Goal: Task Accomplishment & Management: Manage account settings

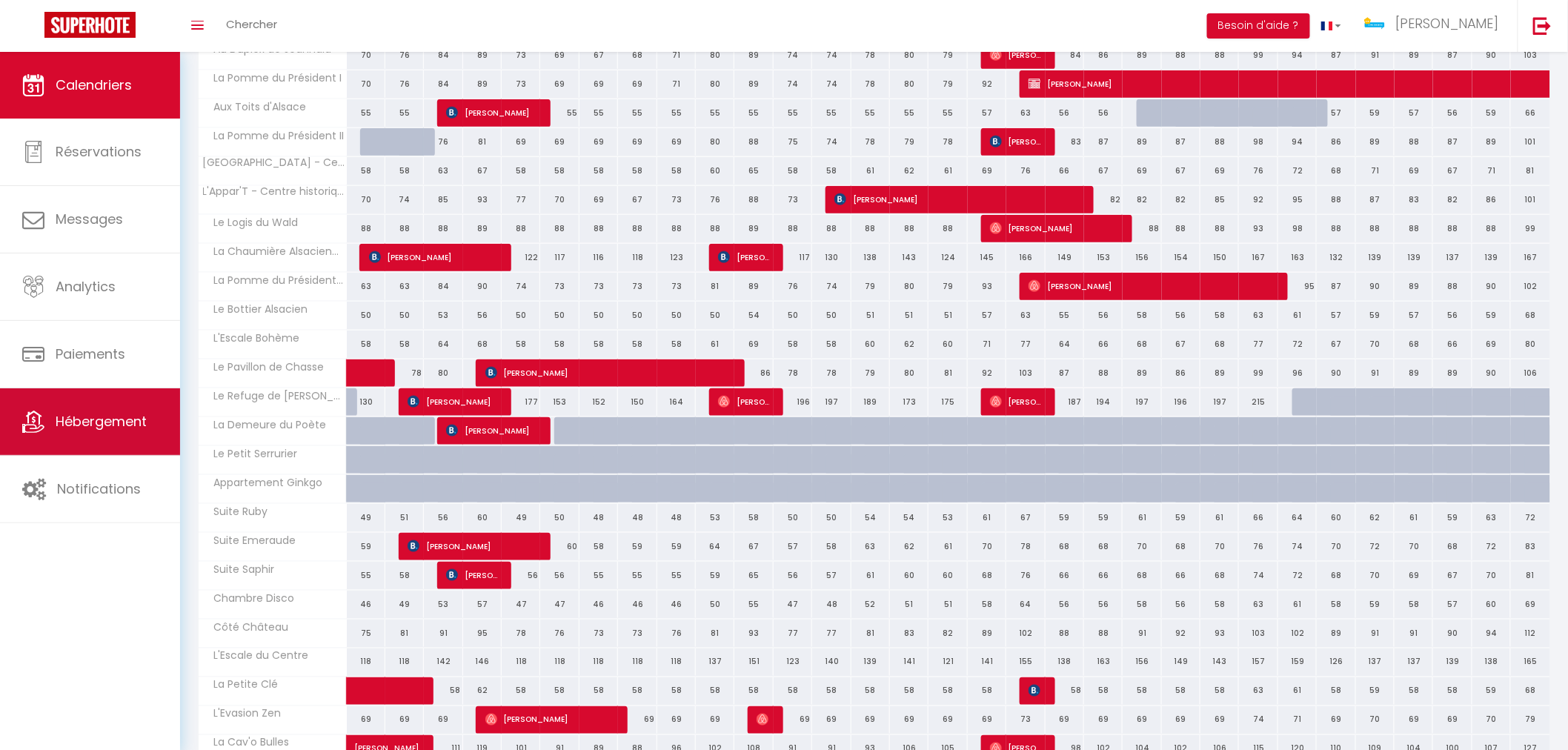
scroll to position [527, 0]
click at [83, 425] on span "Hébergement" at bounding box center [101, 420] width 91 height 18
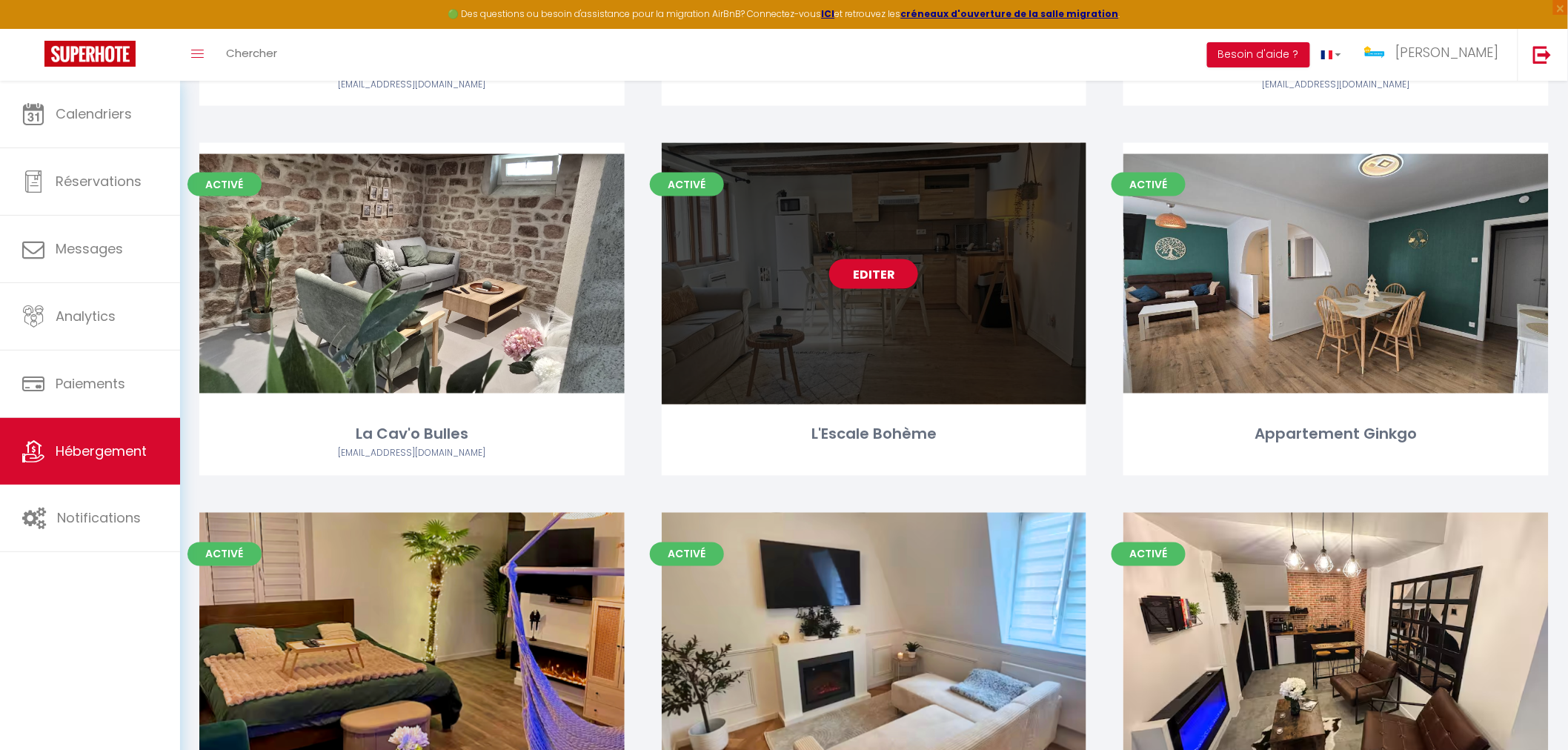
scroll to position [741, 0]
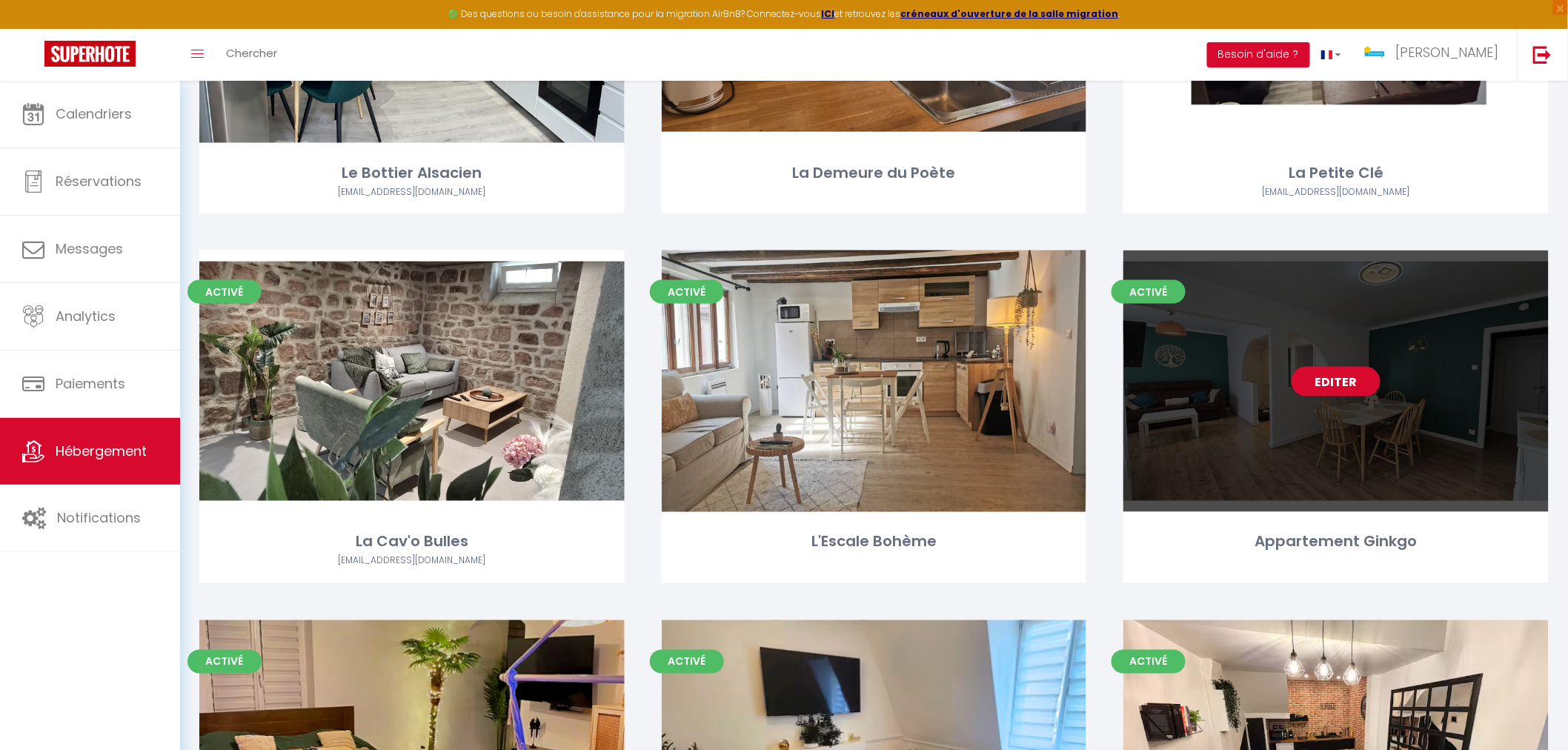
click at [1241, 432] on div "Editer" at bounding box center [1336, 381] width 426 height 262
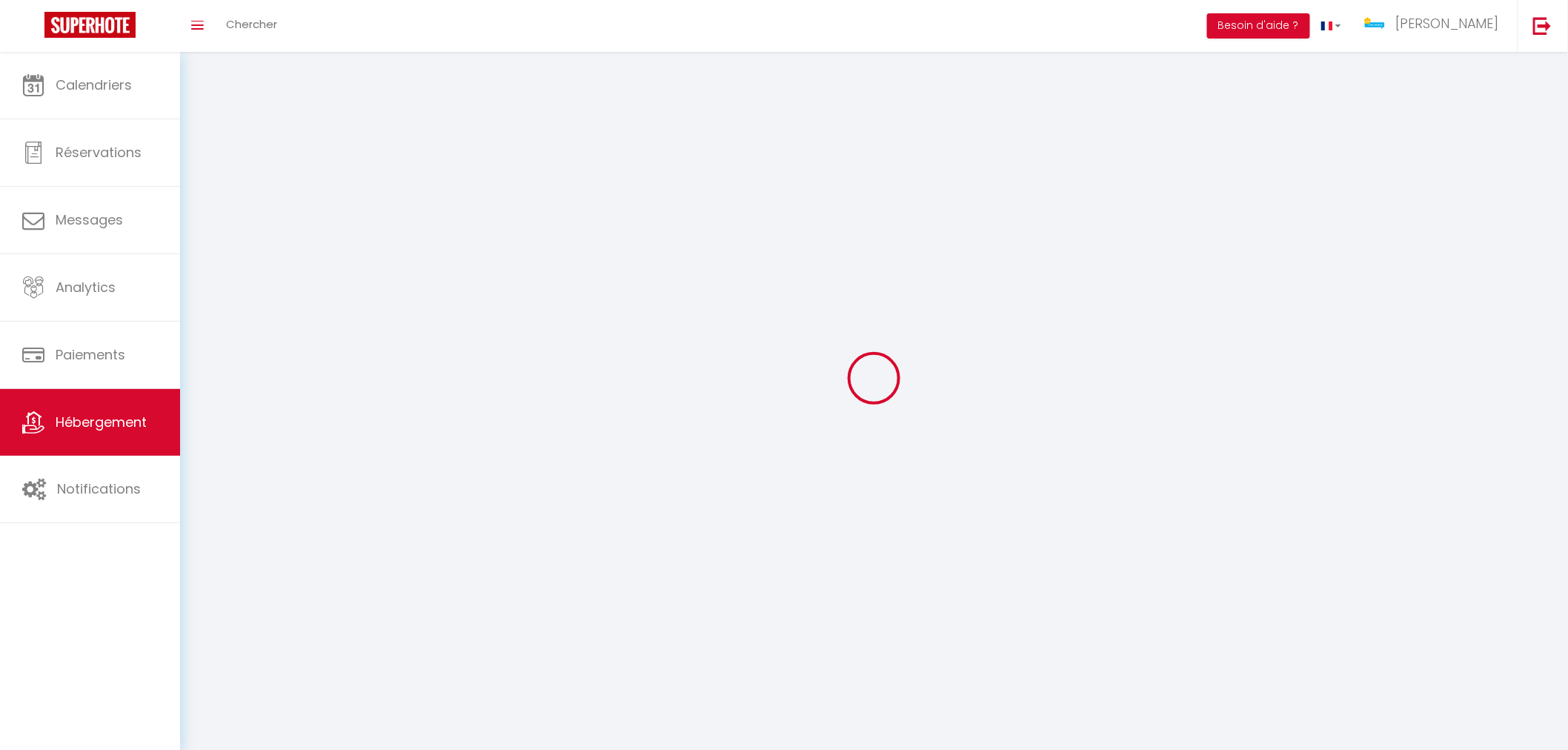
select select
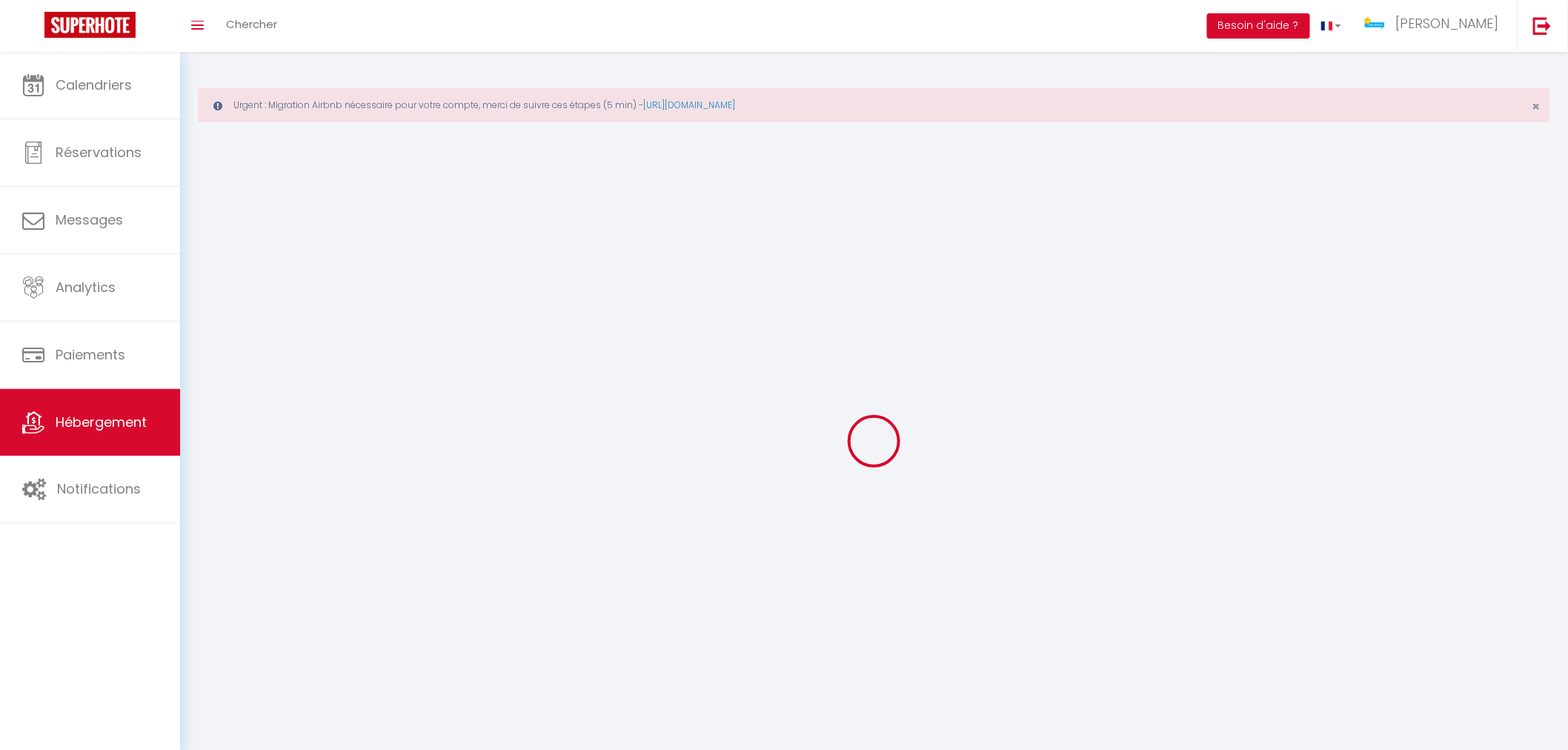
select select
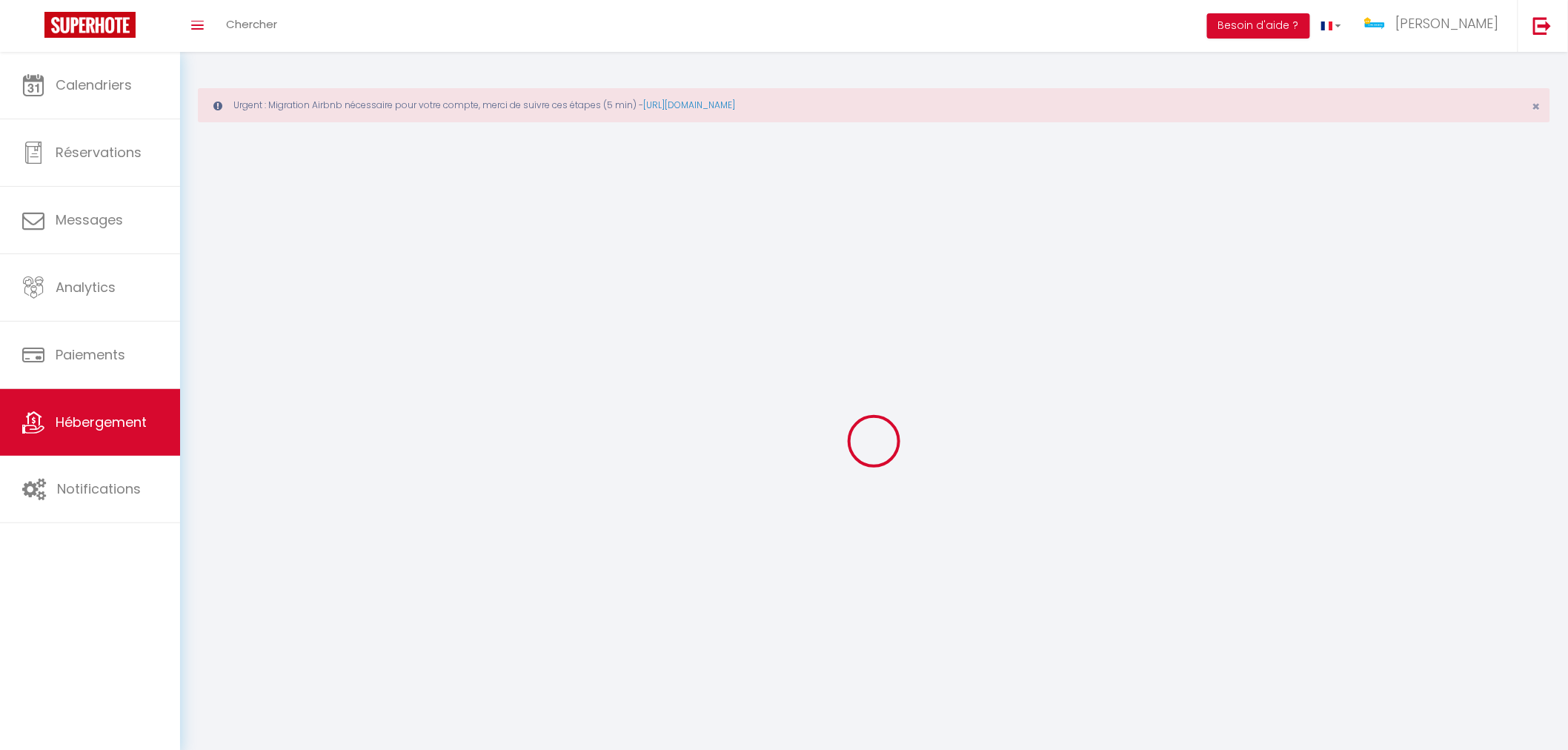
select select
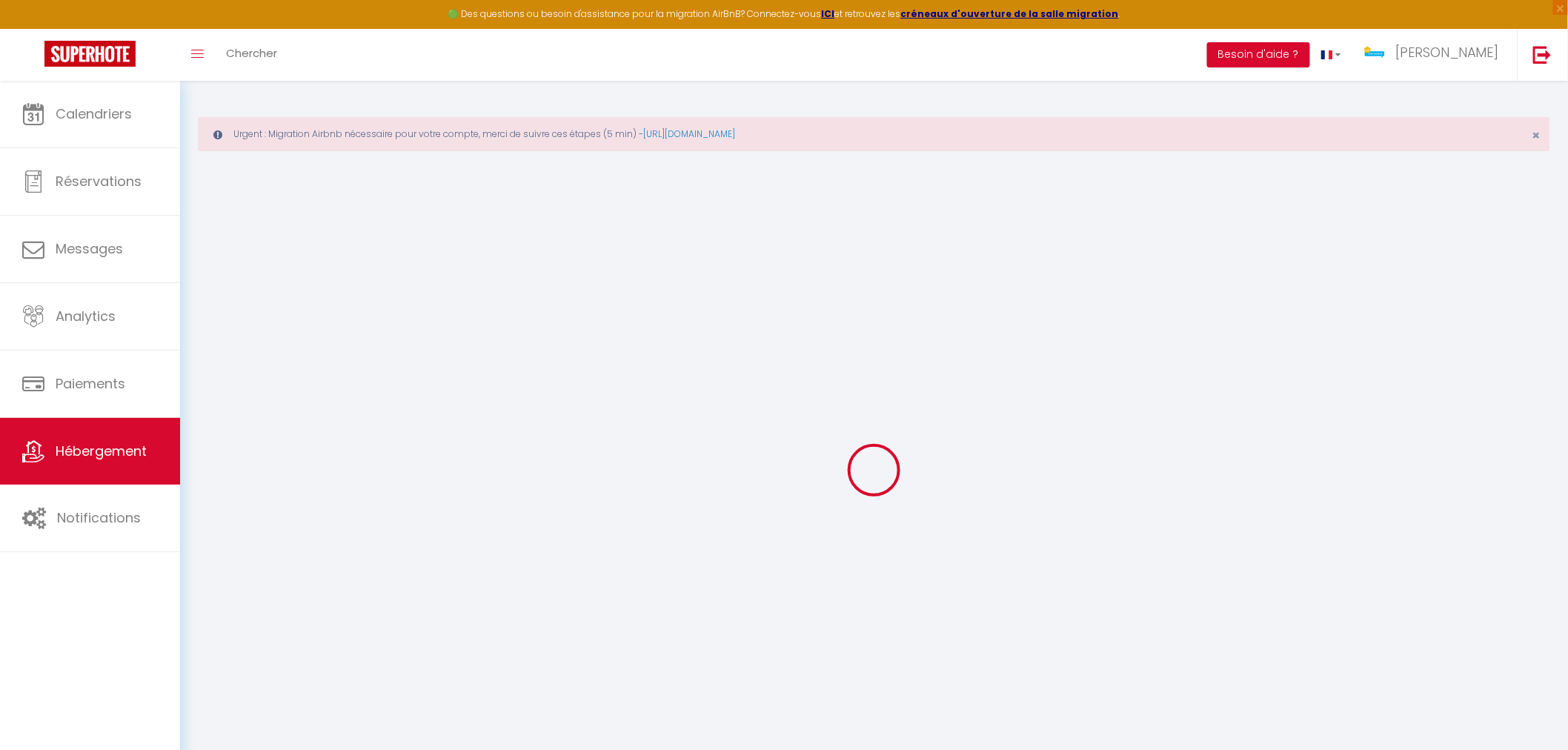
type input "[PERSON_NAME][EMAIL_ADDRESS][DOMAIN_NAME]"
type input "[EMAIL_ADDRESS][DOMAIN_NAME]"
type input "13519099"
select select
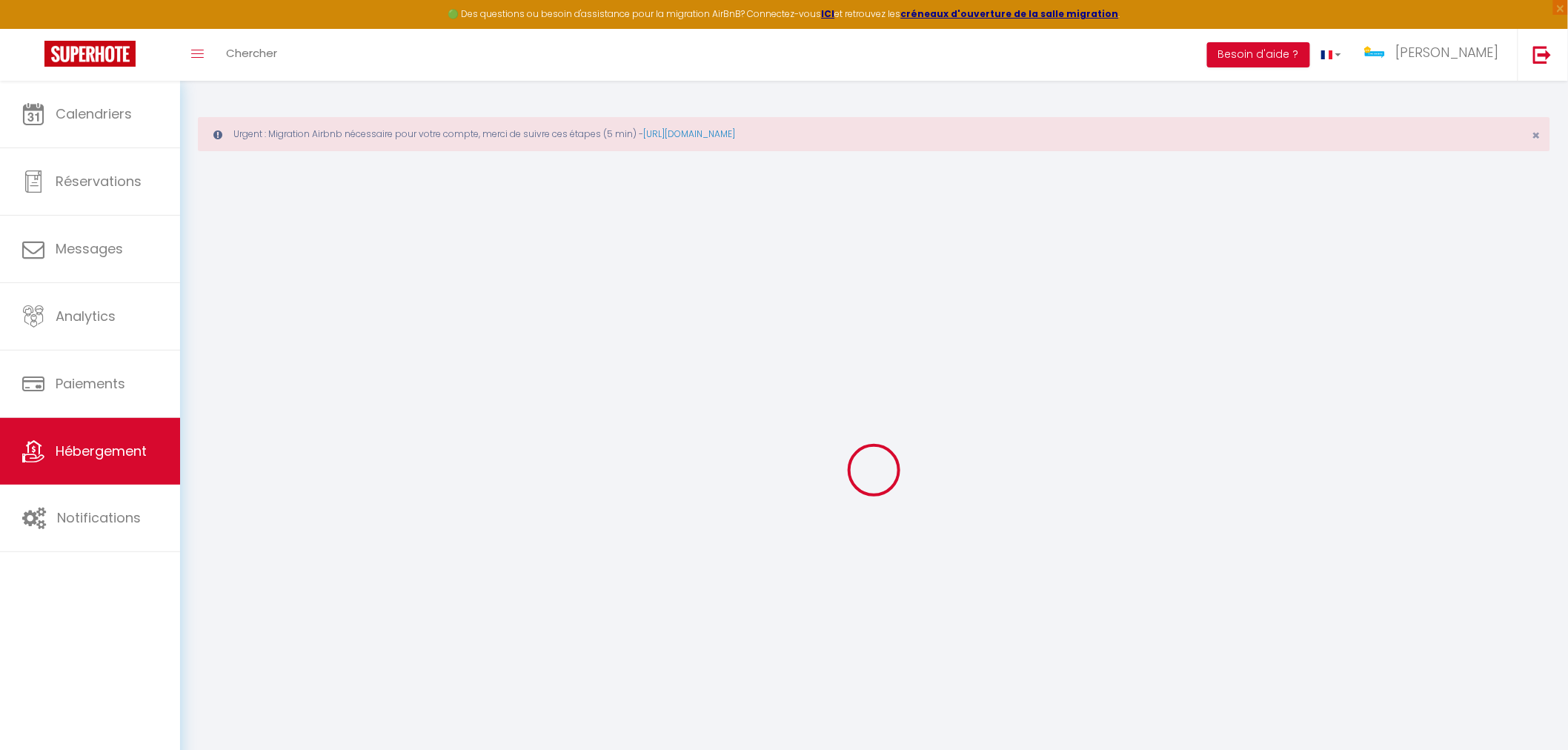
select select
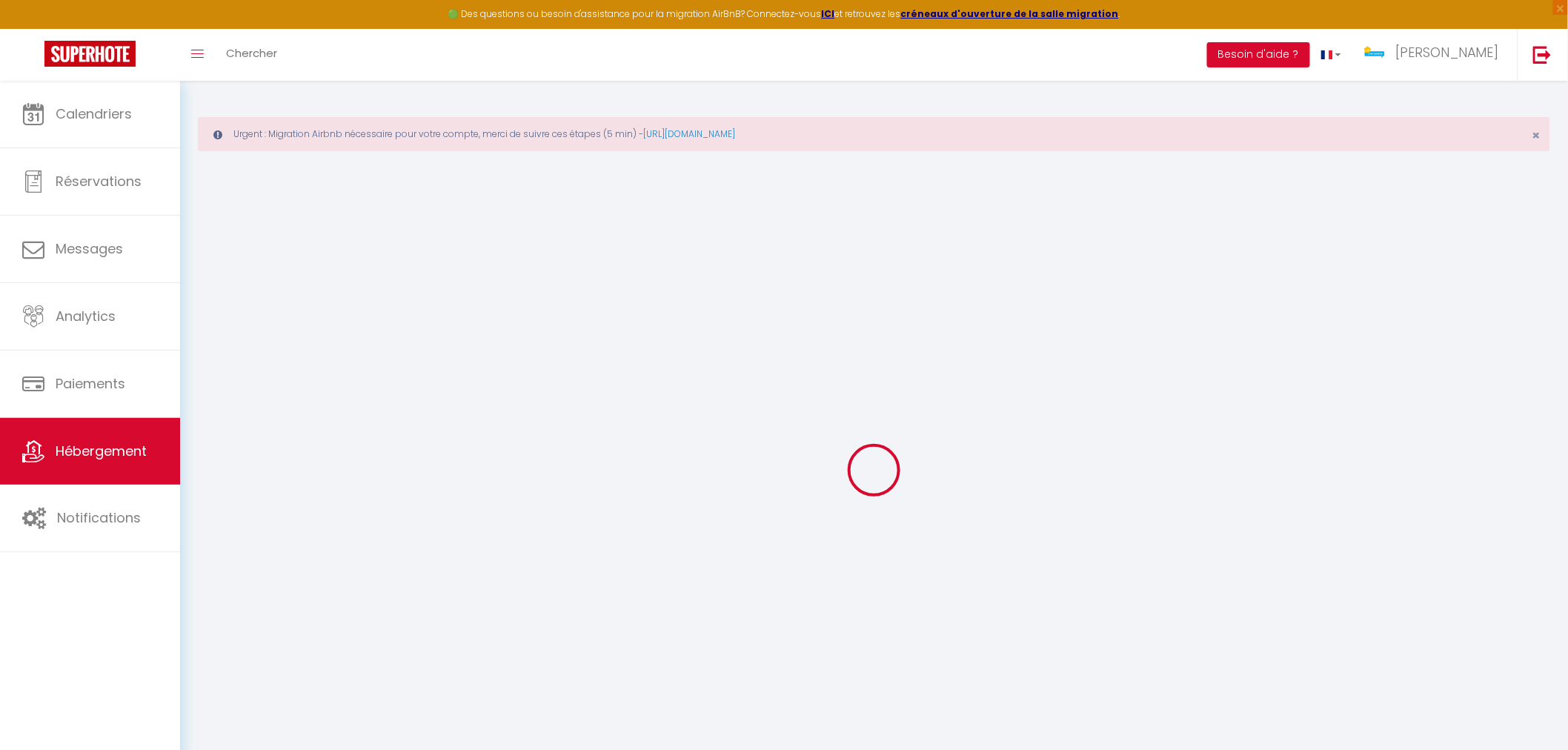
select select
select select "+ 30 %"
select select
checkbox input "false"
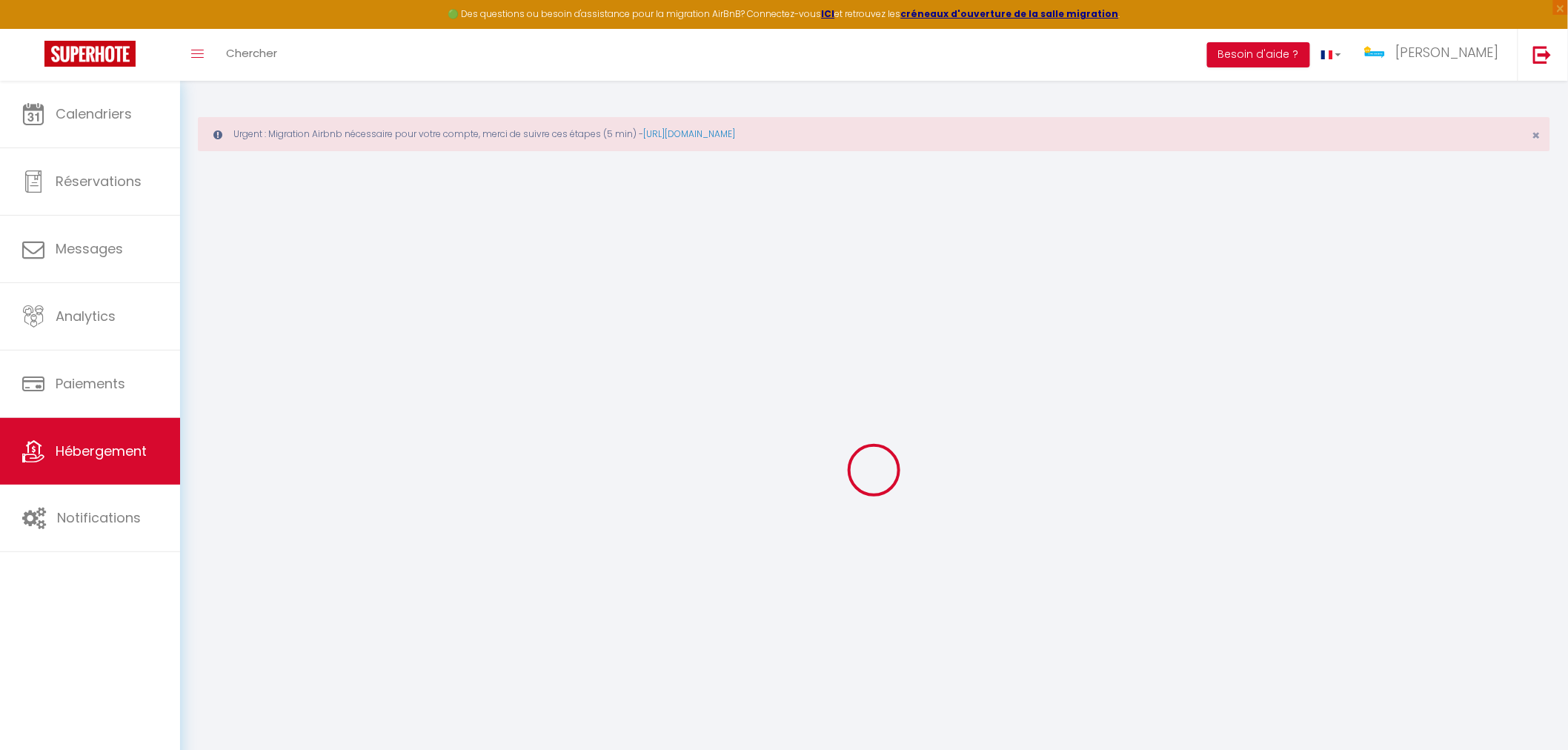
checkbox input "false"
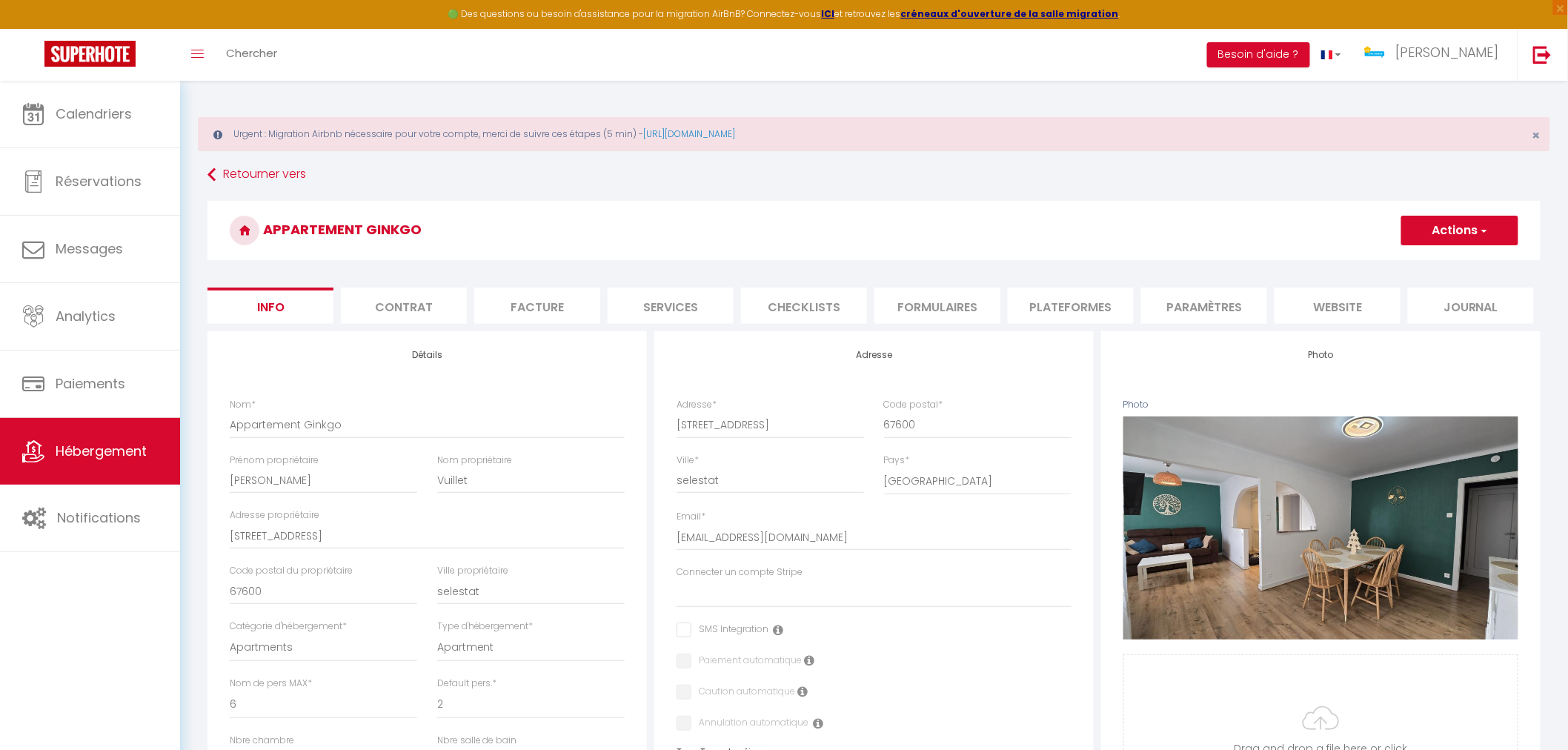
click at [1070, 306] on li "Plateformes" at bounding box center [1070, 305] width 126 height 37
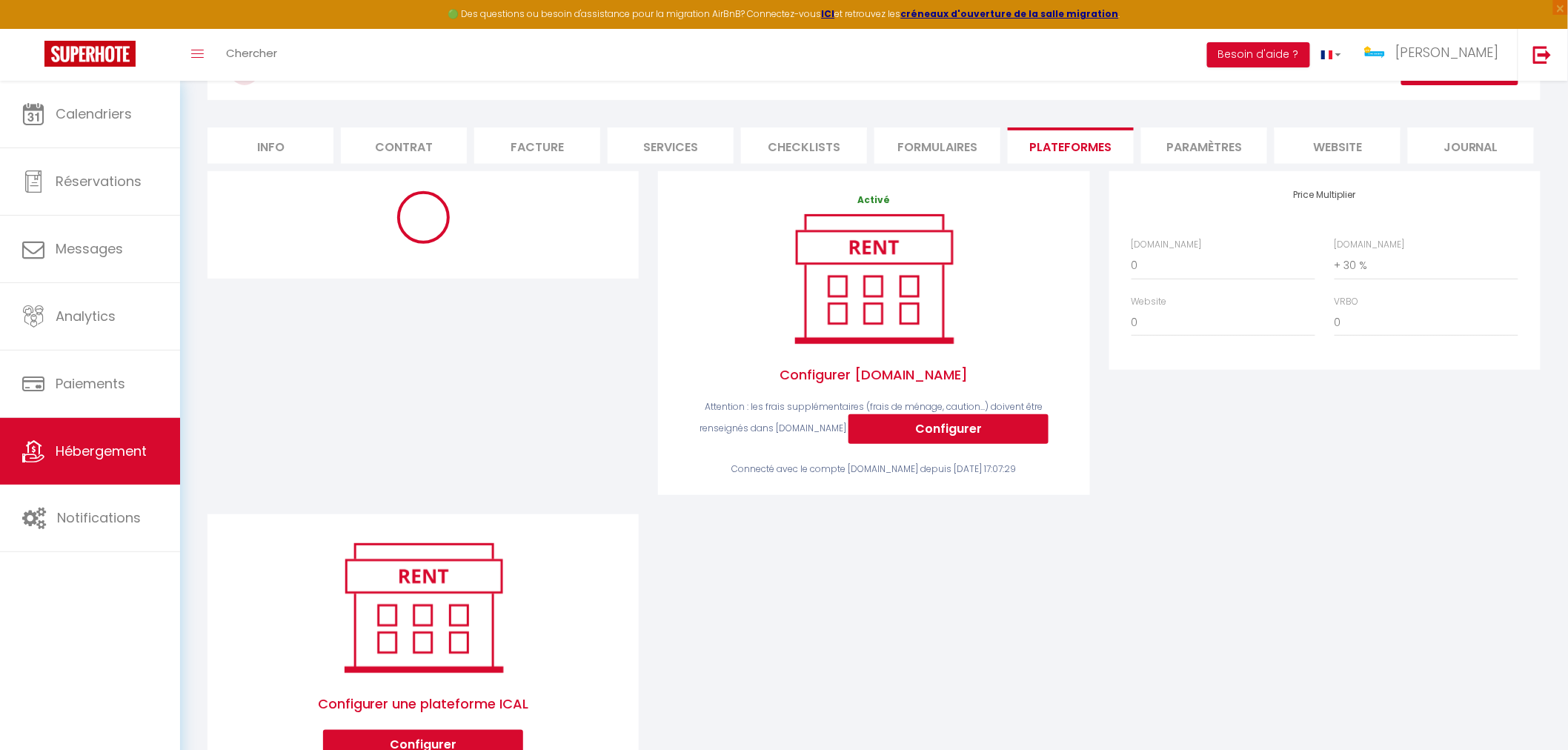
scroll to position [164, 0]
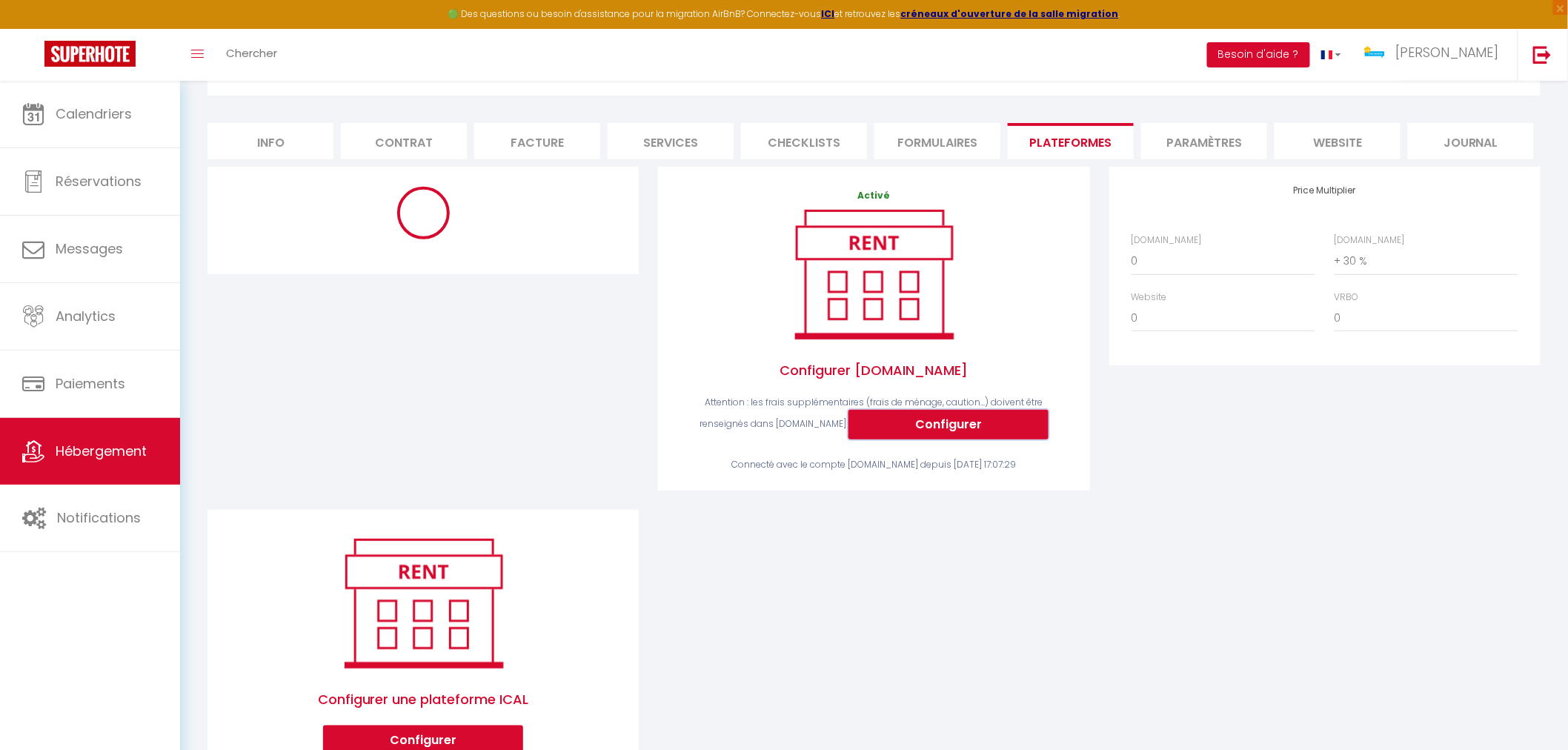
click at [964, 419] on button "Configurer" at bounding box center [948, 425] width 200 height 30
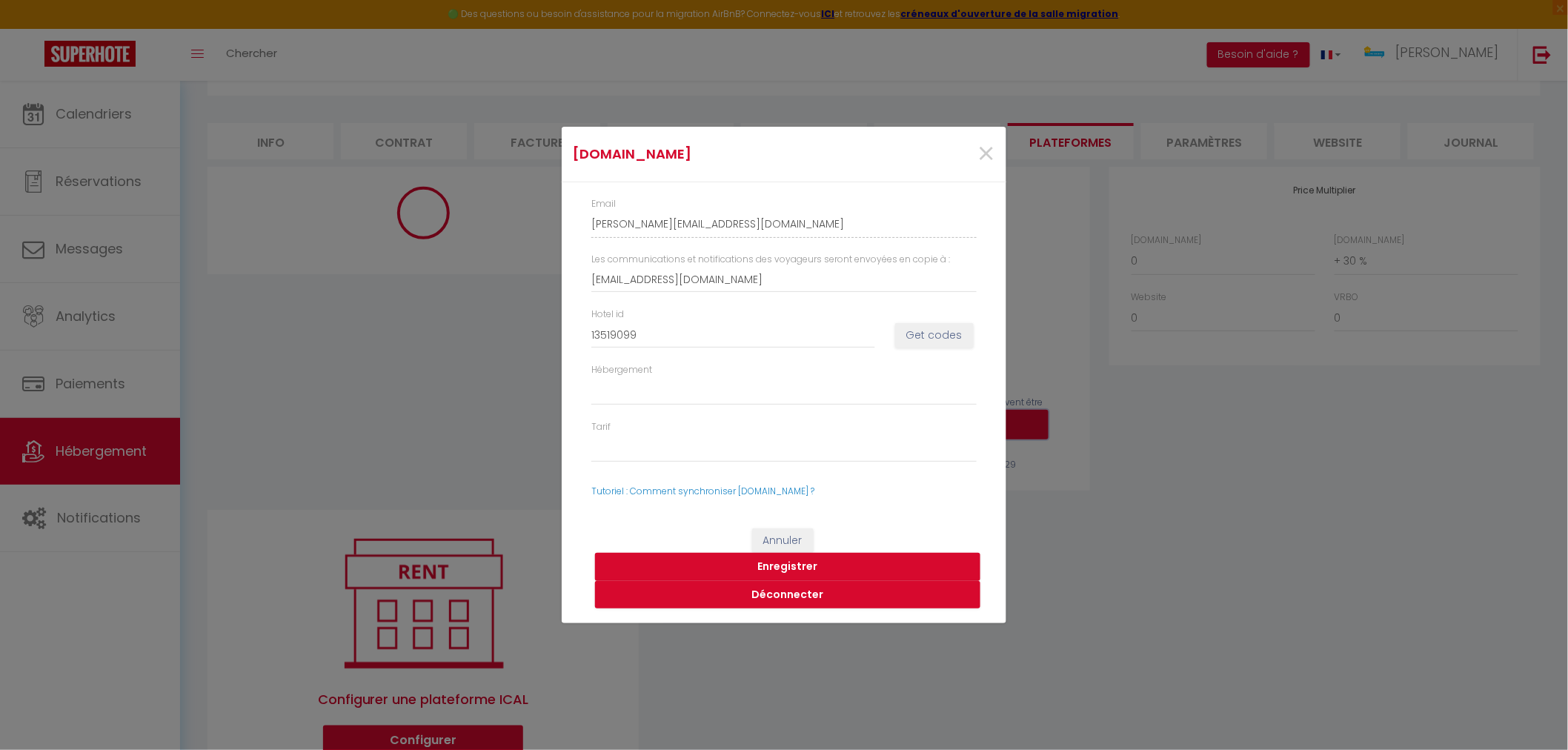
select select
click at [787, 594] on button "Déconnecter" at bounding box center [794, 595] width 385 height 28
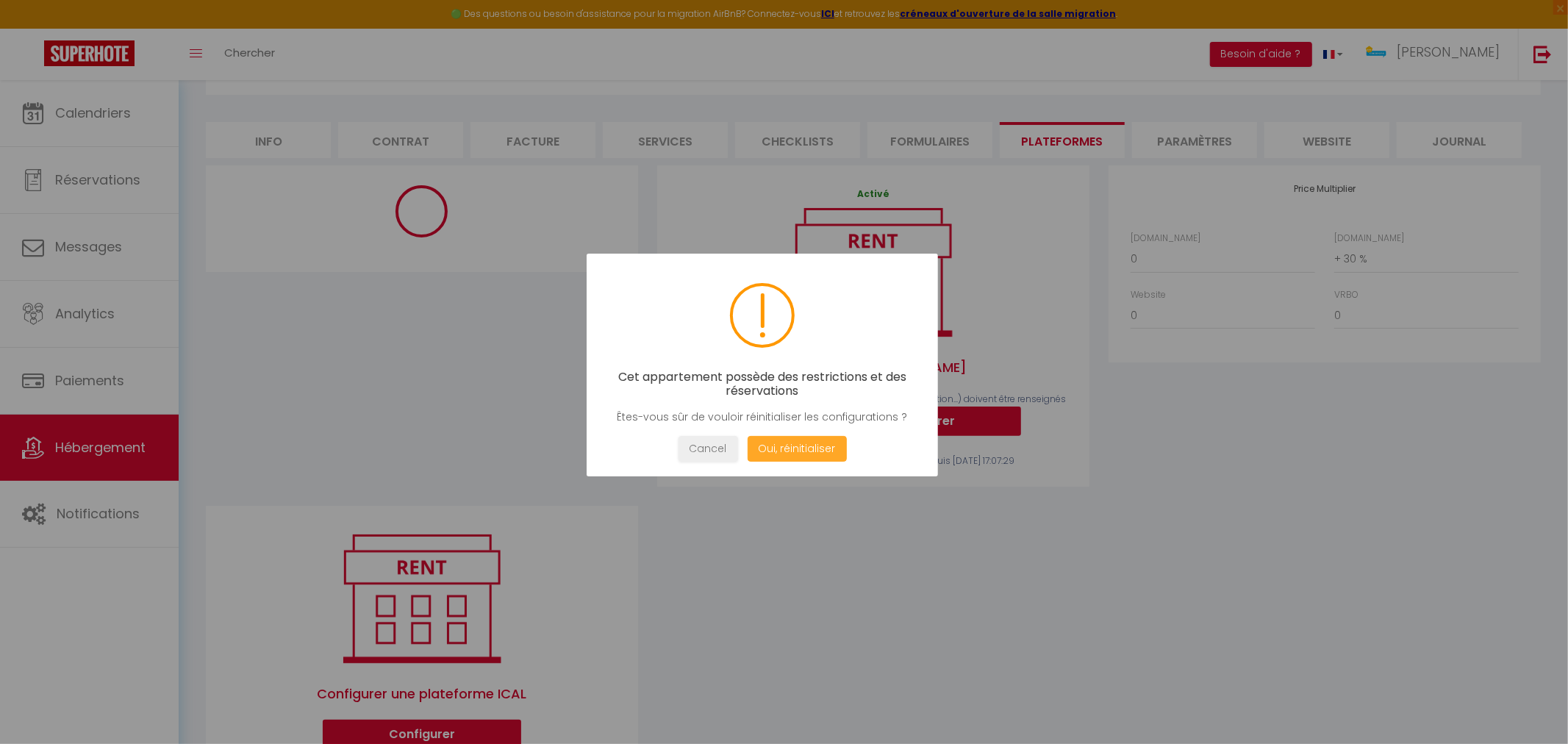
click at [781, 454] on button "Oui, réinitialiser" at bounding box center [796, 449] width 99 height 26
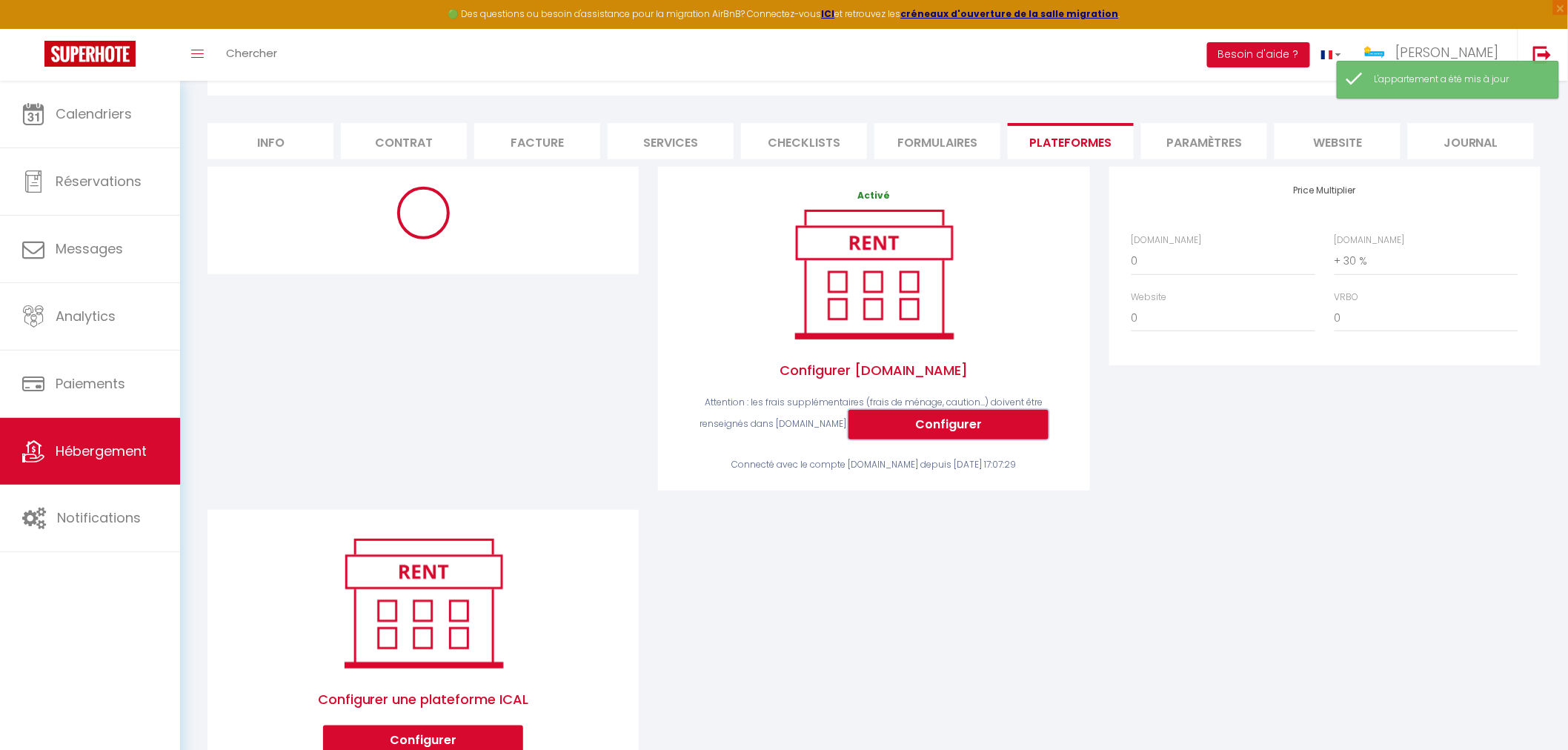
click at [966, 419] on button "Configurer" at bounding box center [948, 425] width 200 height 30
select select
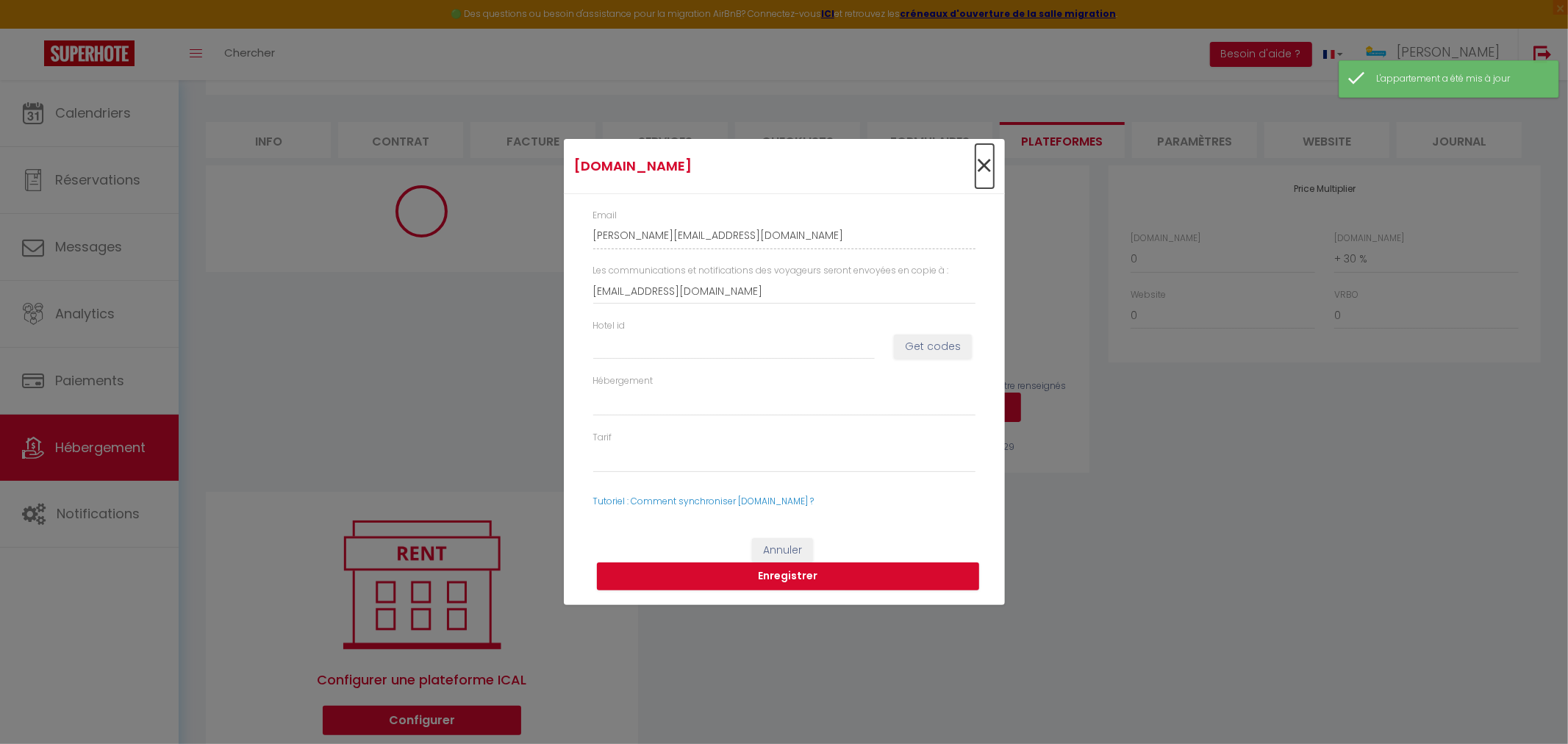
click at [983, 163] on span "×" at bounding box center [984, 166] width 18 height 44
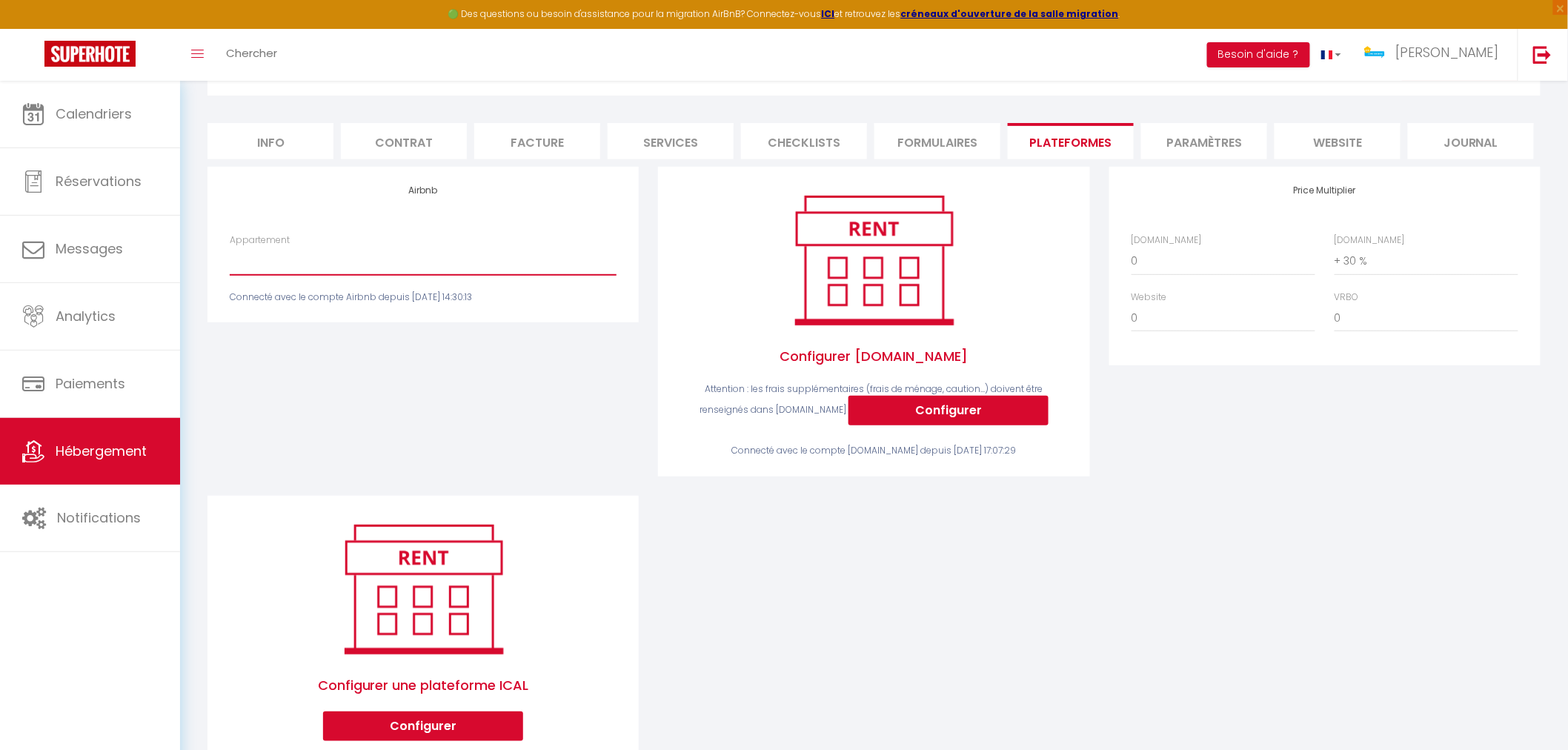
click at [342, 272] on select "L'Evasion Zen - [EMAIL_ADDRESS][DOMAIN_NAME] L'Escale du Centre [GEOGRAPHIC_DAT…" at bounding box center [423, 261] width 387 height 28
click at [344, 262] on select "L'Evasion Zen - [EMAIL_ADDRESS][DOMAIN_NAME] L'Escale du Centre [GEOGRAPHIC_DAT…" at bounding box center [423, 261] width 387 height 28
click at [1216, 147] on li "Paramètres" at bounding box center [1203, 141] width 126 height 37
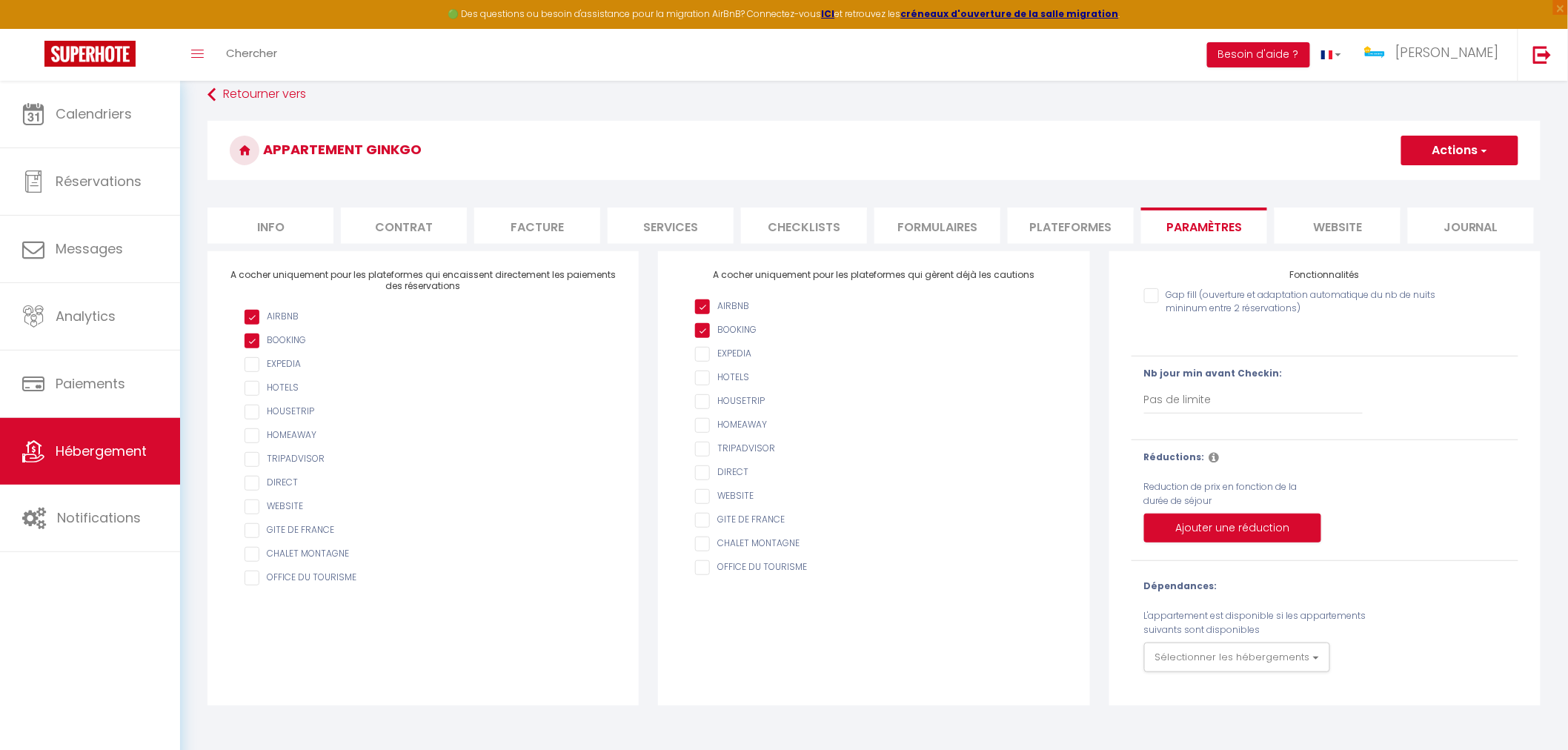
click at [1321, 239] on li "website" at bounding box center [1337, 225] width 126 height 37
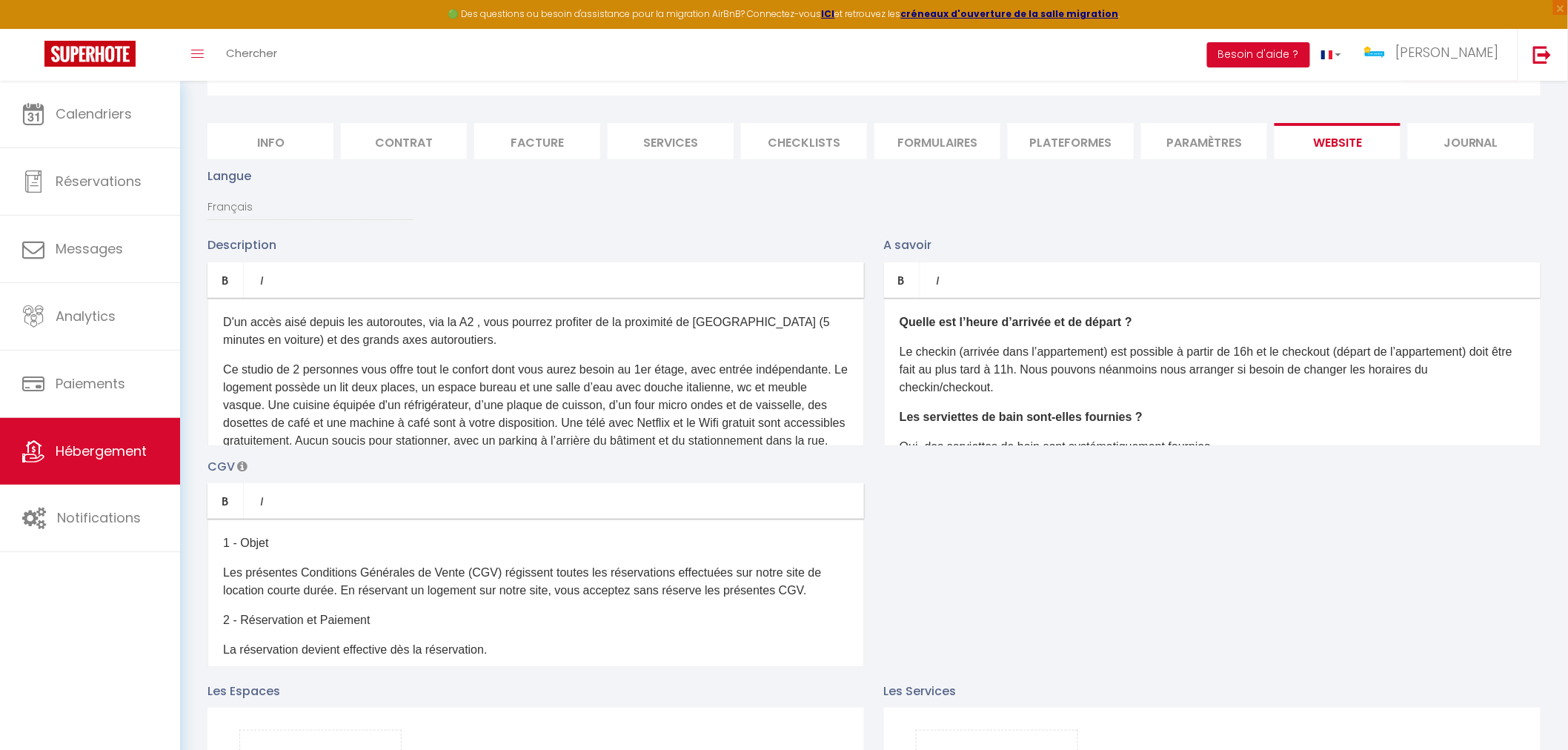
click at [687, 148] on li "Services" at bounding box center [670, 141] width 126 height 37
select select
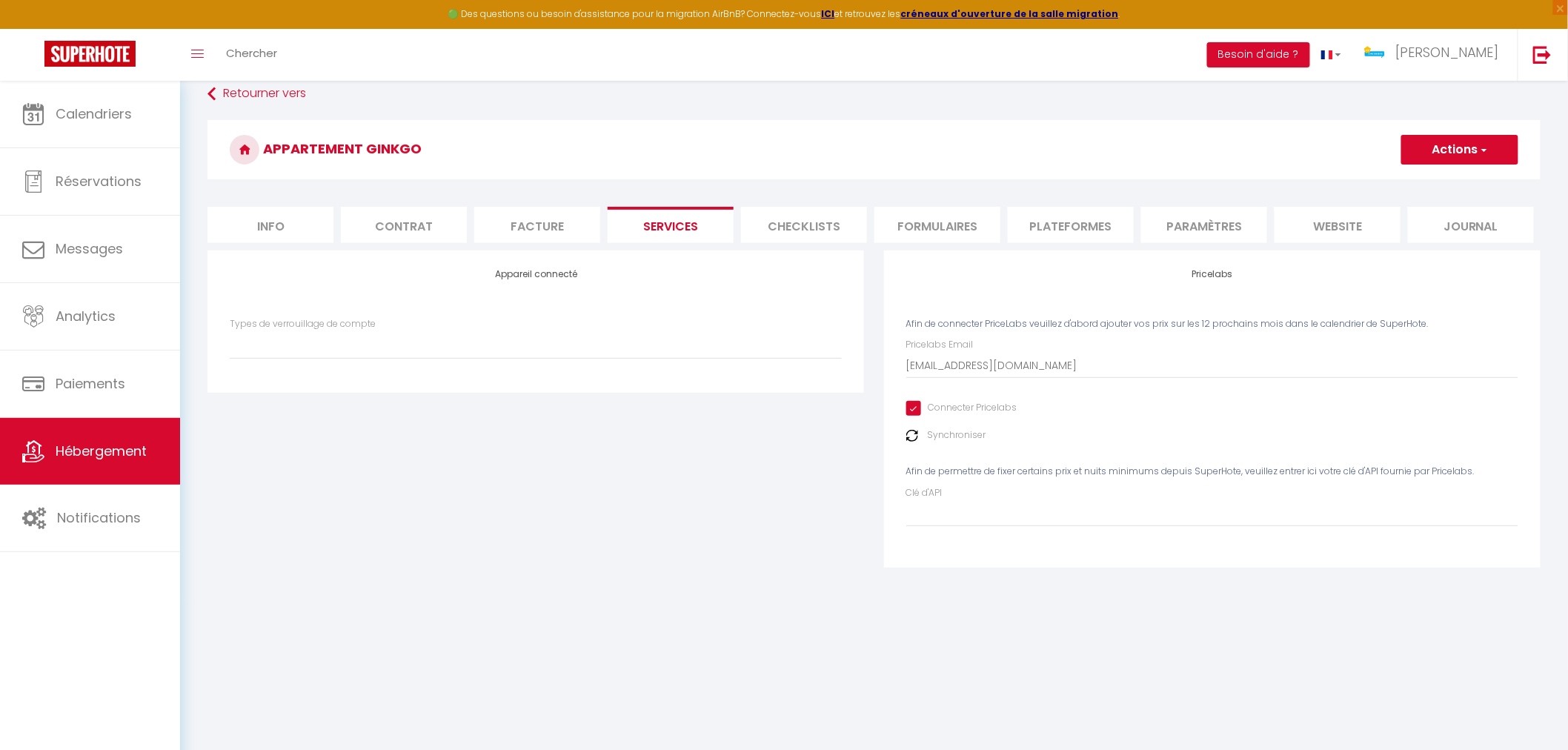
scroll to position [80, 0]
click at [915, 408] on input "Connecter Pricelabs" at bounding box center [962, 409] width 111 height 15
checkbox input "false"
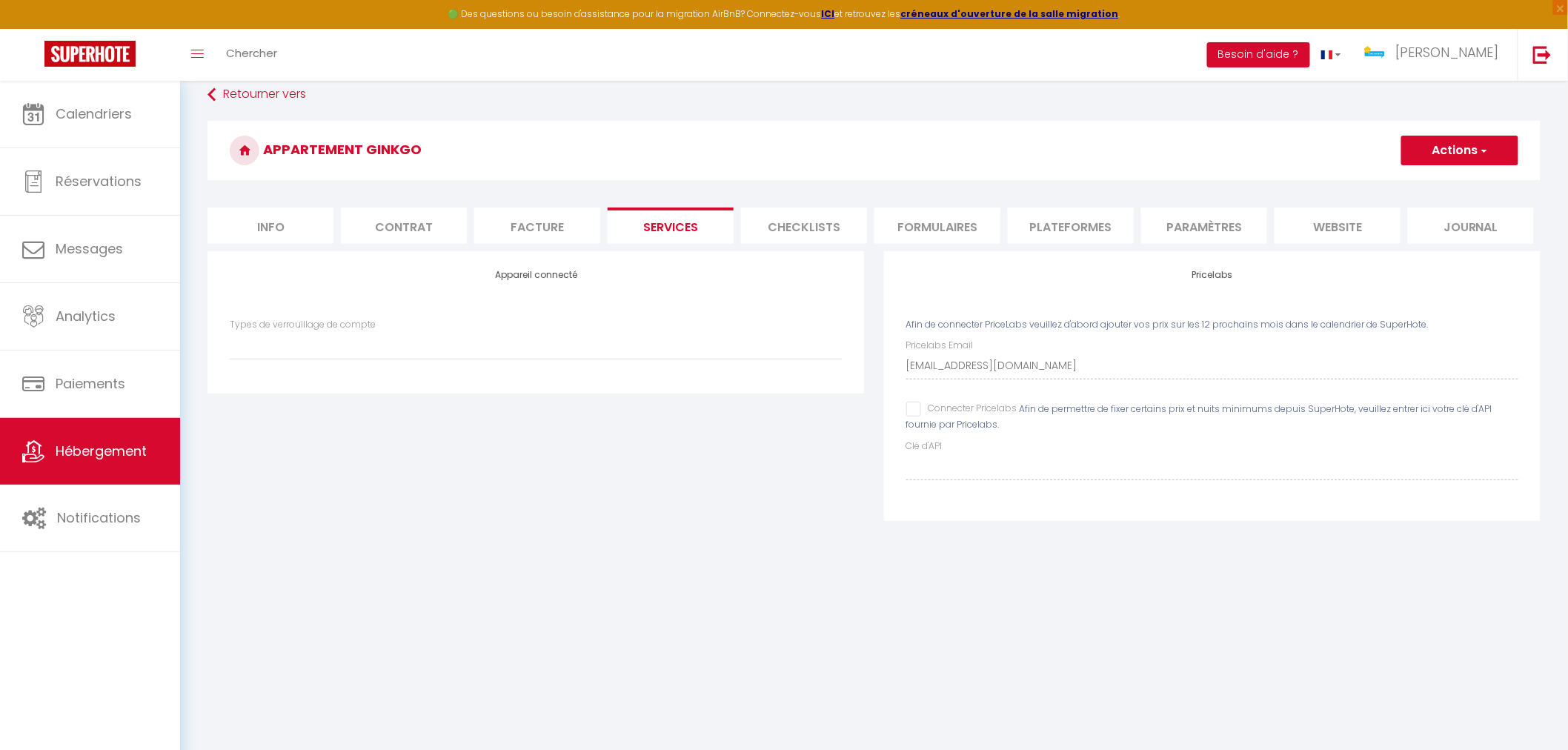
select select
click at [1476, 146] on button "Actions" at bounding box center [1459, 151] width 117 height 30
click at [1435, 183] on link "Enregistrer" at bounding box center [1459, 183] width 117 height 19
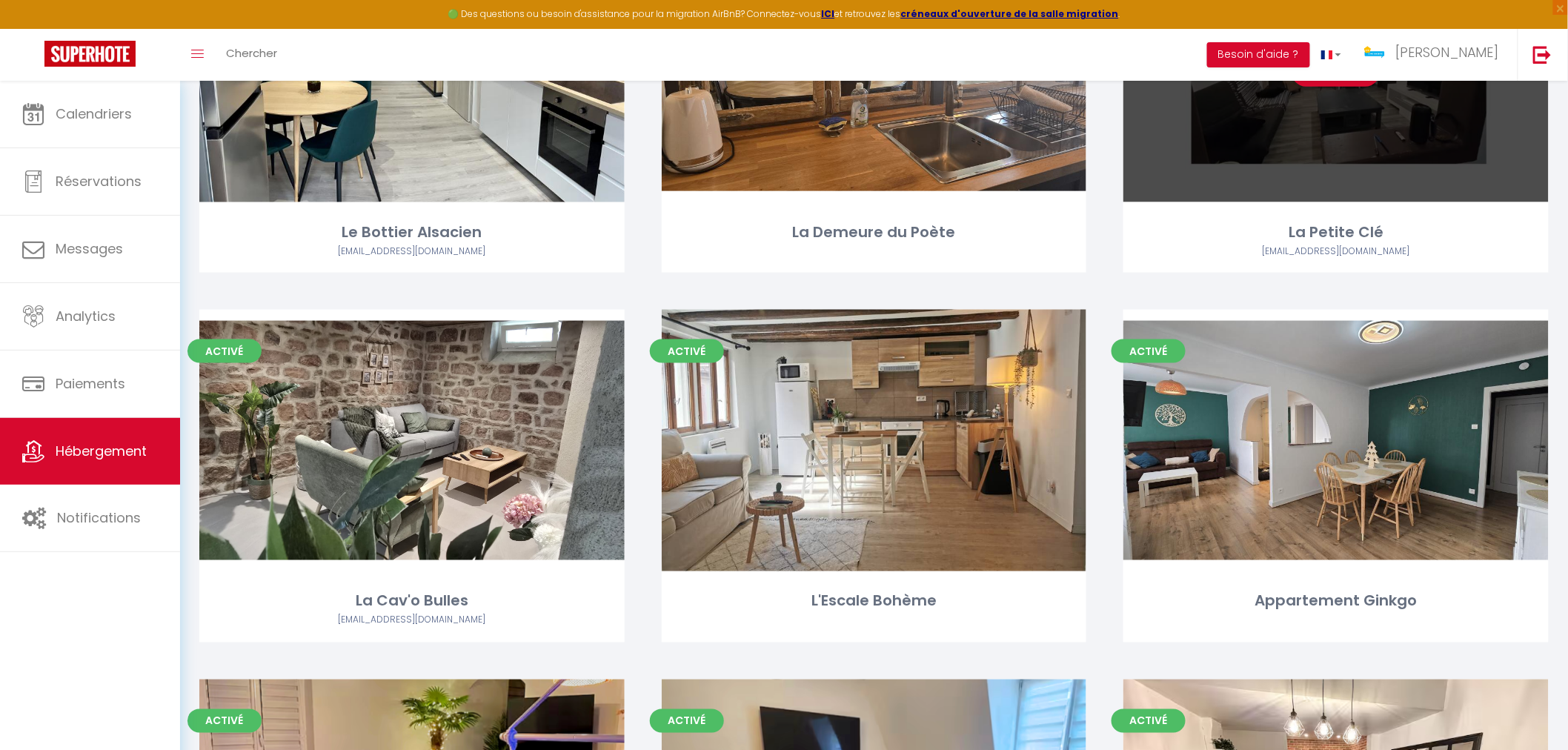
scroll to position [823, 0]
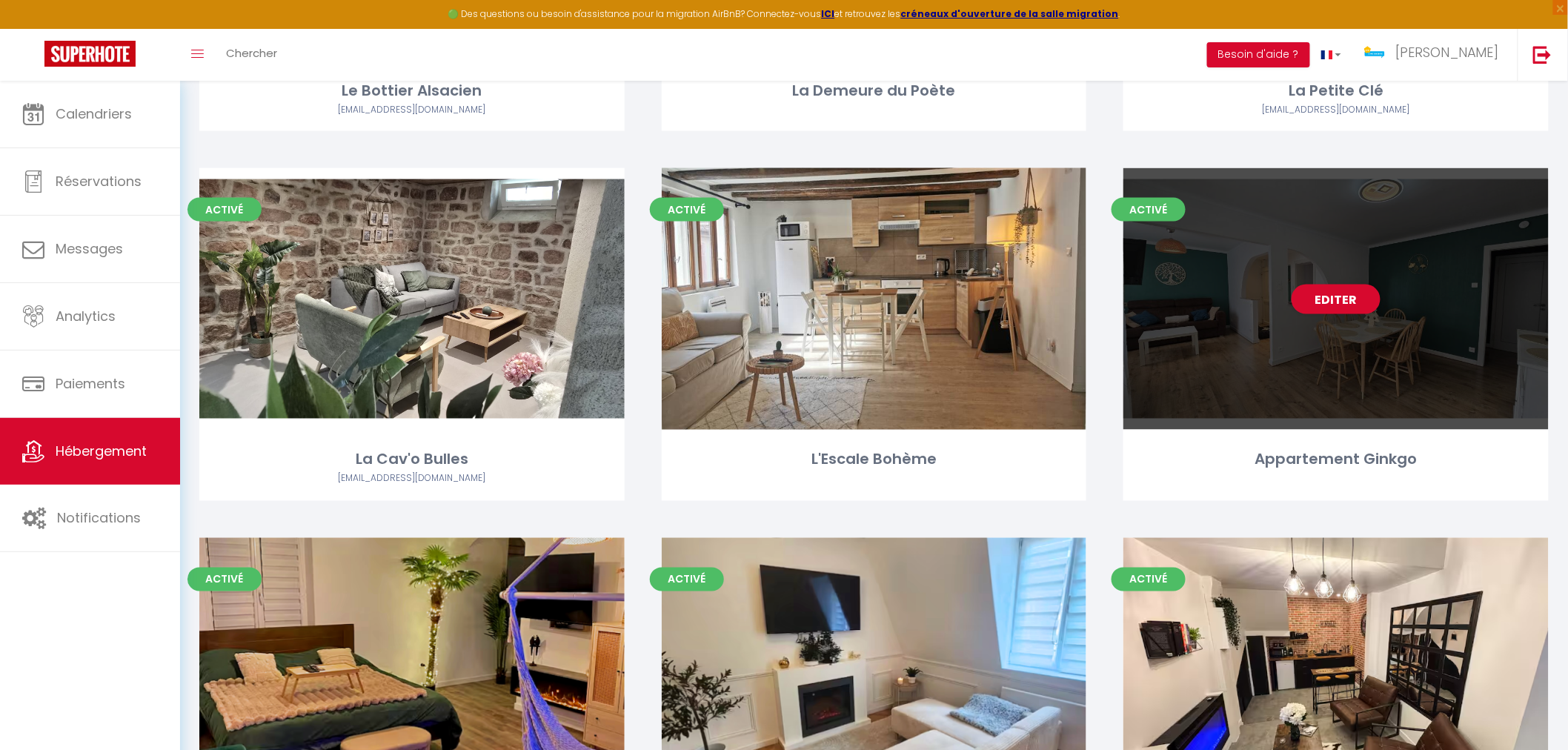
click at [1291, 363] on div "Editer" at bounding box center [1336, 298] width 426 height 262
click at [1330, 307] on link "Editer" at bounding box center [1336, 299] width 89 height 30
select select "3"
select select "2"
select select "1"
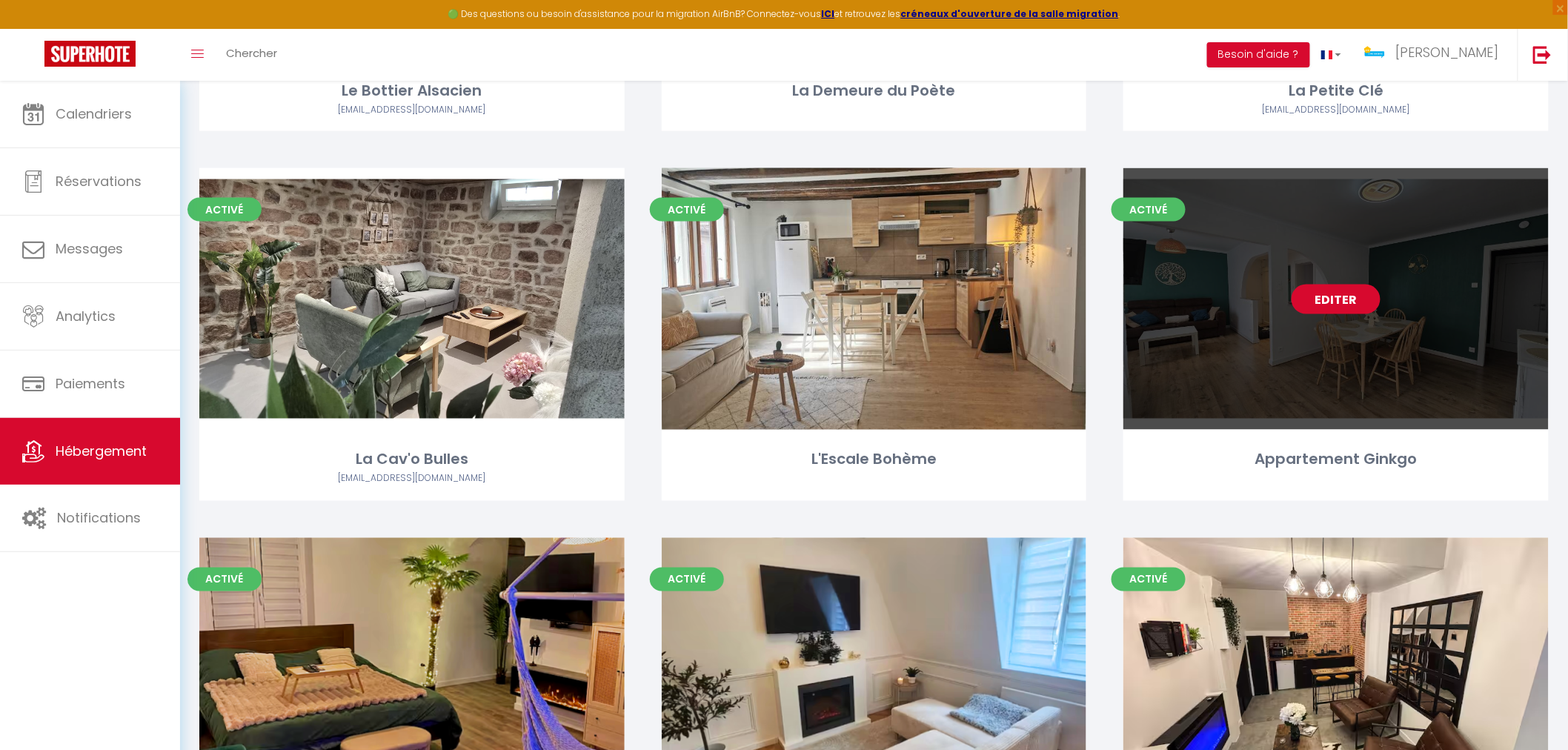
select select "1"
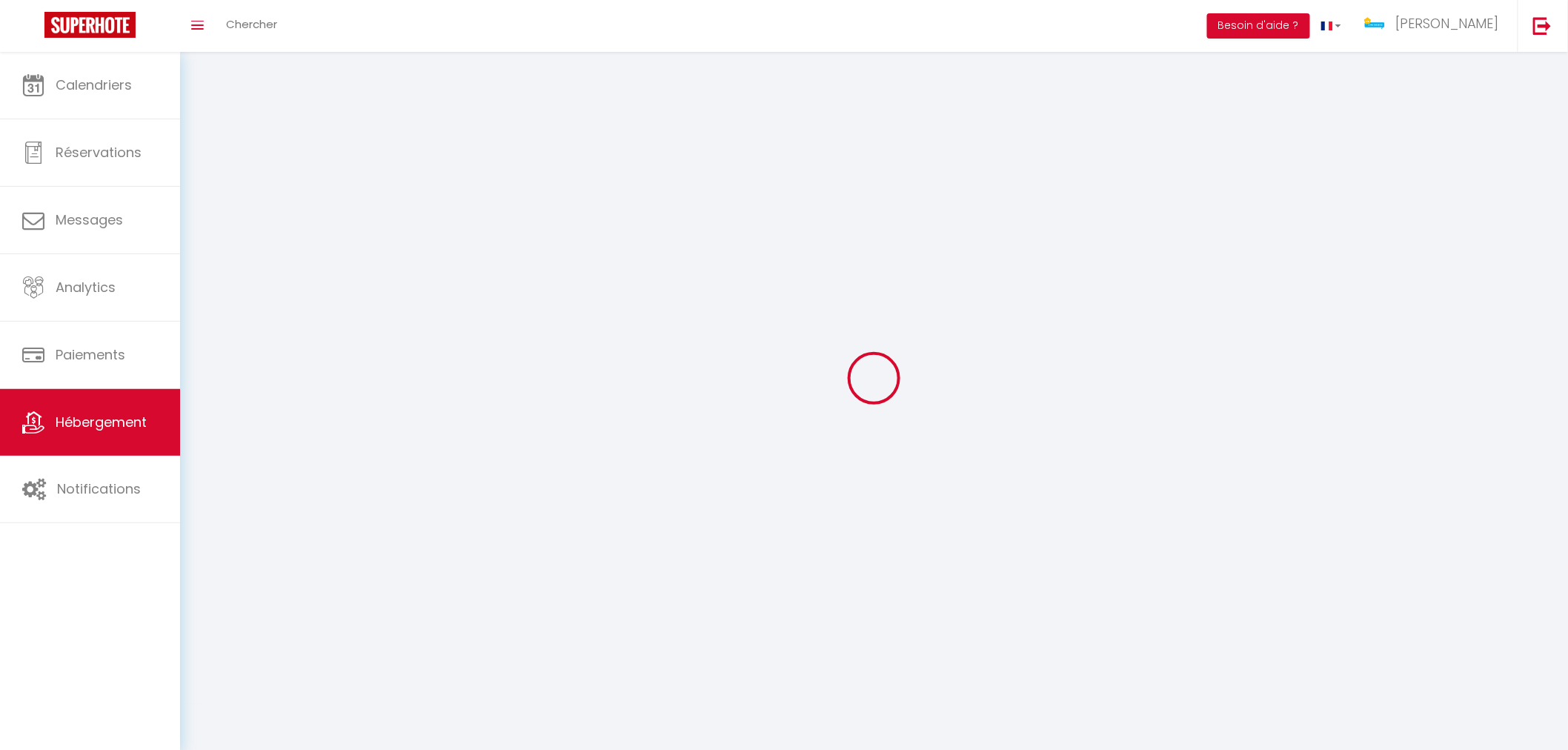
select select
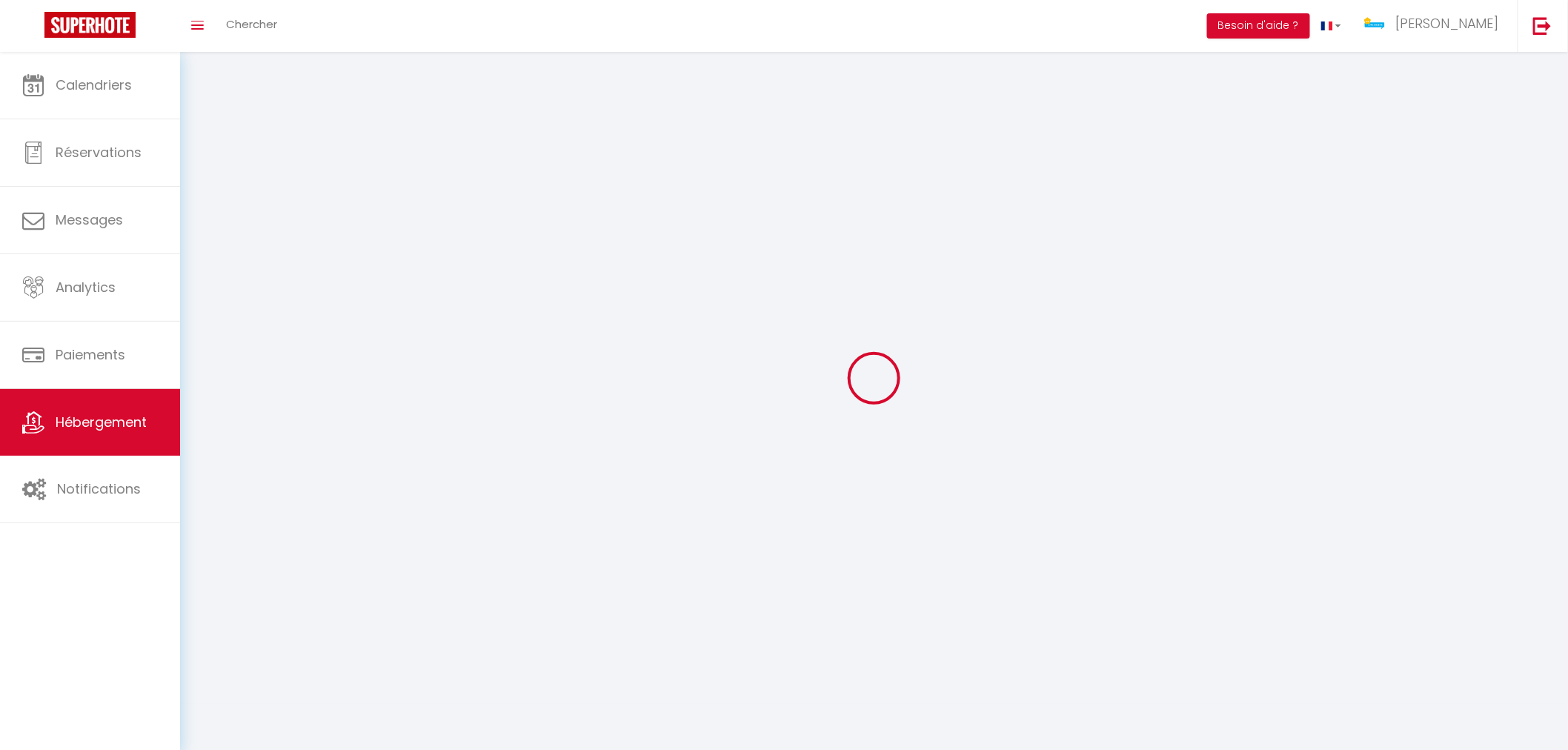
select select
checkbox input "false"
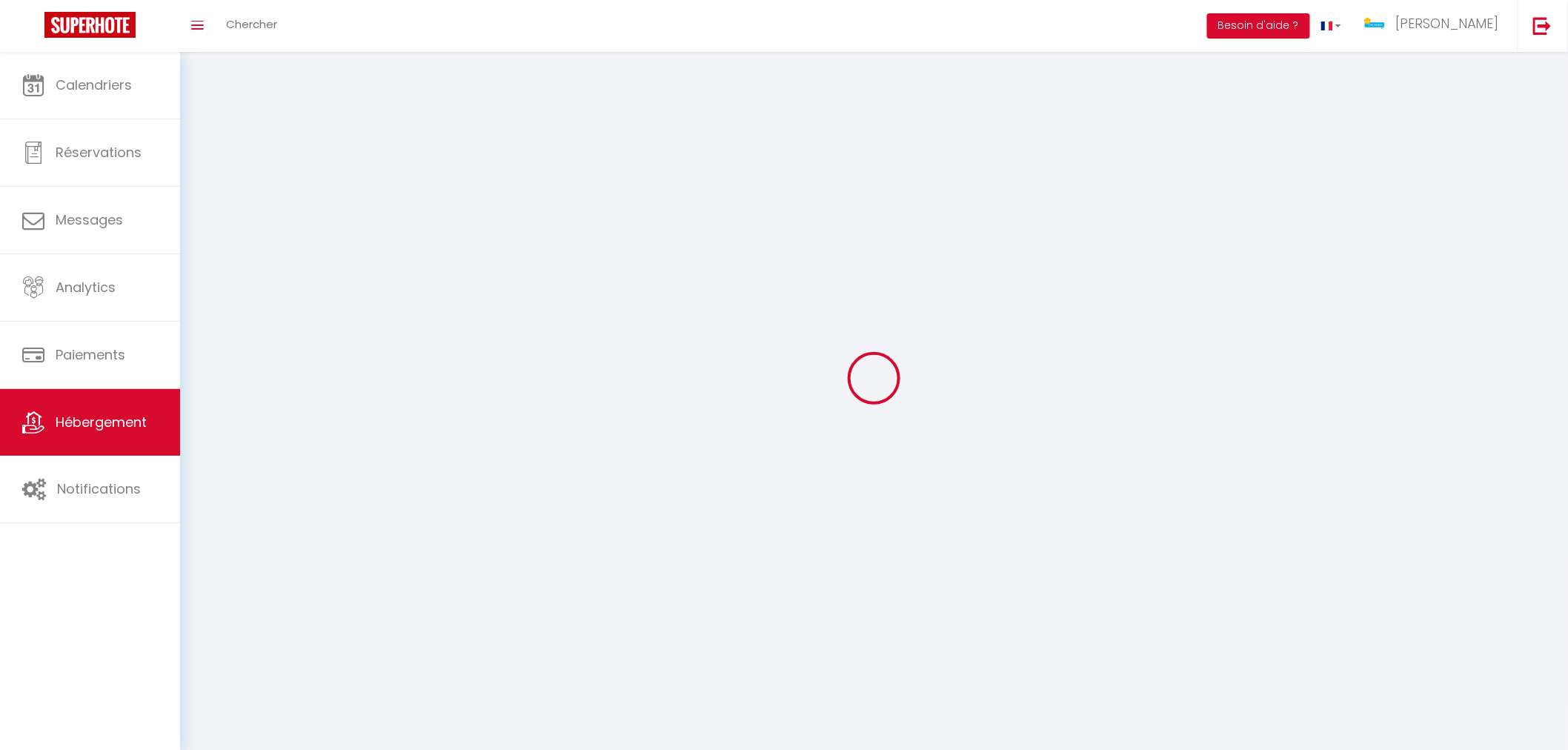
select select
select select "1"
select select "28"
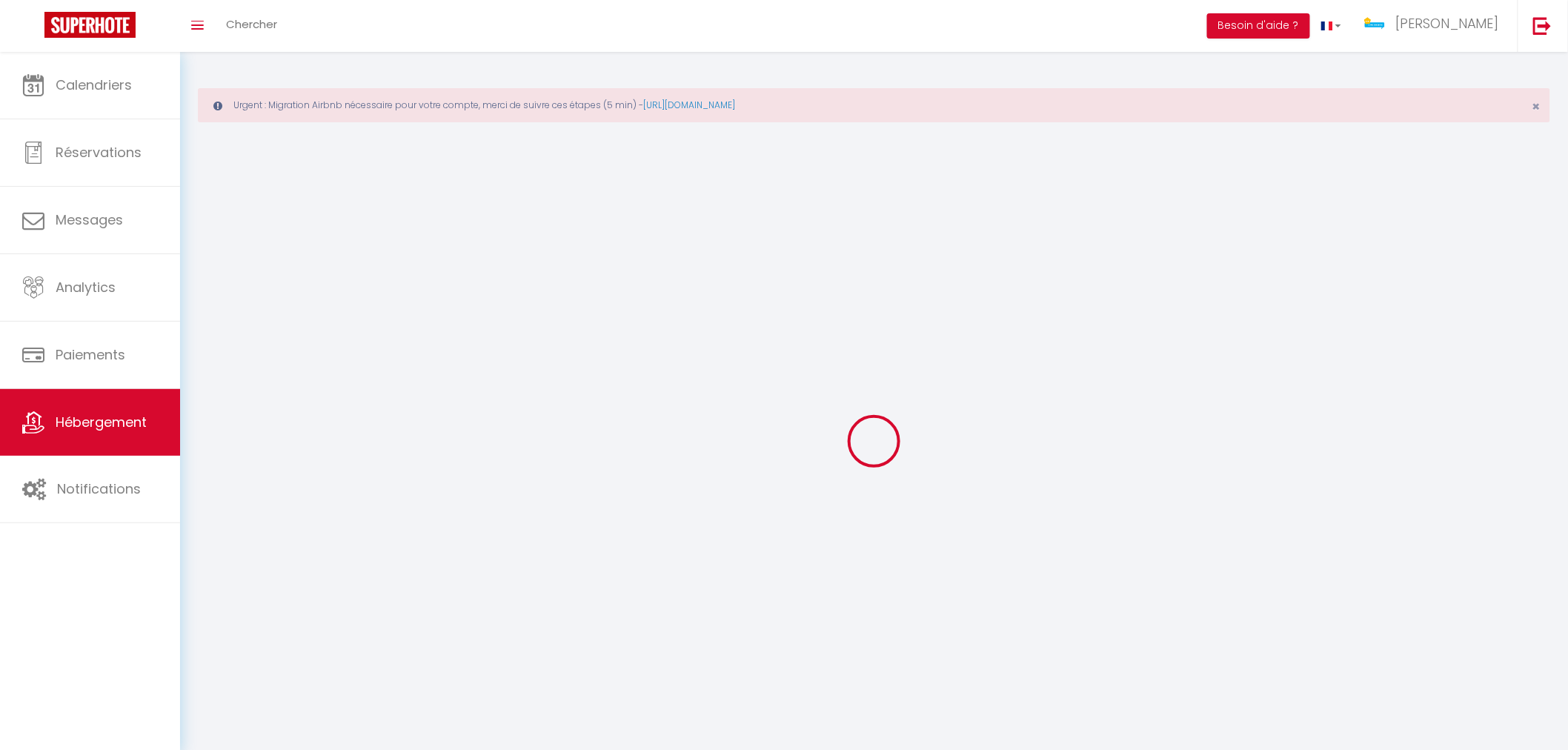
select select
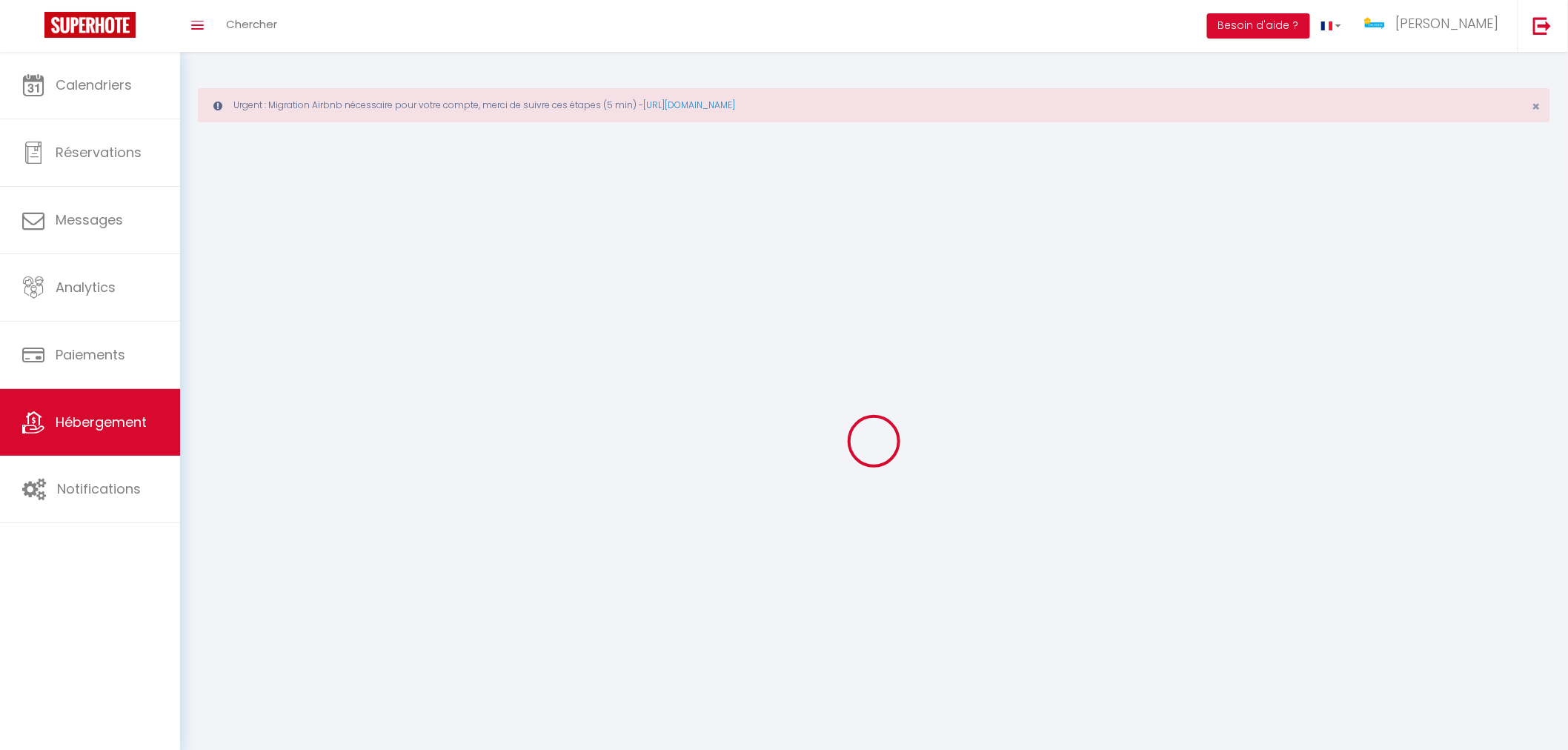
select select
checkbox input "false"
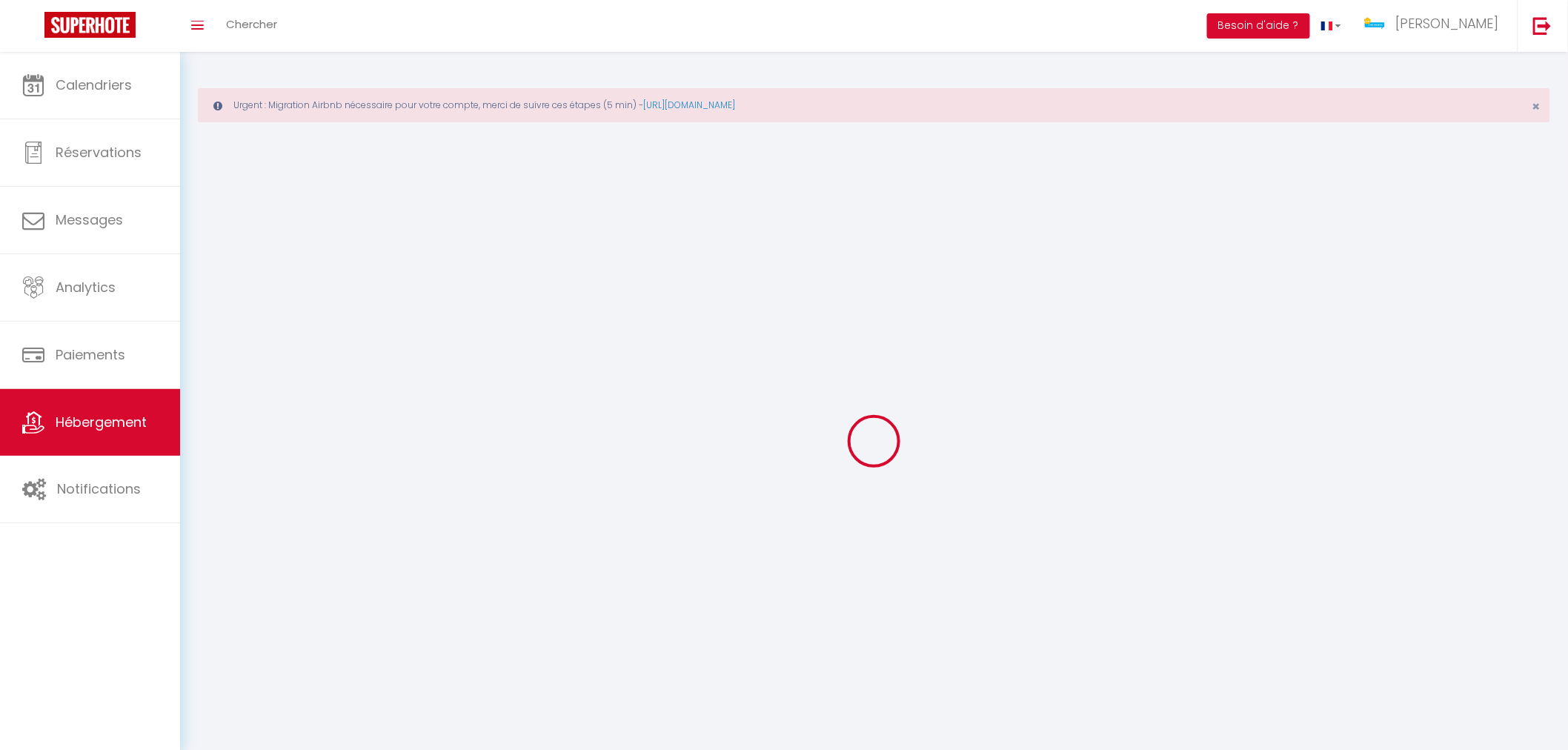
select select
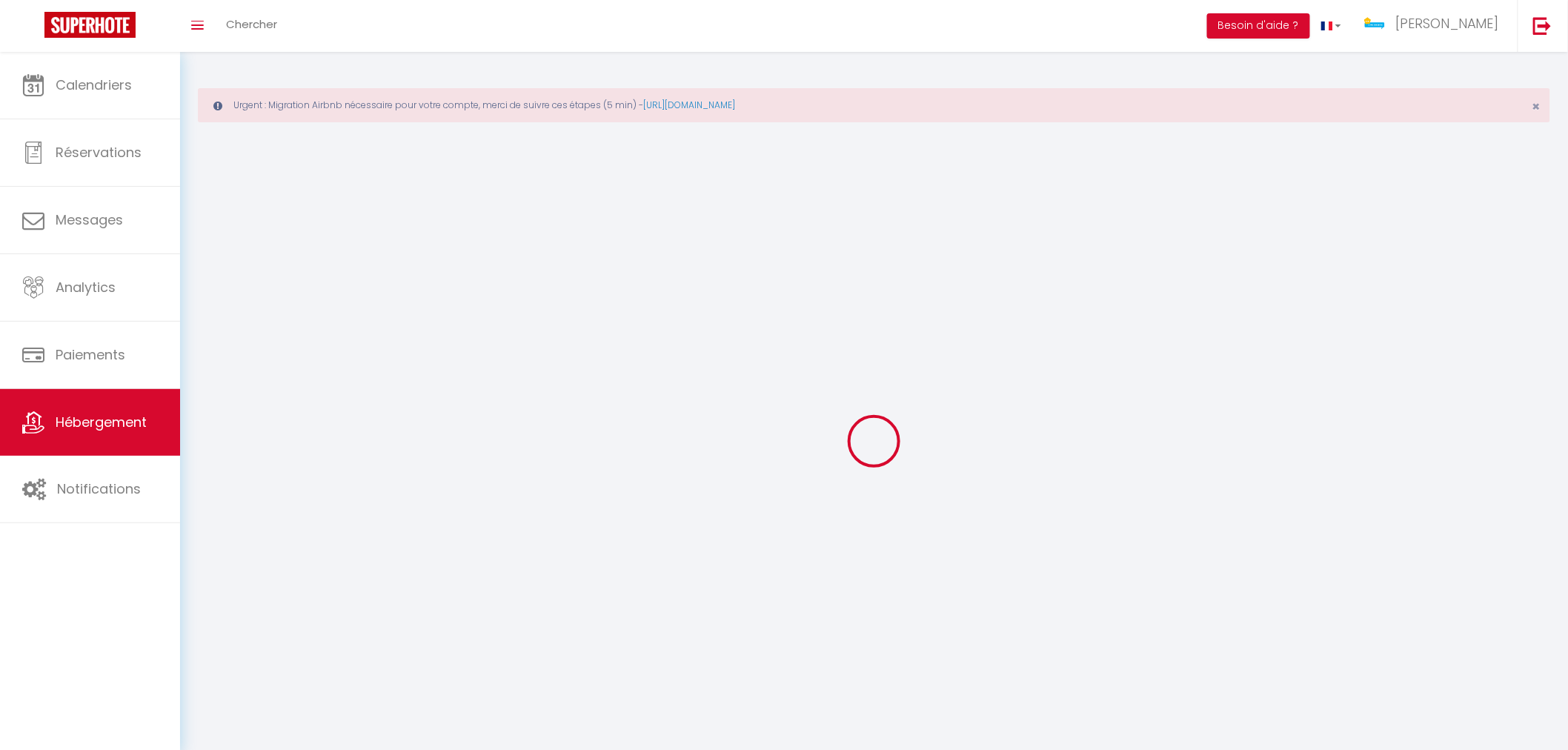
select select
checkbox input "false"
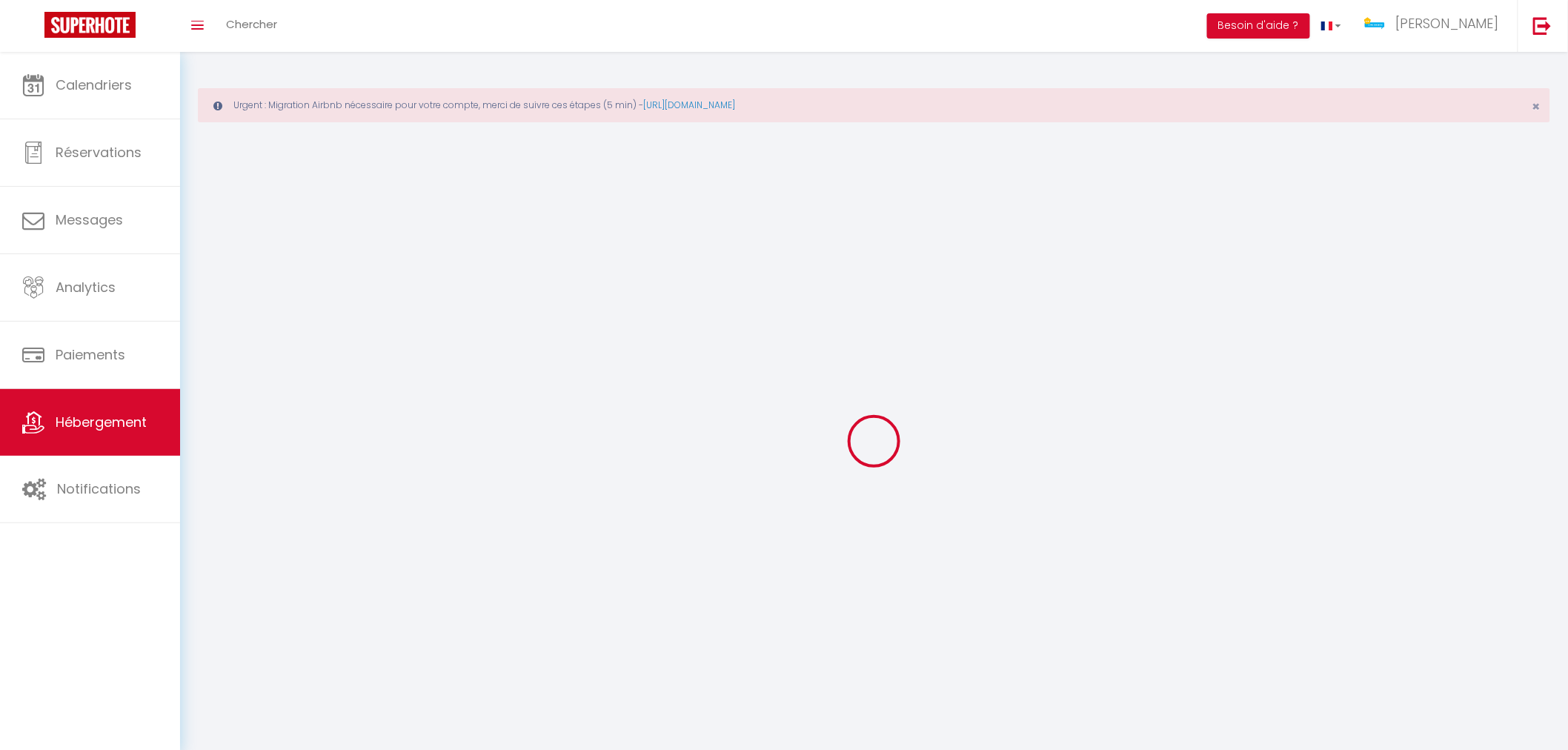
checkbox input "false"
select select
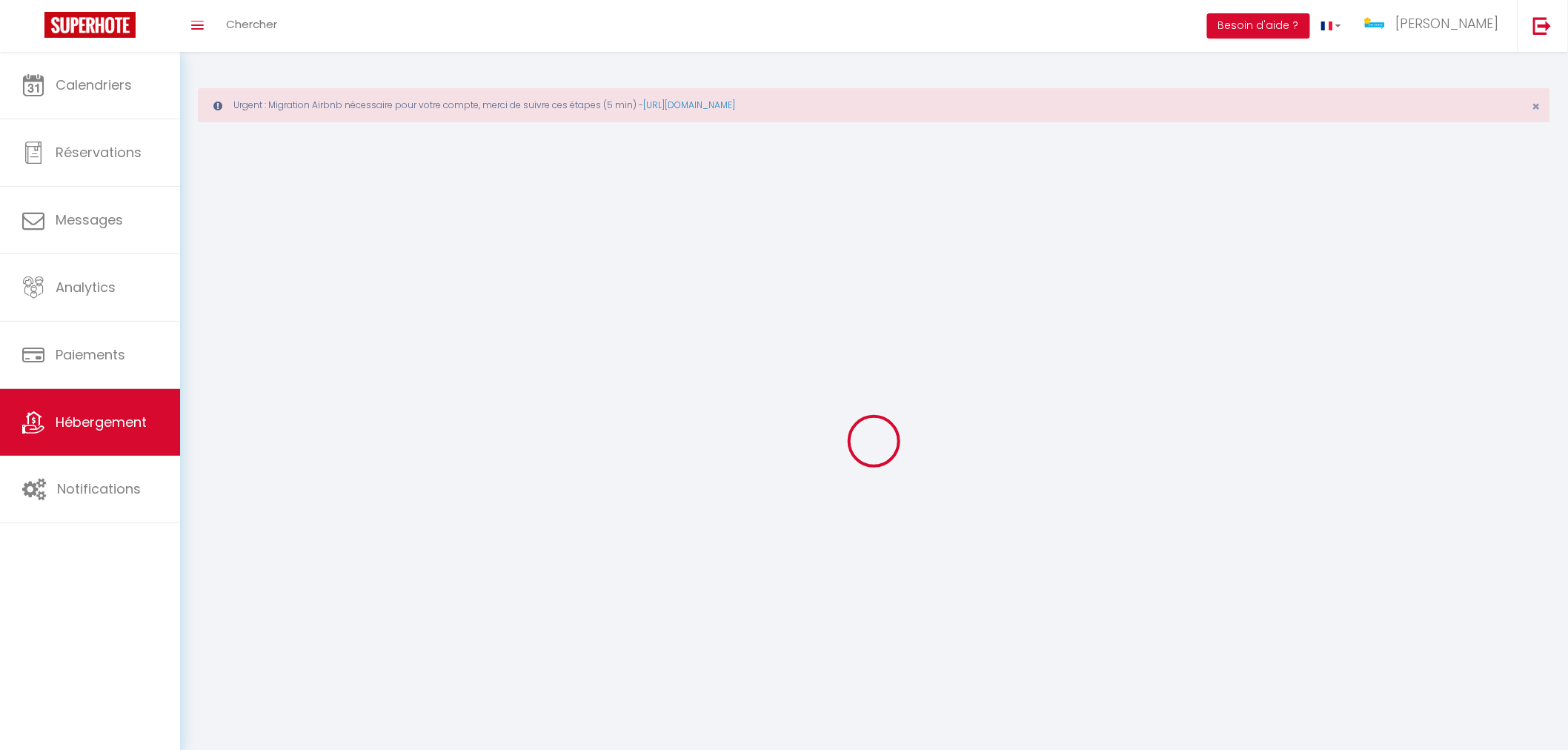
select select
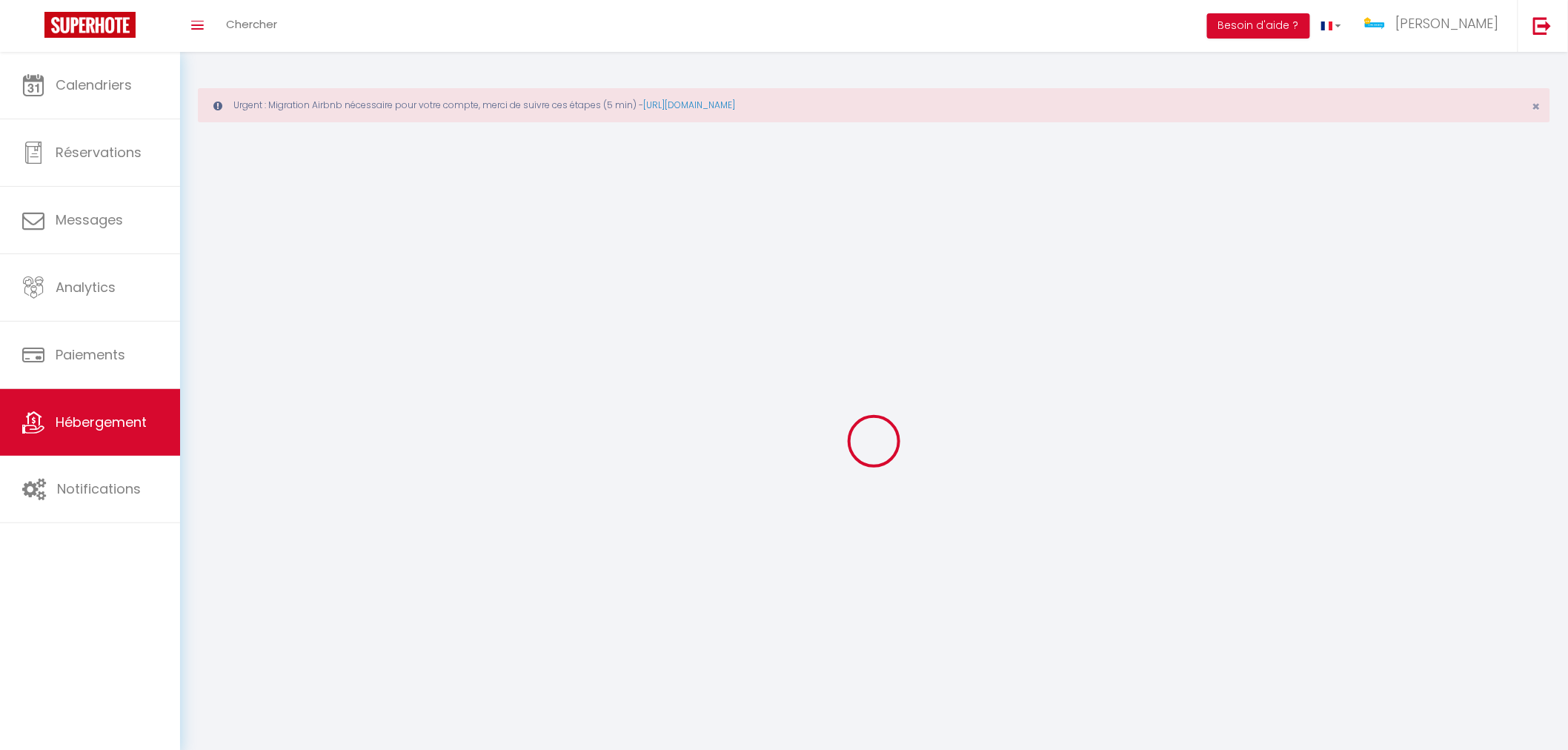
checkbox input "false"
select select
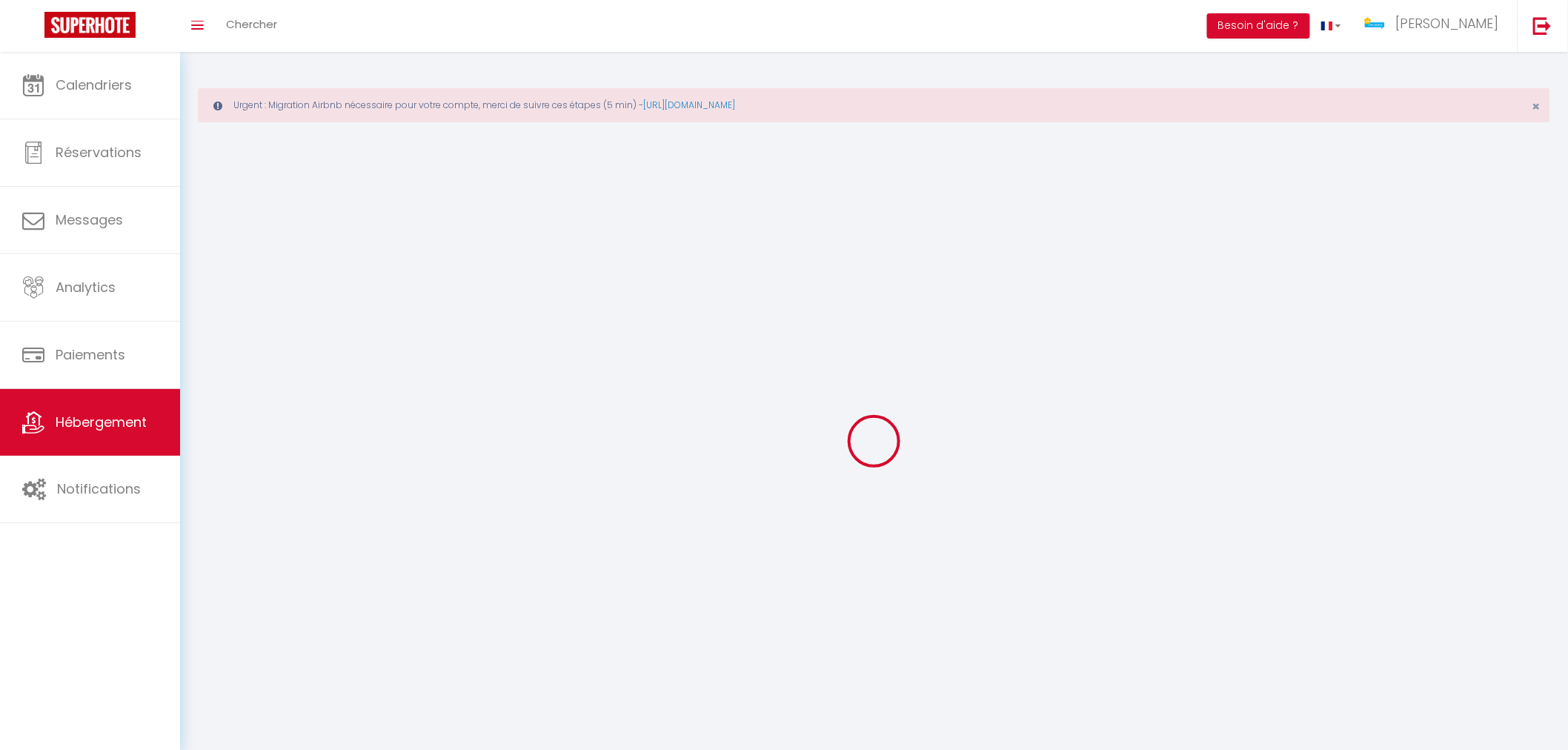
select select
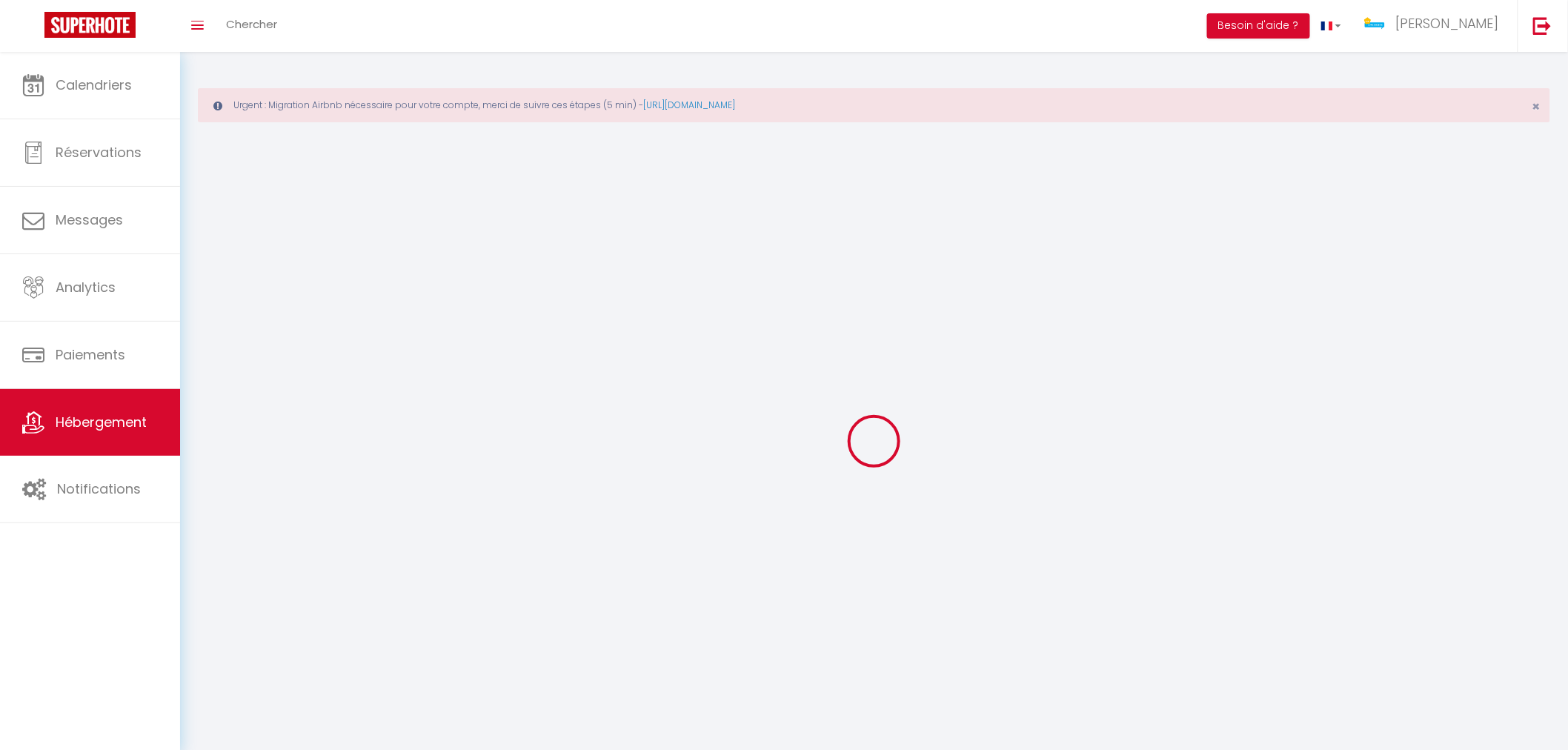
select select
checkbox input "false"
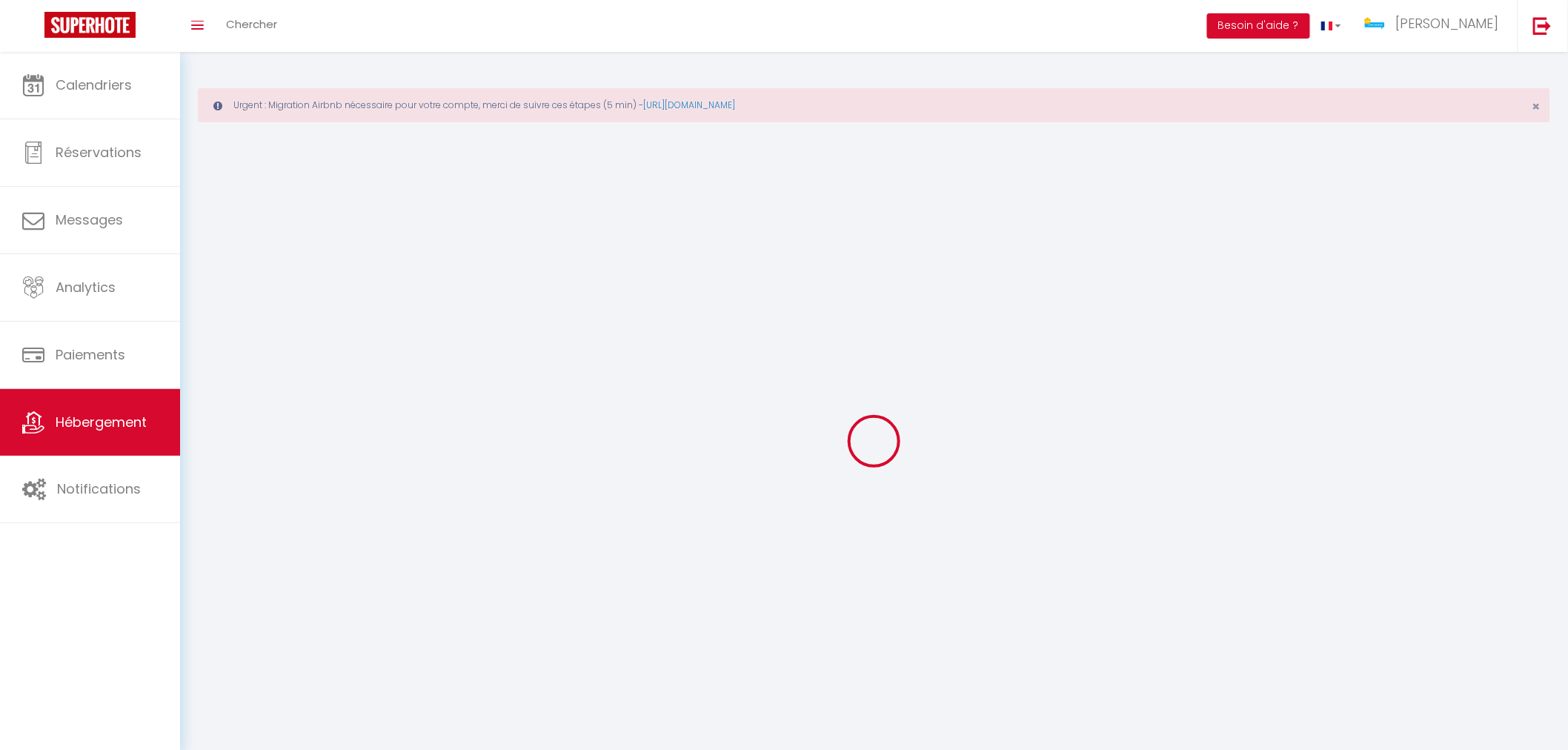
checkbox input "false"
select select
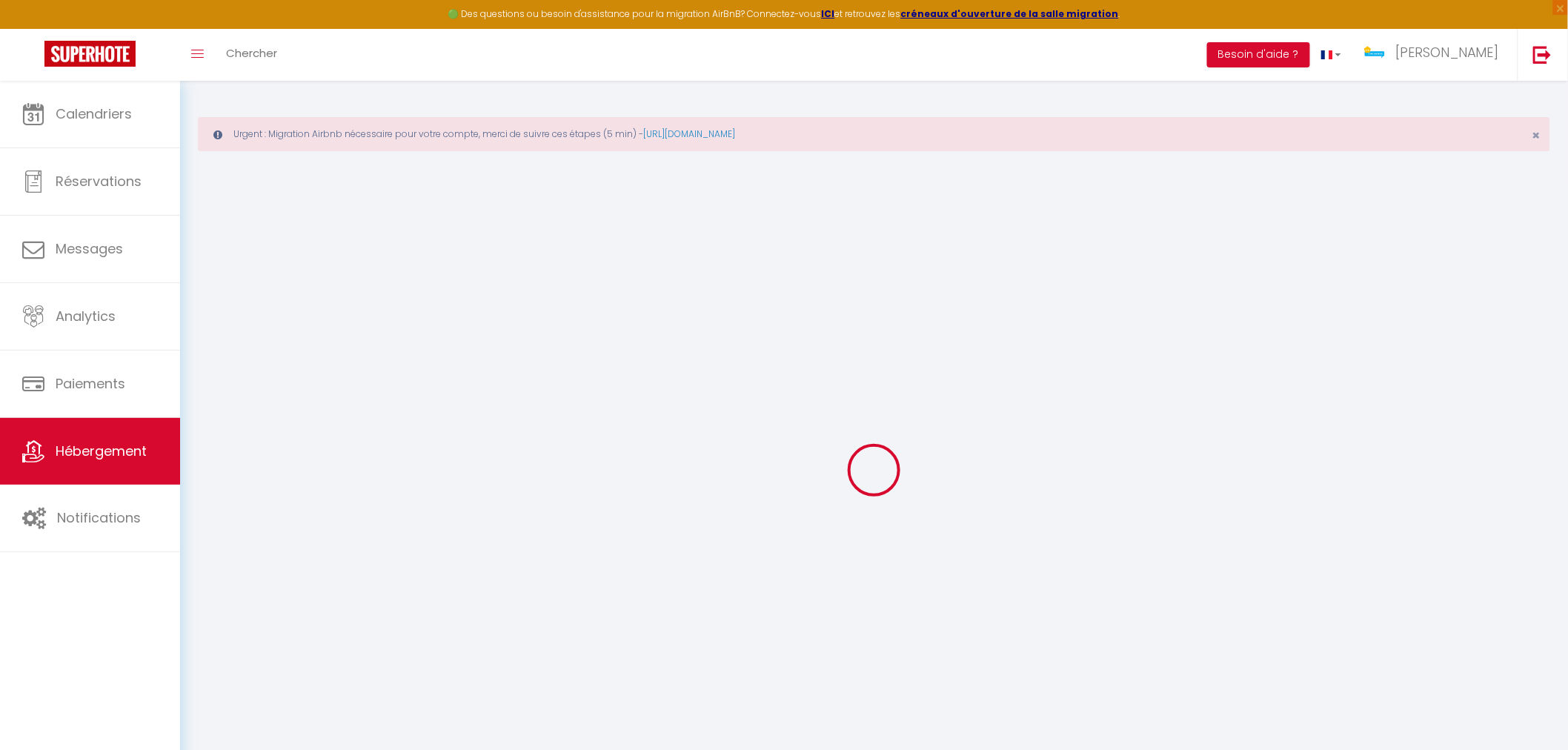
select select
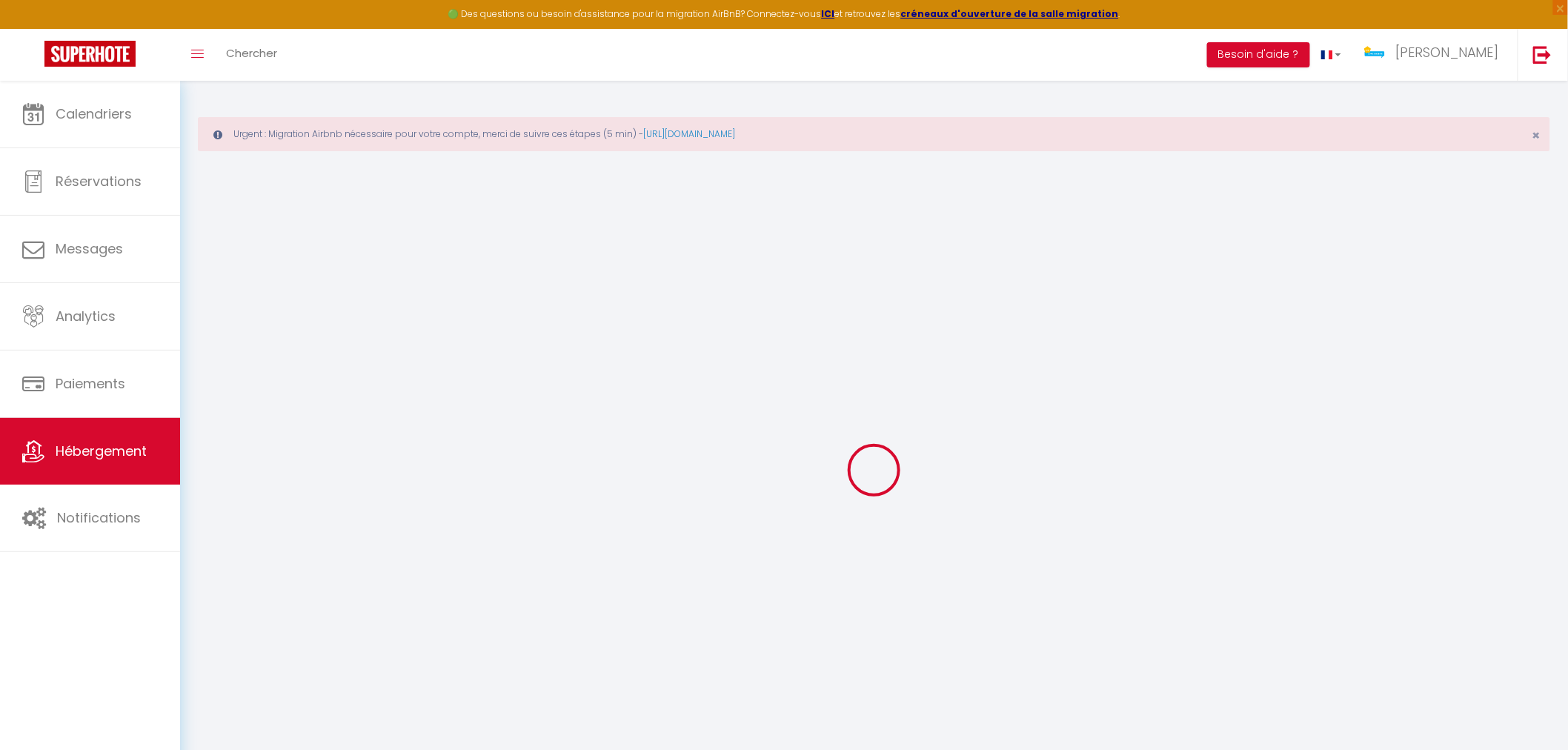
select select
checkbox input "false"
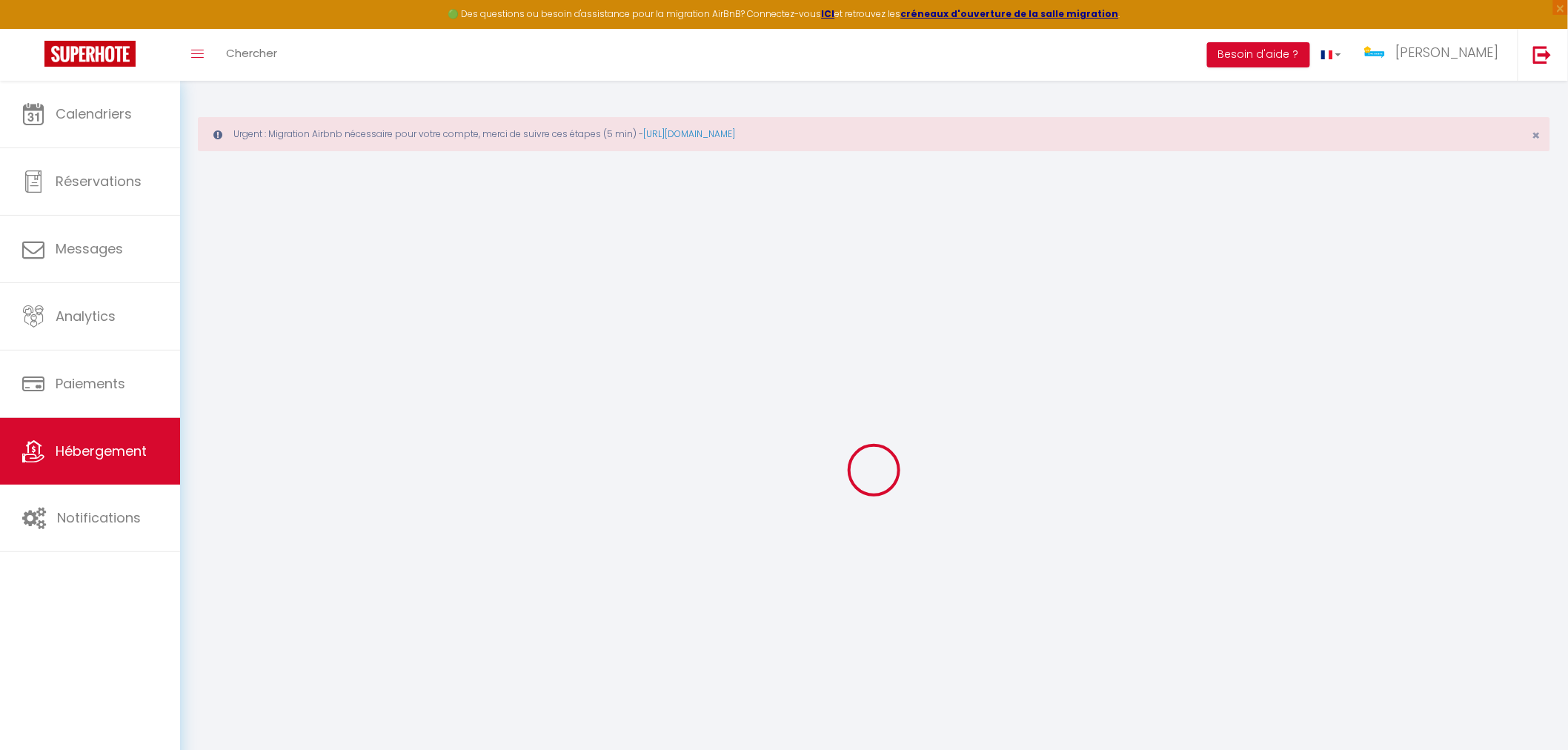
select select
type input "Appartement Ginkgo"
type input "[PERSON_NAME]"
type input "Vuillet"
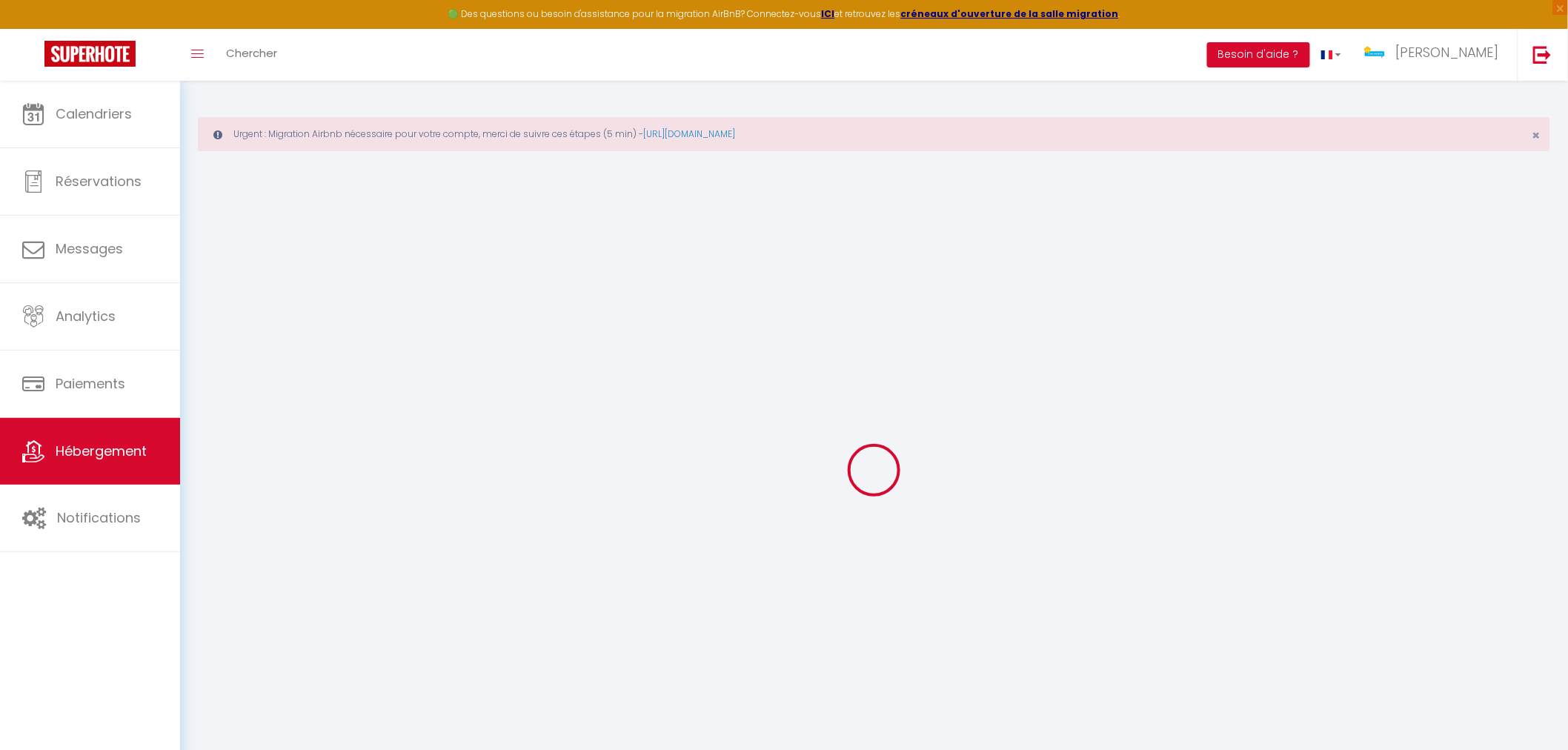
type input "[STREET_ADDRESS]"
type input "67600"
type input "selestat"
select select "6"
select select "2"
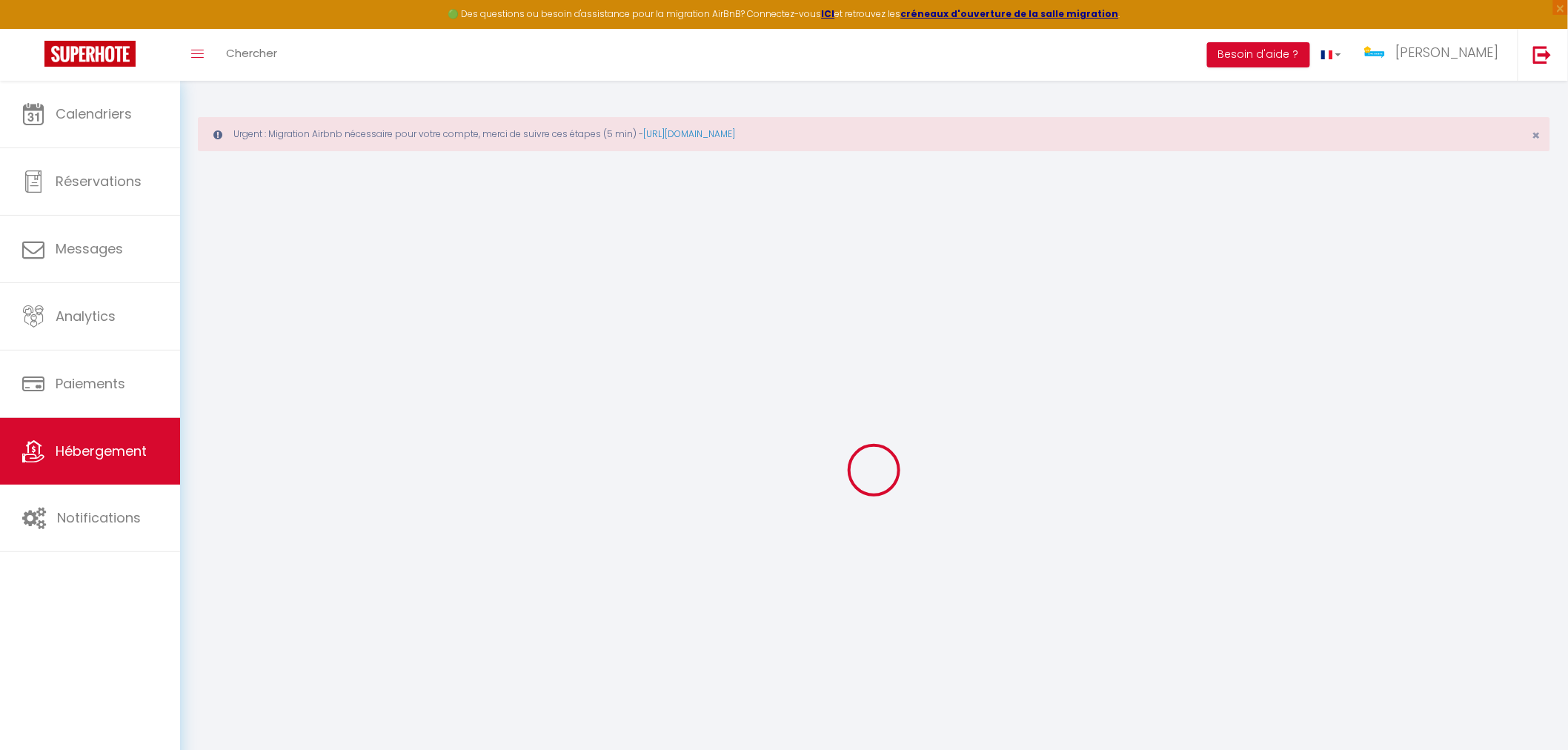
type input "65"
type input "1000"
type input "45"
select select
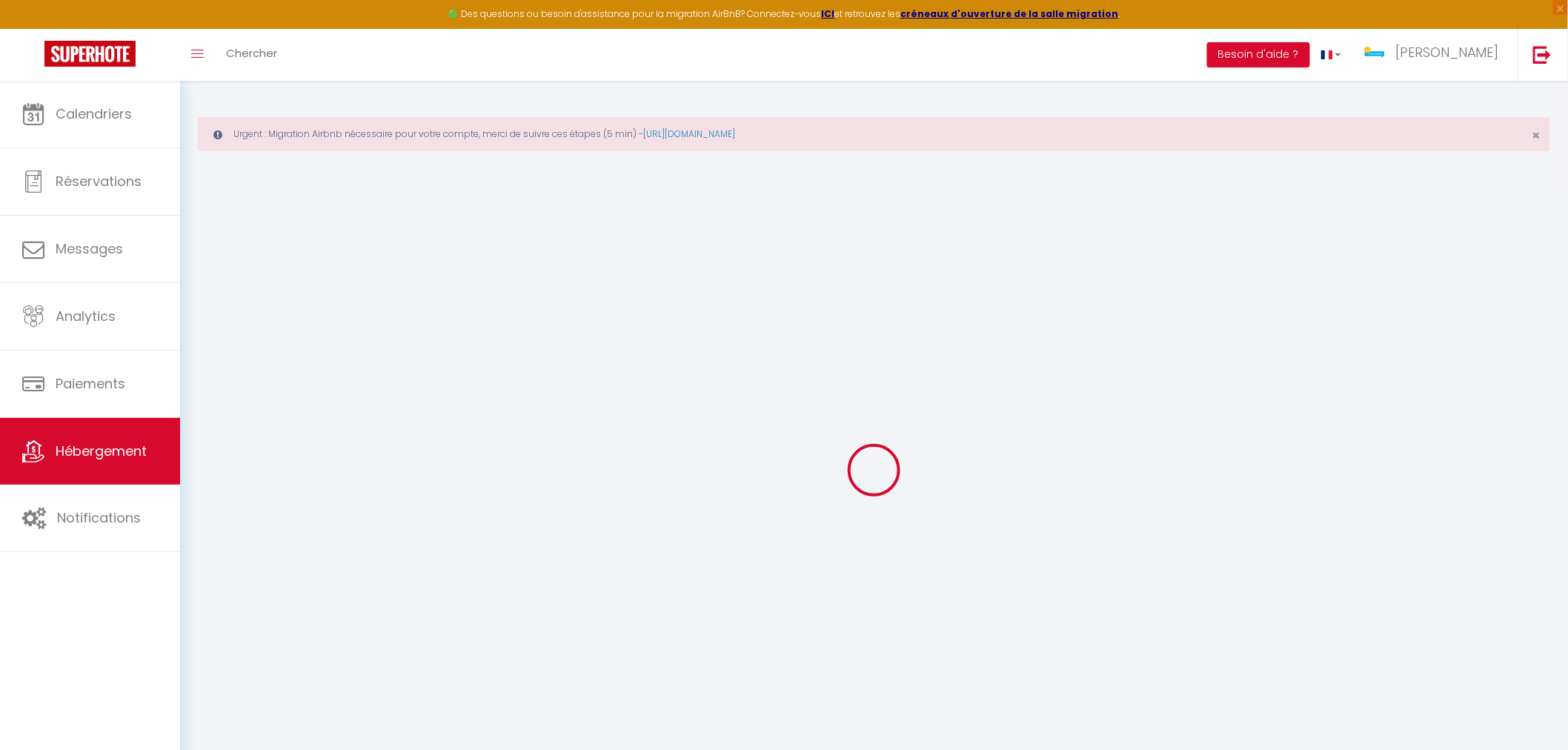
select select
type input "[STREET_ADDRESS]"
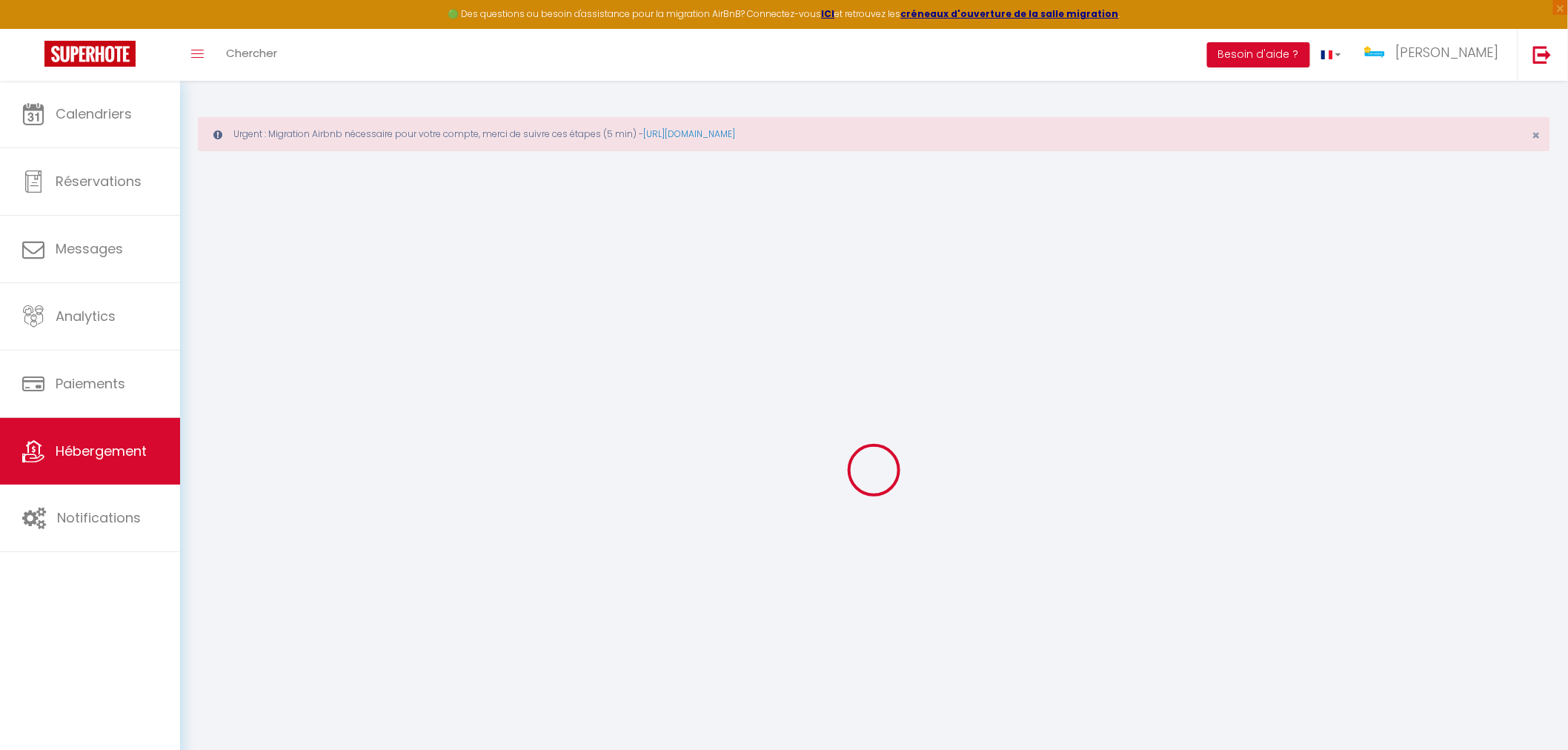
type input "67600"
type input "selestat"
type input "[EMAIL_ADDRESS][DOMAIN_NAME]"
select select
checkbox input "false"
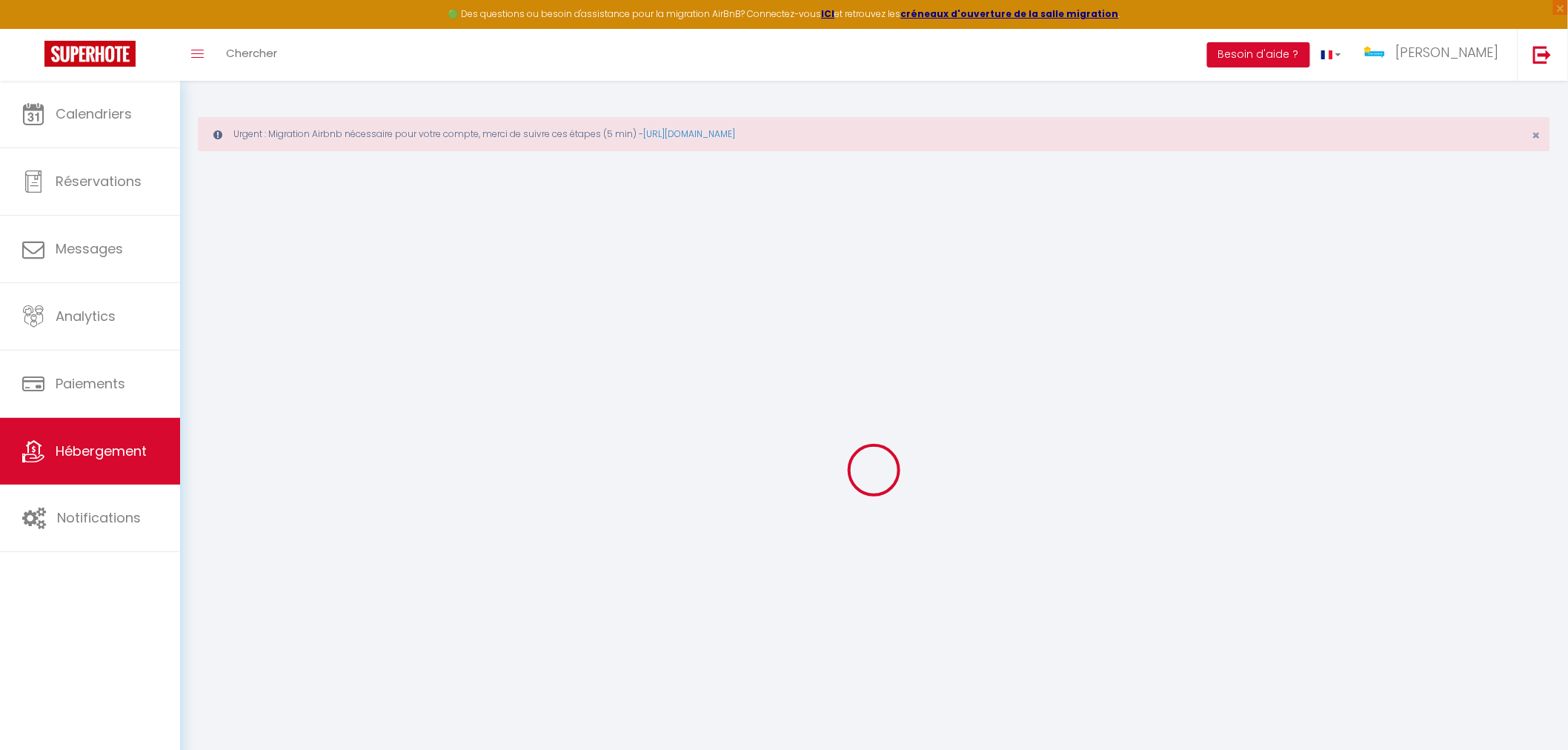
checkbox input "false"
type input "0"
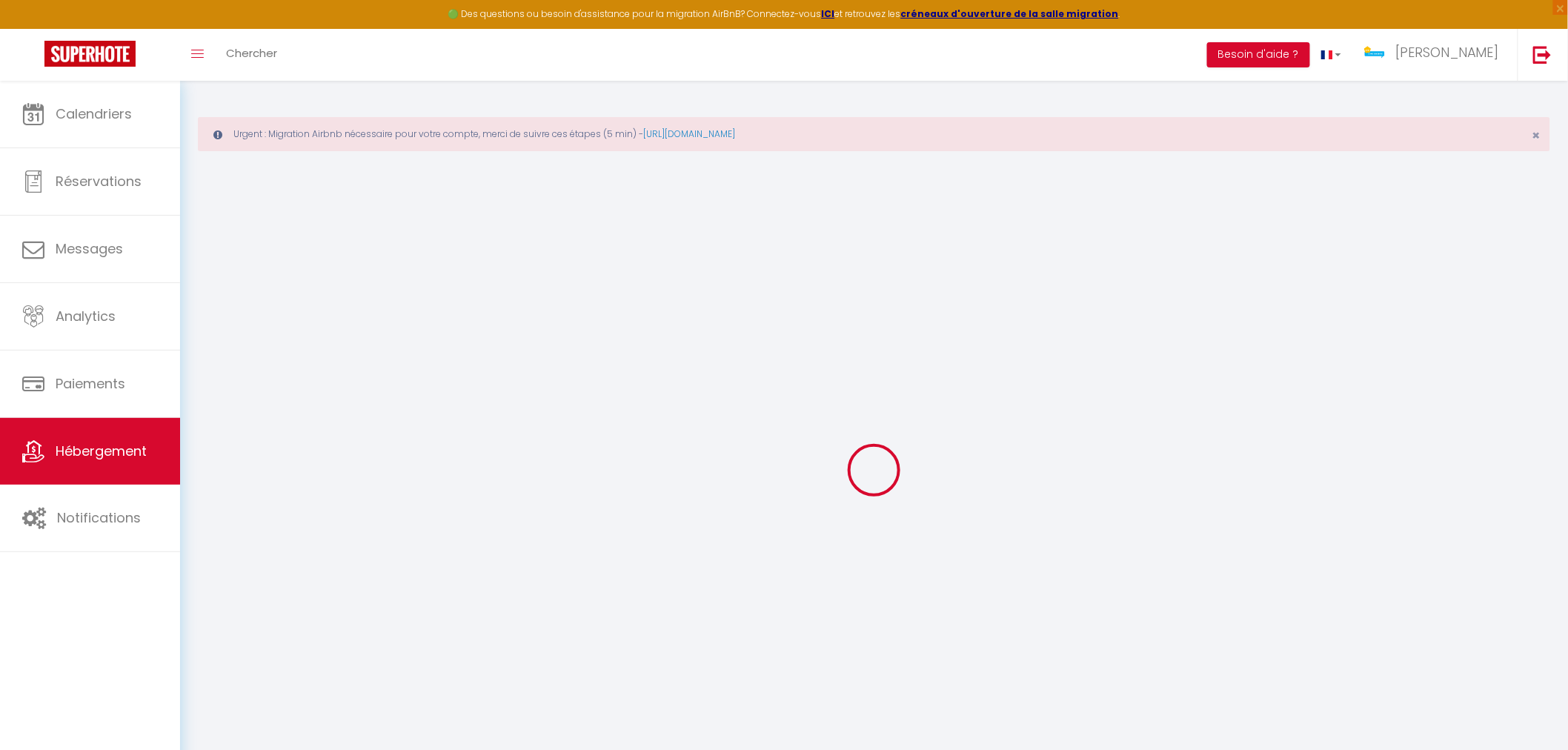
select select
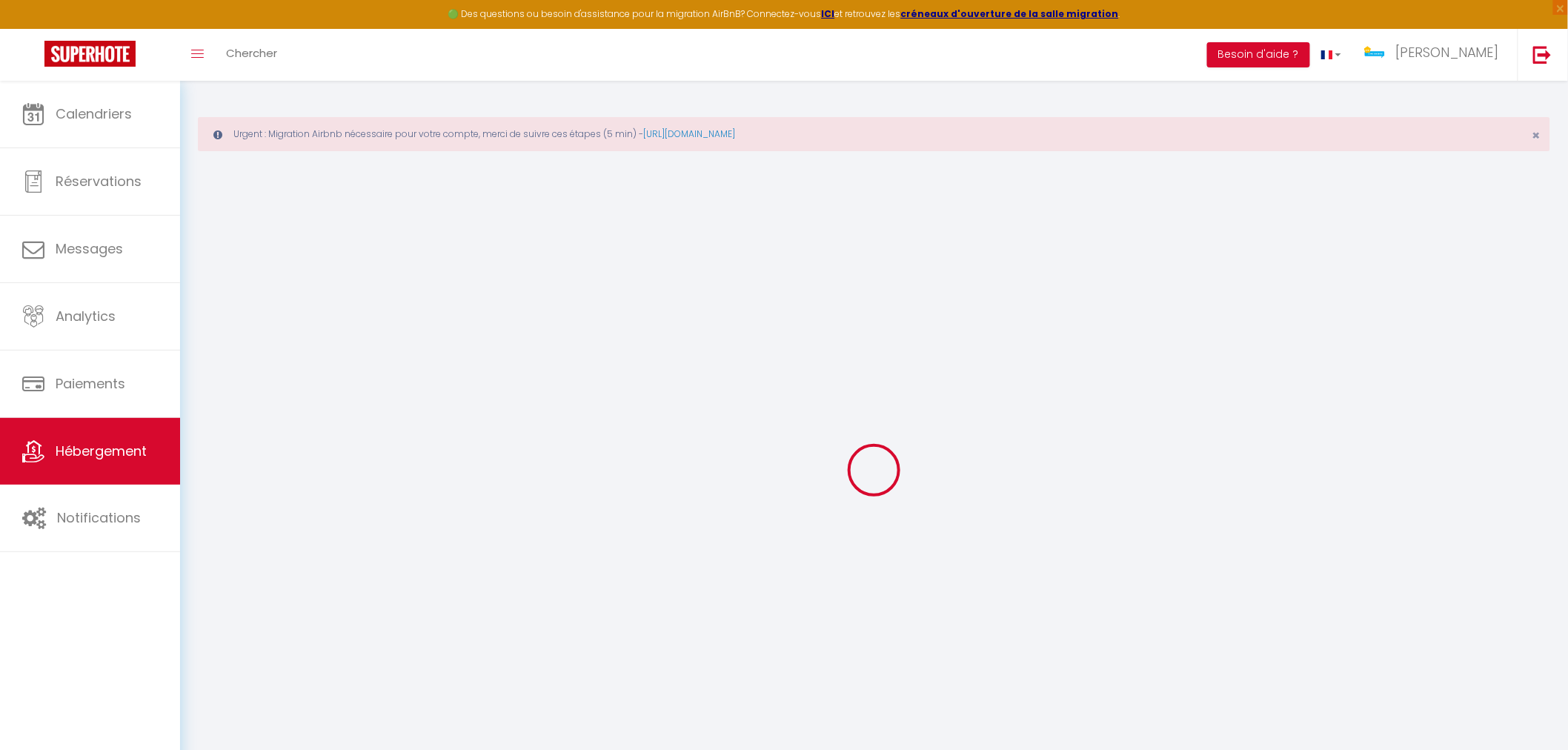
select select
checkbox input "false"
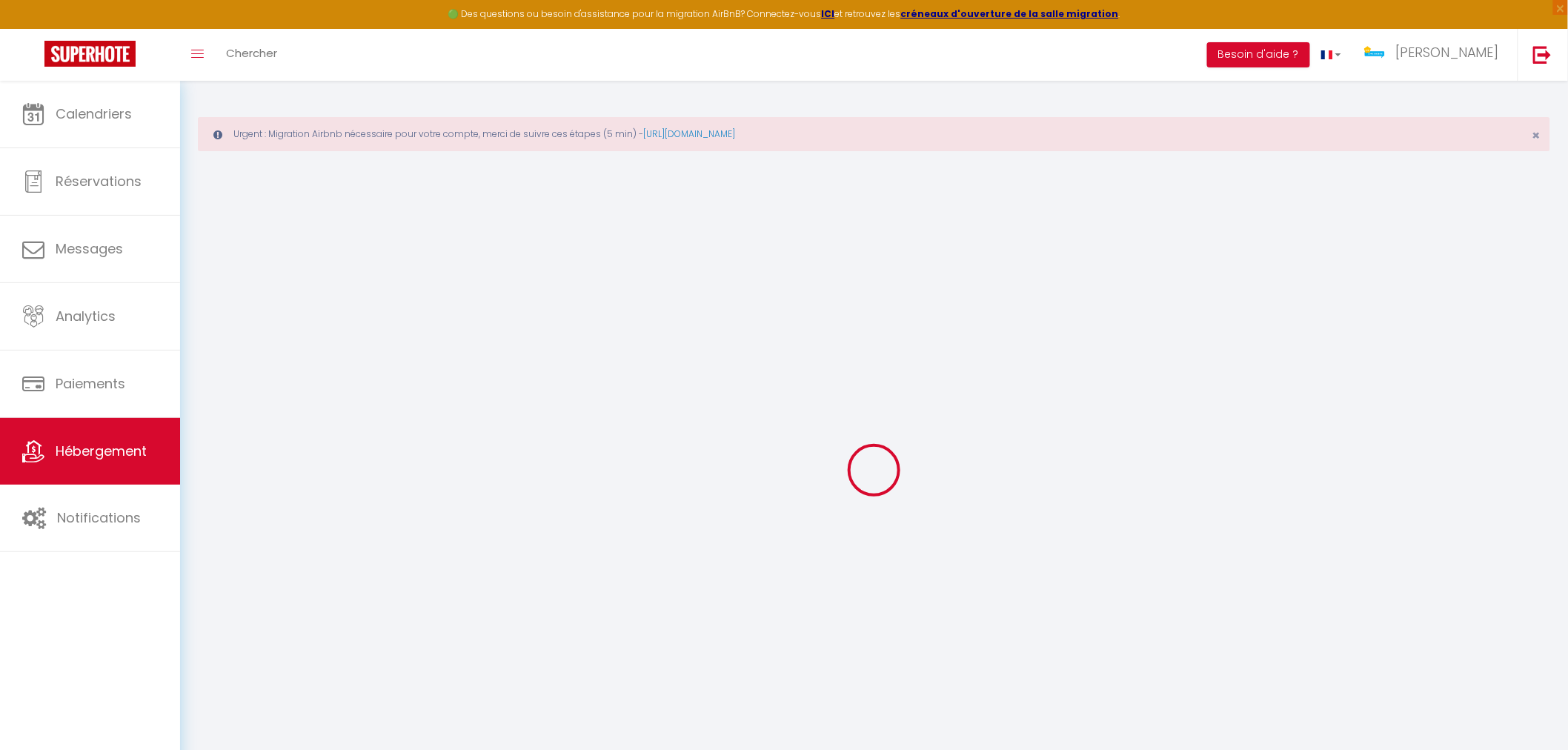
checkbox input "false"
select select
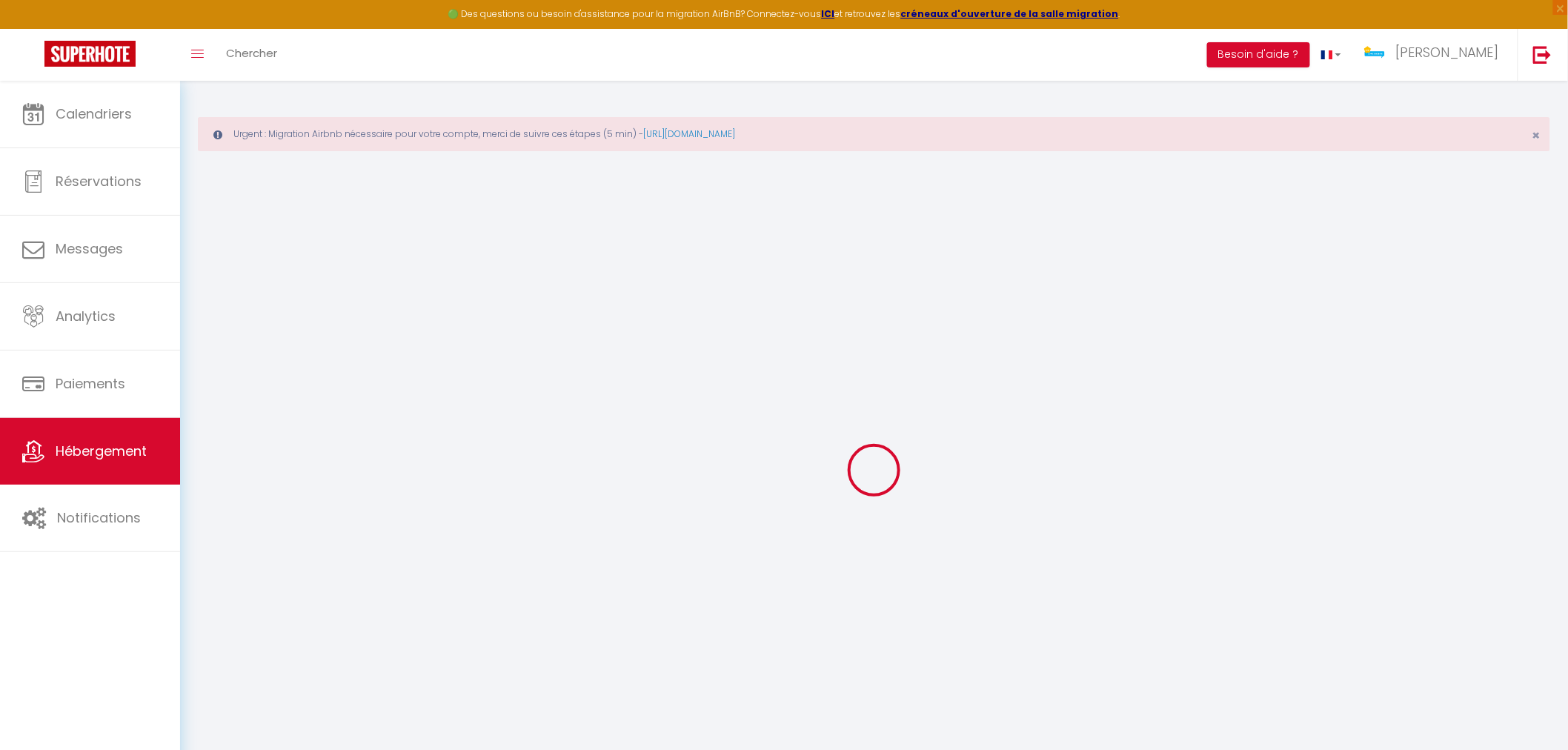
select select
checkbox input "false"
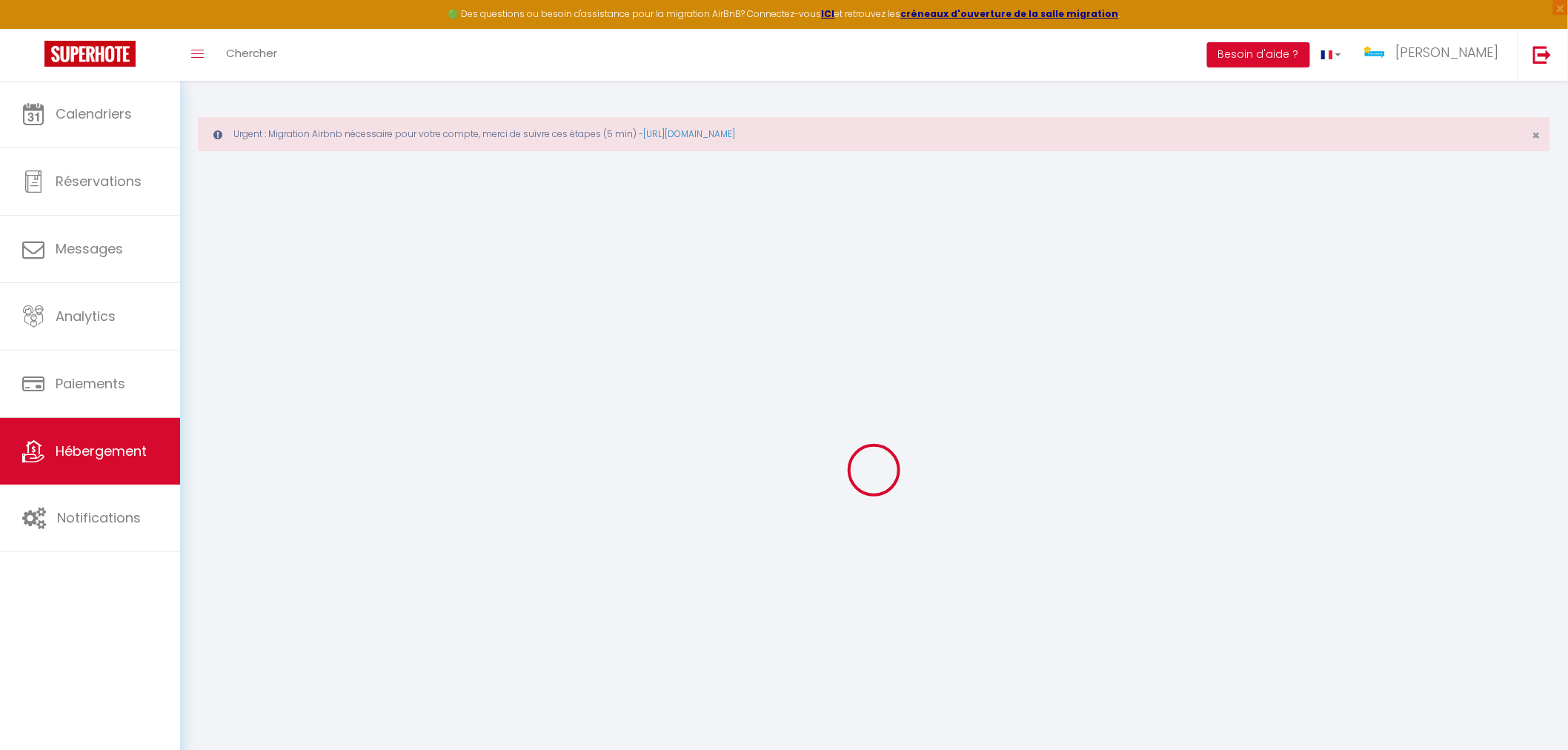
checkbox input "false"
select select
checkbox input "false"
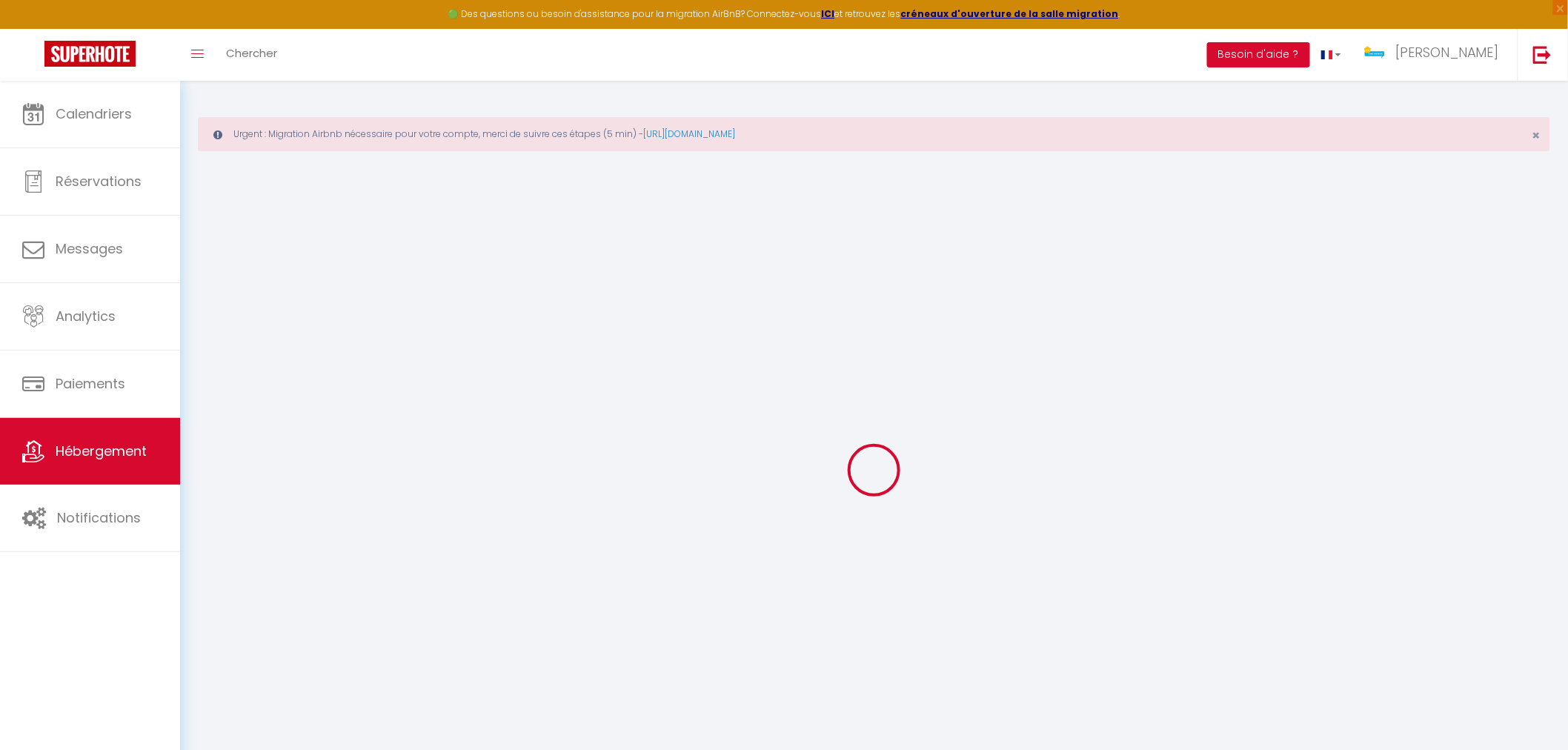
checkbox input "false"
select select
checkbox input "false"
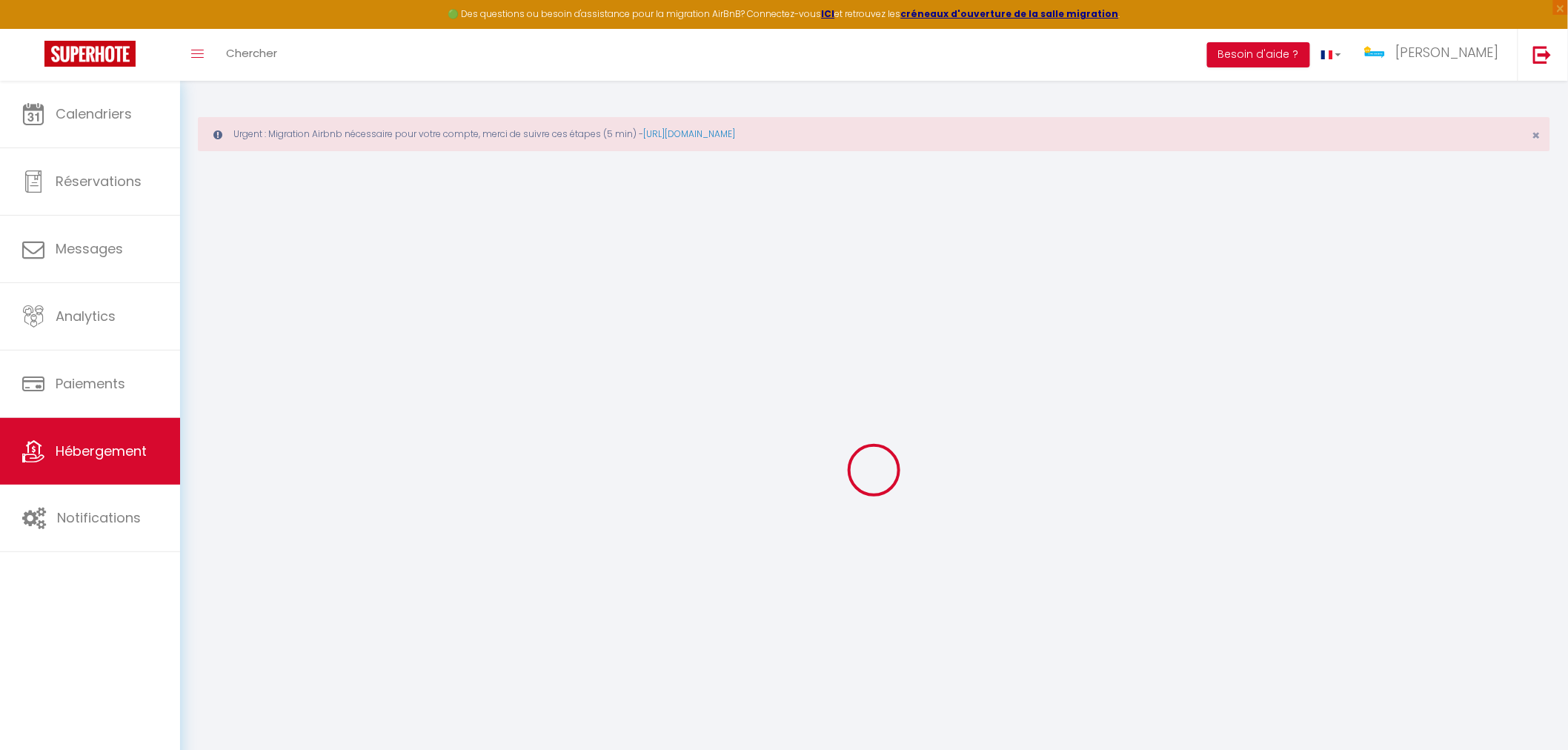
checkbox input "false"
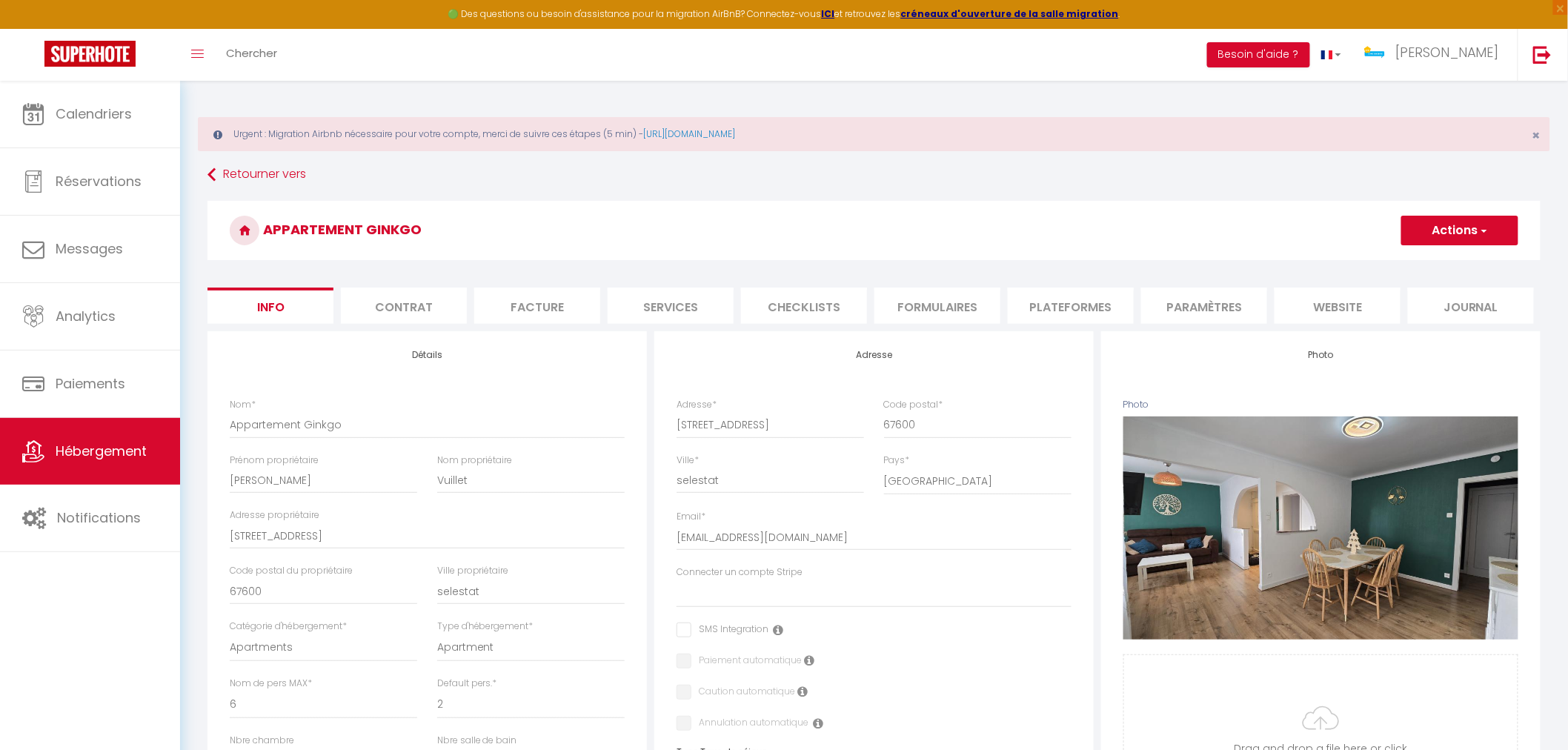
click at [1456, 238] on button "Actions" at bounding box center [1459, 231] width 117 height 30
click at [1395, 301] on link "Supprimer" at bounding box center [1438, 302] width 158 height 19
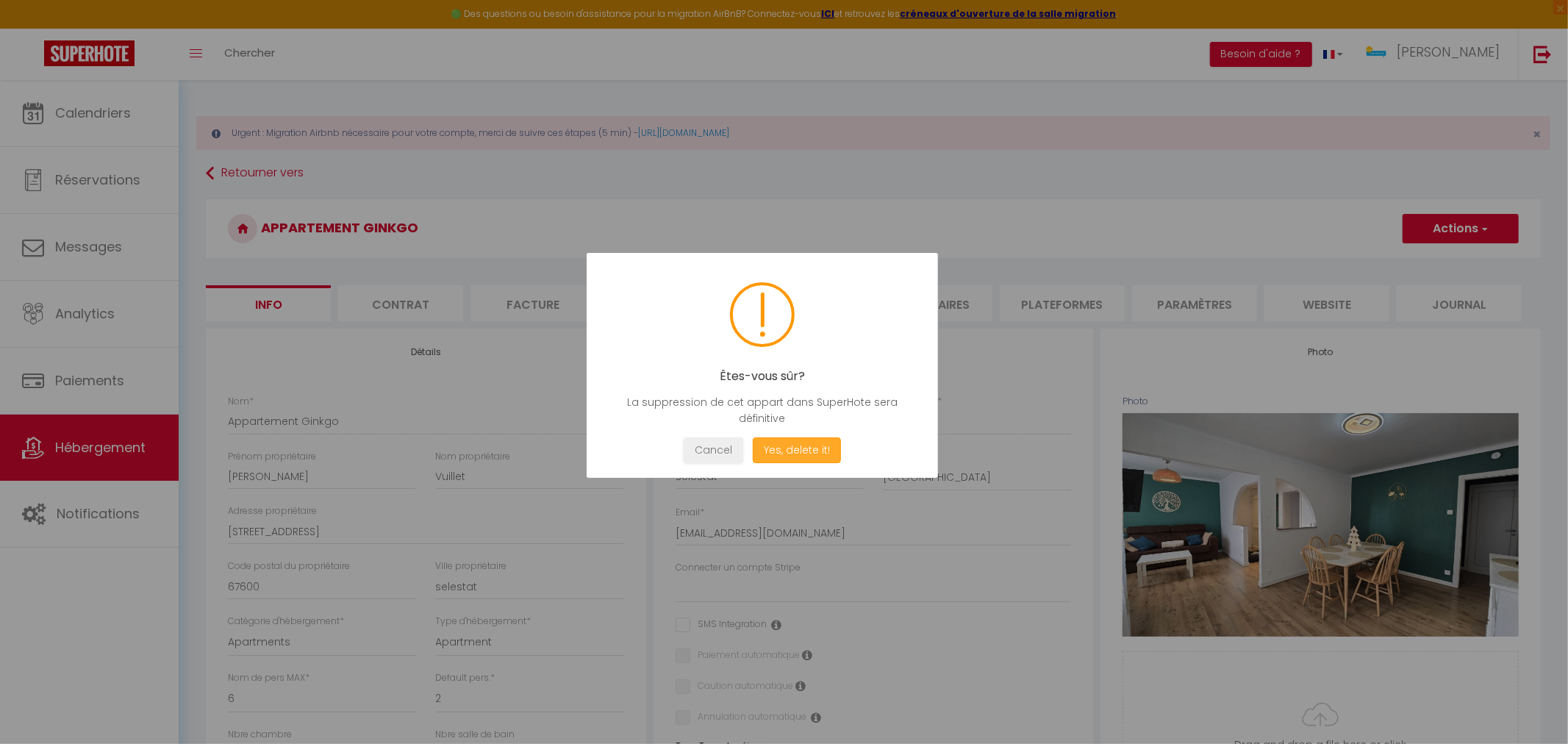
click at [800, 452] on button "Yes, delete it!" at bounding box center [797, 451] width 88 height 26
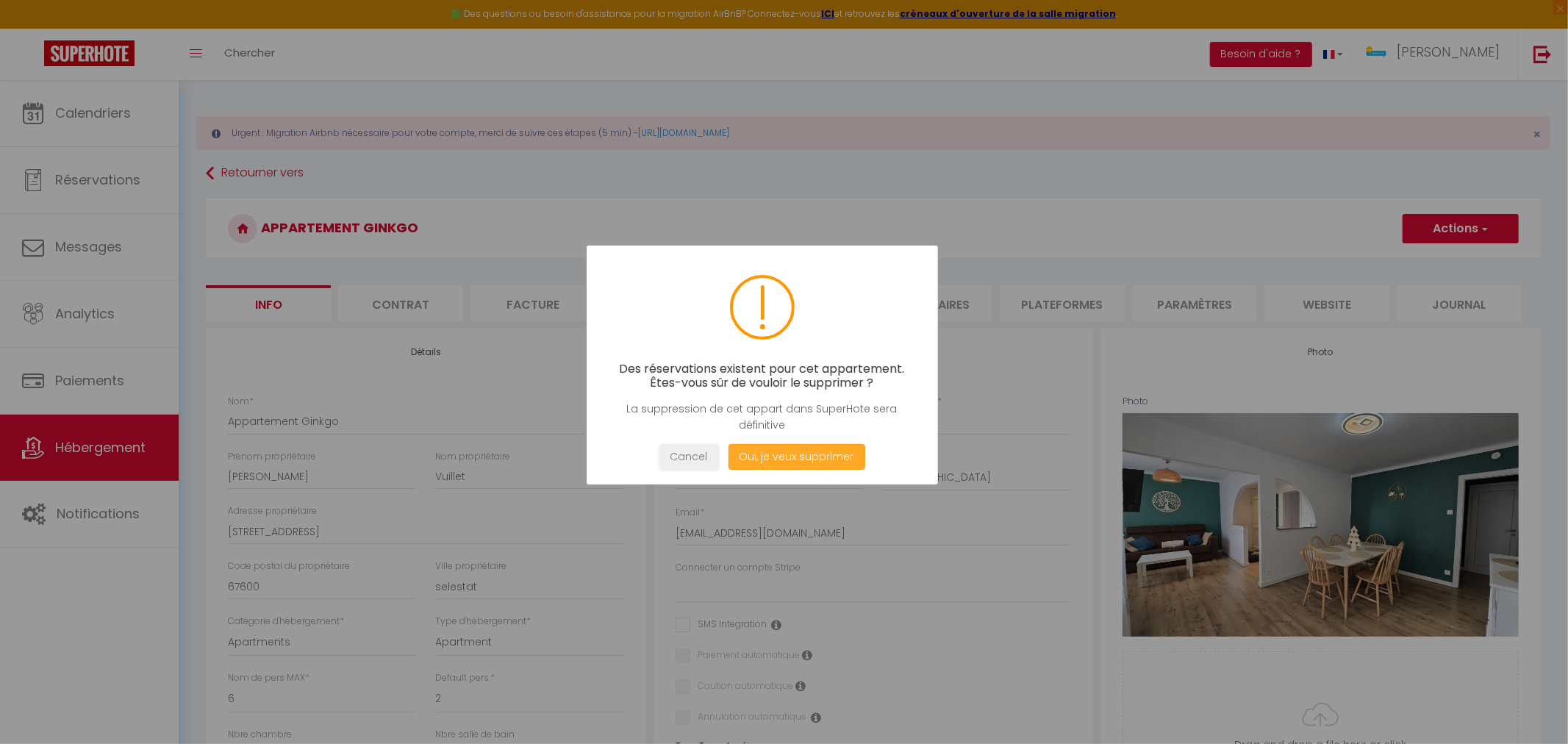
click at [798, 458] on button "Oui, je veux supprimer" at bounding box center [797, 457] width 136 height 26
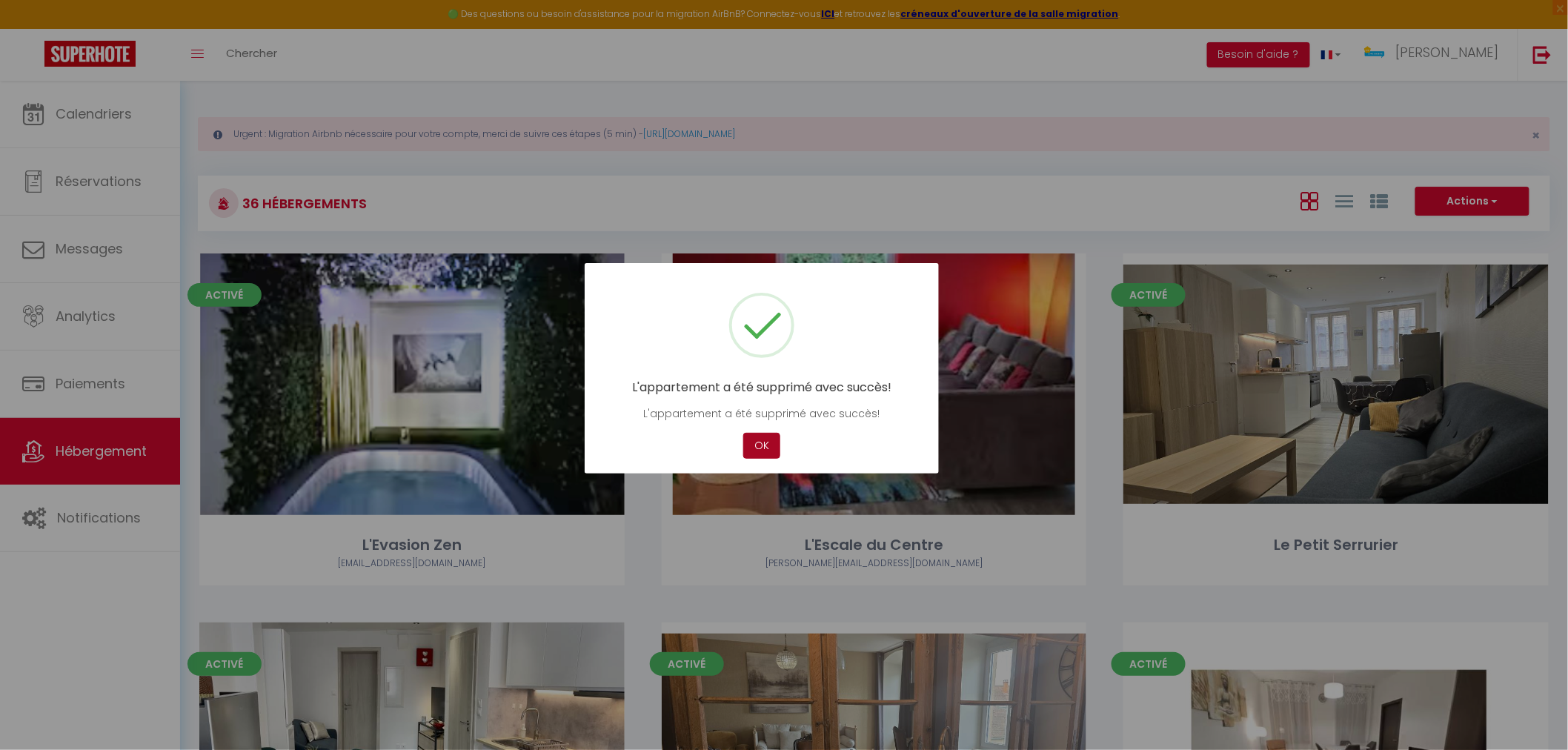
click at [757, 447] on button "OK" at bounding box center [761, 445] width 37 height 26
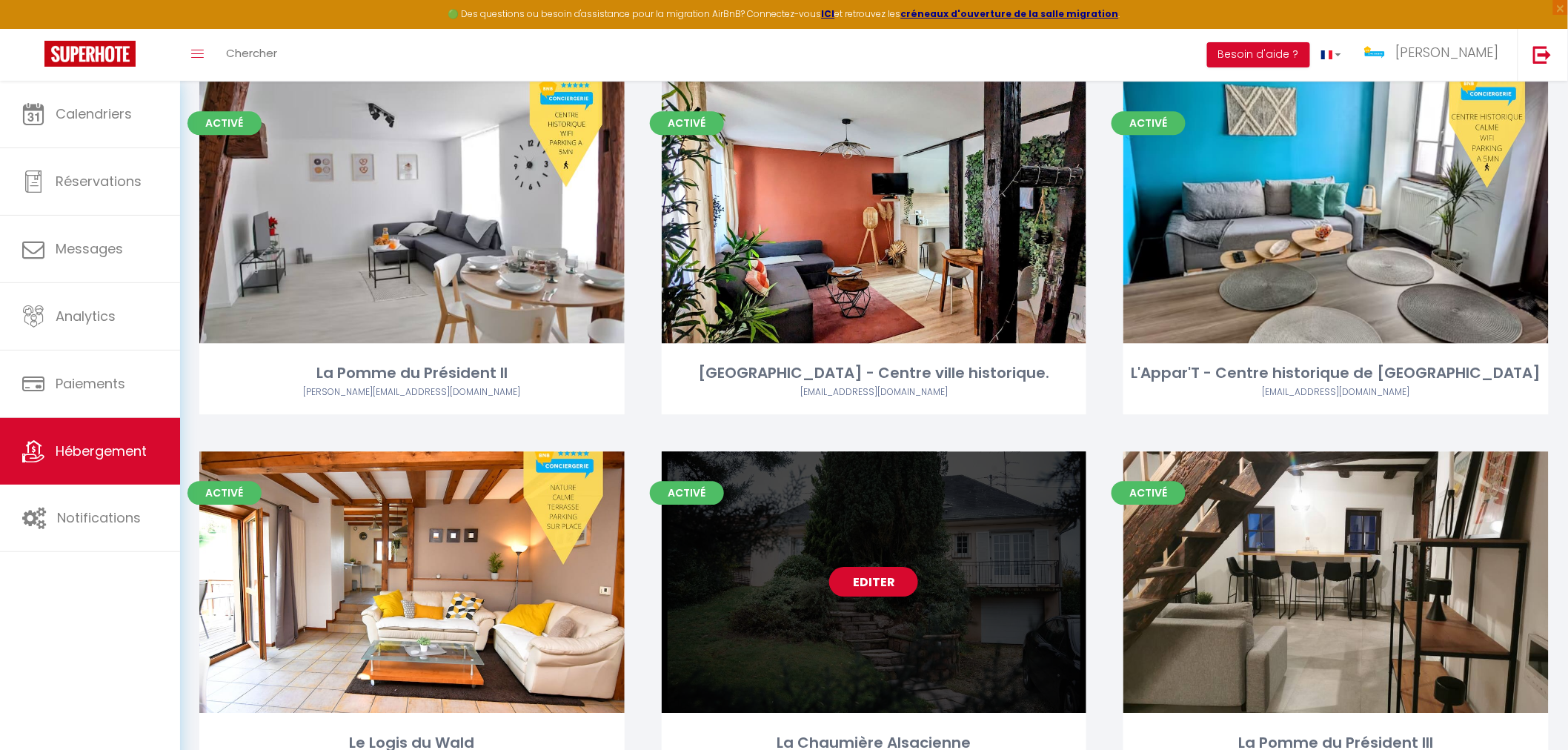
scroll to position [3951, 0]
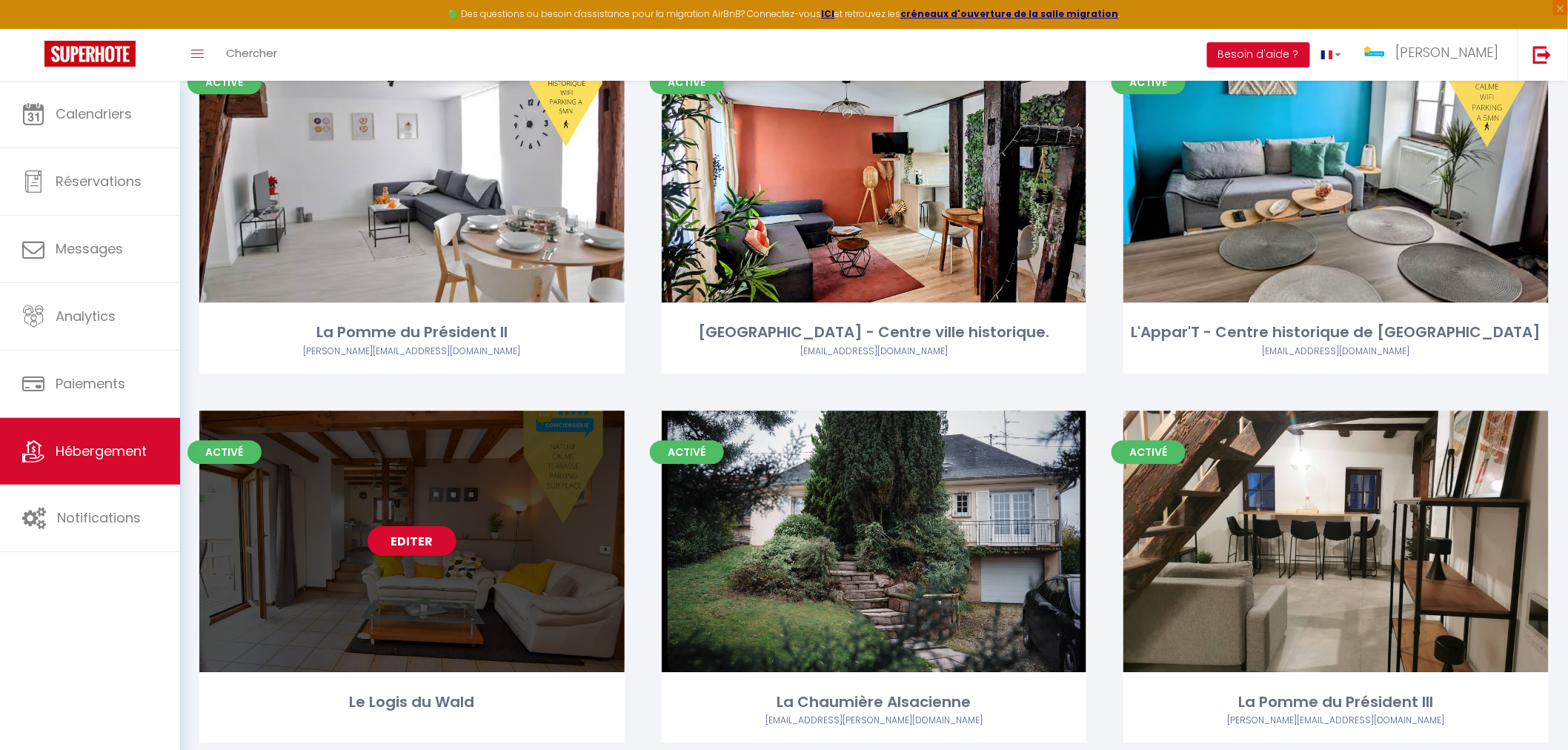
click at [480, 467] on div "Editer" at bounding box center [412, 541] width 426 height 262
click at [419, 526] on link "Editer" at bounding box center [412, 541] width 89 height 30
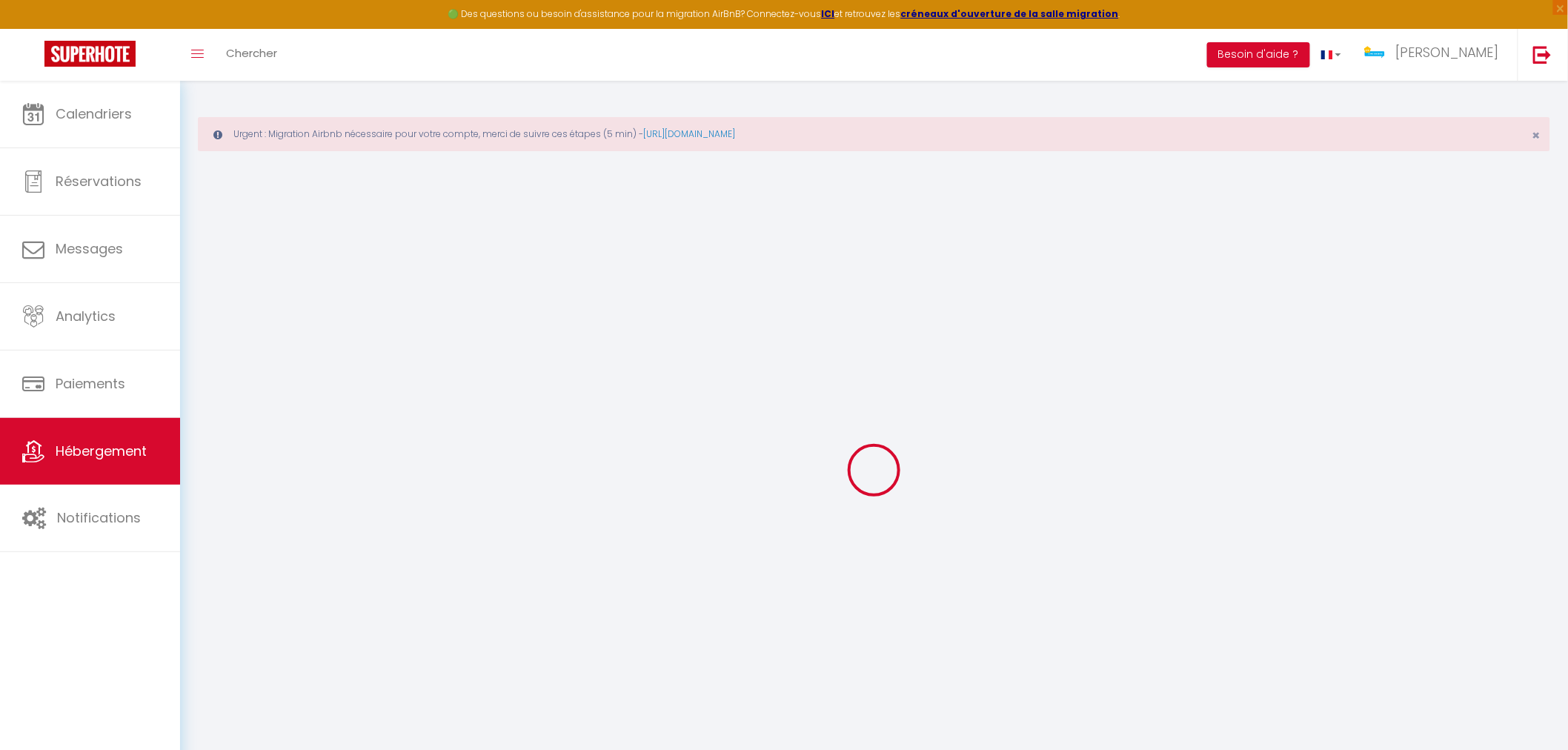
select select "+ 30 %"
select select
checkbox input "false"
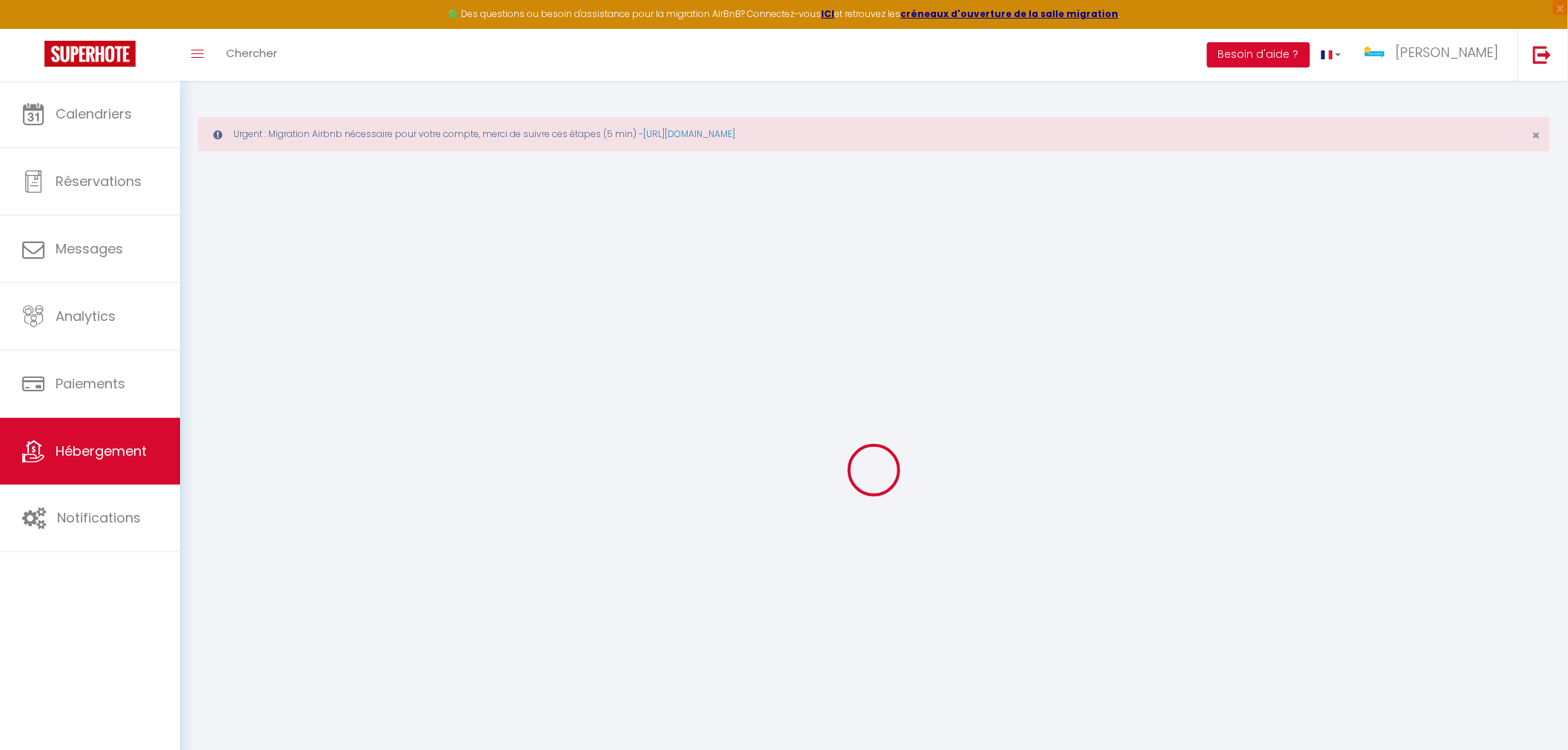
checkbox input "false"
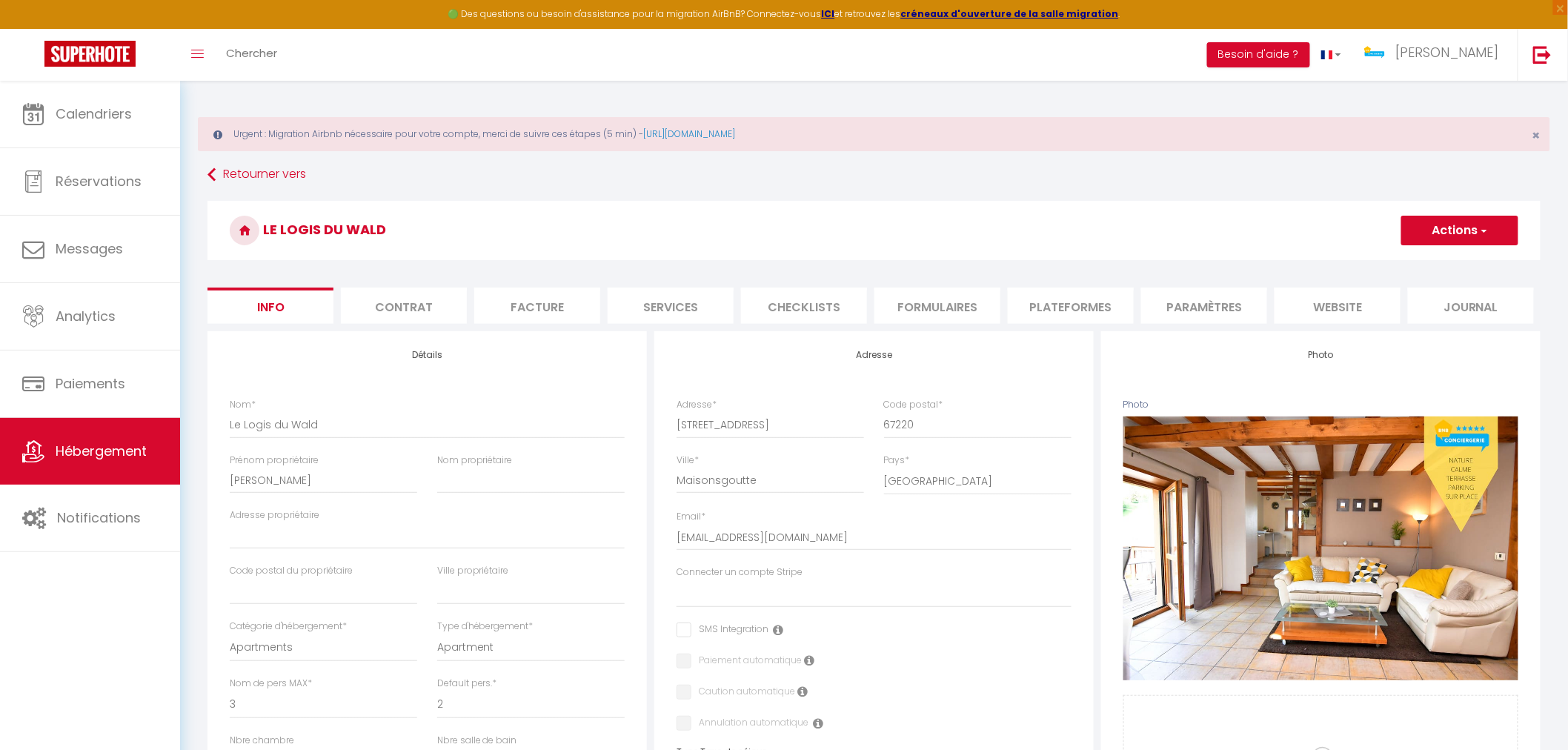
click at [980, 308] on li "Formulaires" at bounding box center [937, 305] width 126 height 37
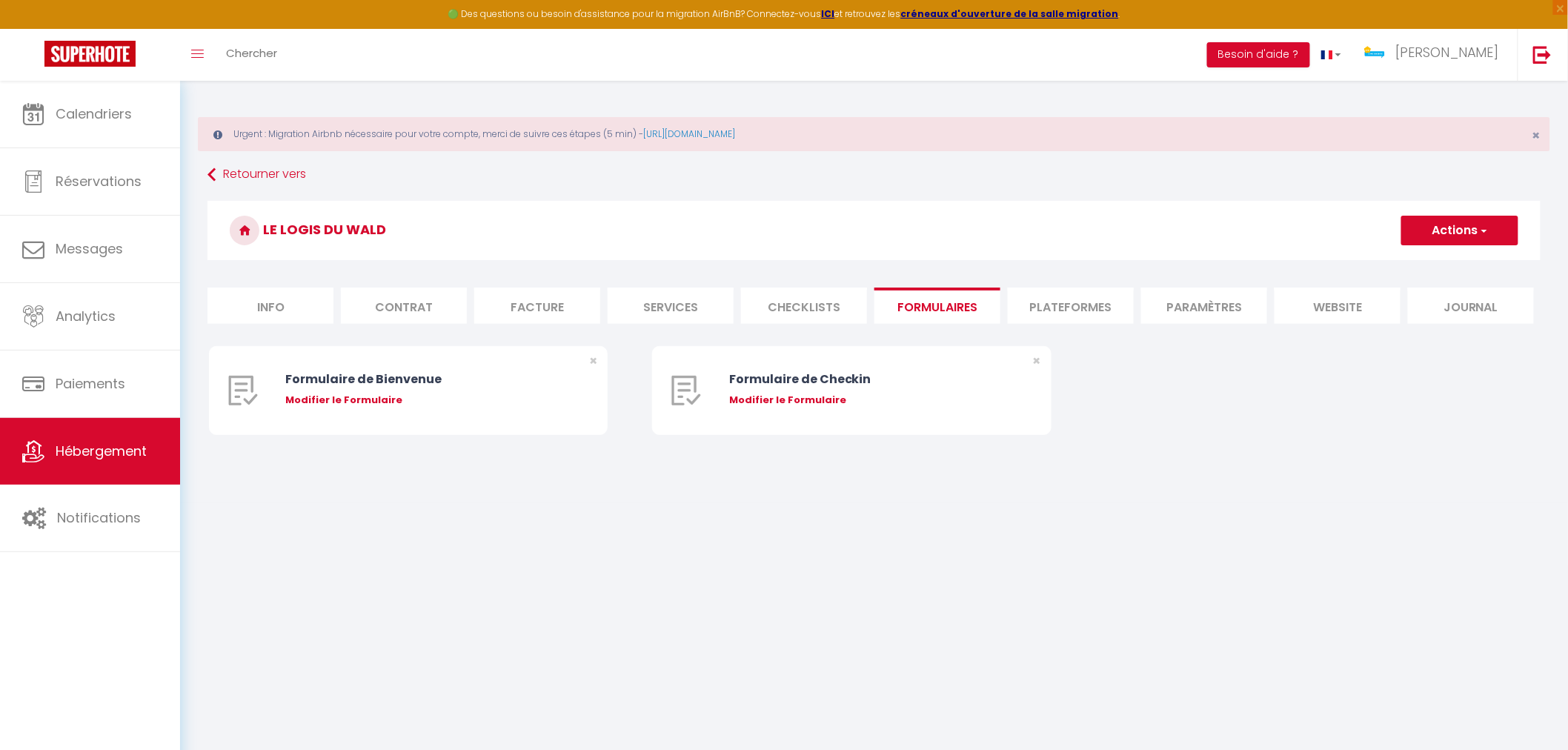
click at [1066, 311] on li "Plateformes" at bounding box center [1070, 305] width 126 height 37
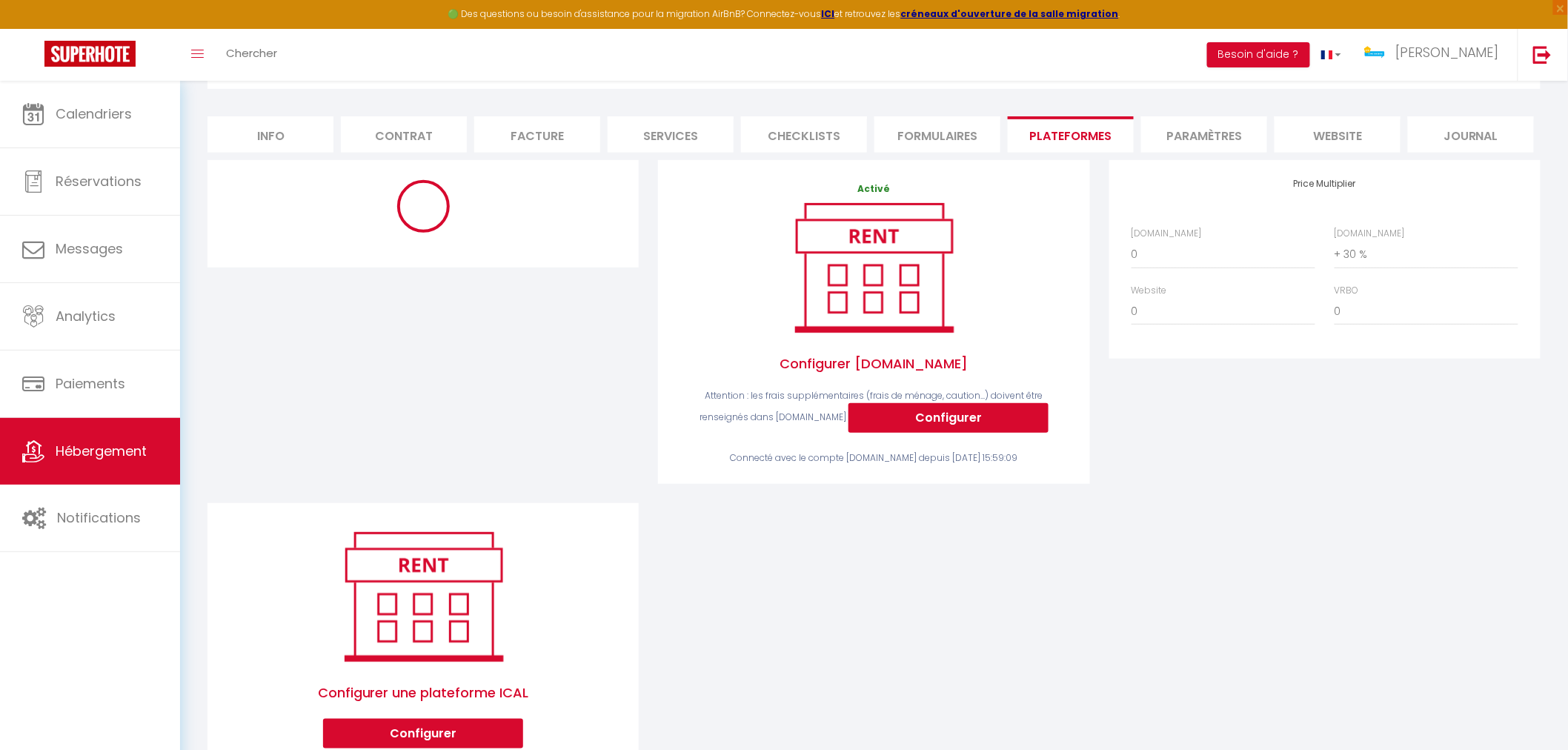
scroll to position [143, 0]
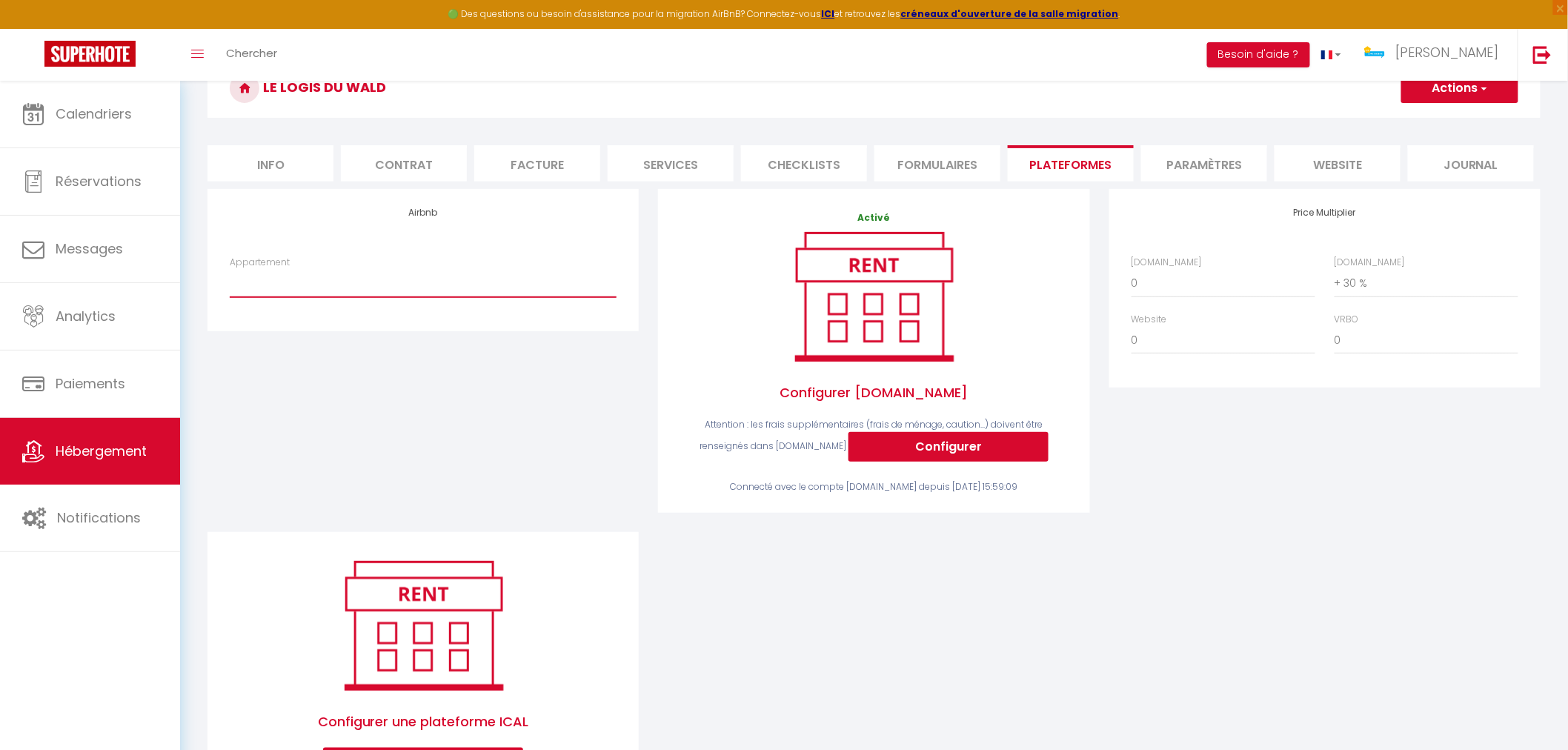
click at [474, 285] on select "L'Evasion Zen - [EMAIL_ADDRESS][DOMAIN_NAME] L'Escale du Centre [GEOGRAPHIC_DAT…" at bounding box center [423, 283] width 387 height 28
select select "16655-905619069914457571"
click at [230, 269] on select "L'Evasion Zen - [EMAIL_ADDRESS][DOMAIN_NAME] L'Escale du Centre [GEOGRAPHIC_DAT…" at bounding box center [423, 283] width 387 height 28
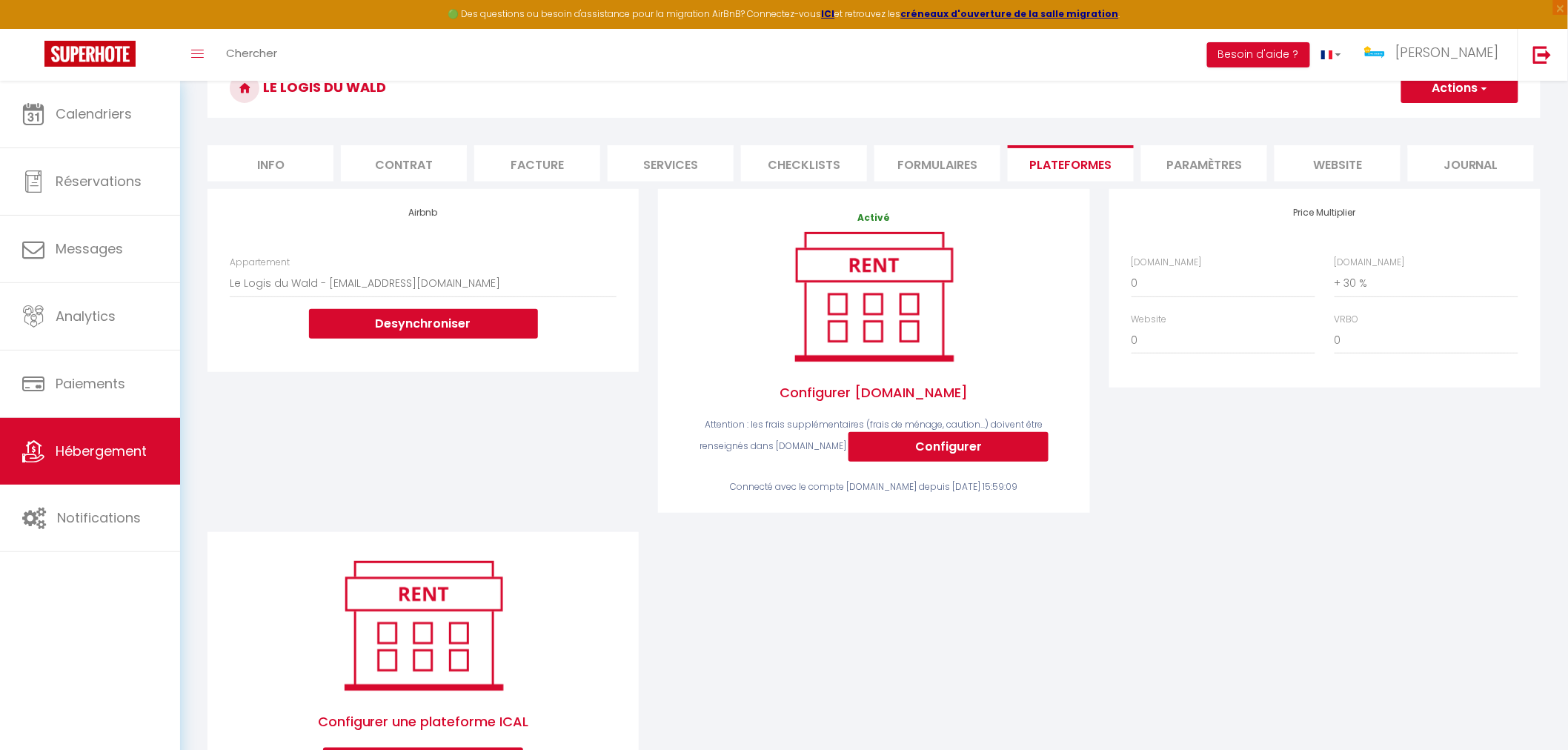
click at [1439, 87] on button "Actions" at bounding box center [1459, 88] width 117 height 30
click at [1431, 122] on link "Enregistrer" at bounding box center [1459, 121] width 117 height 19
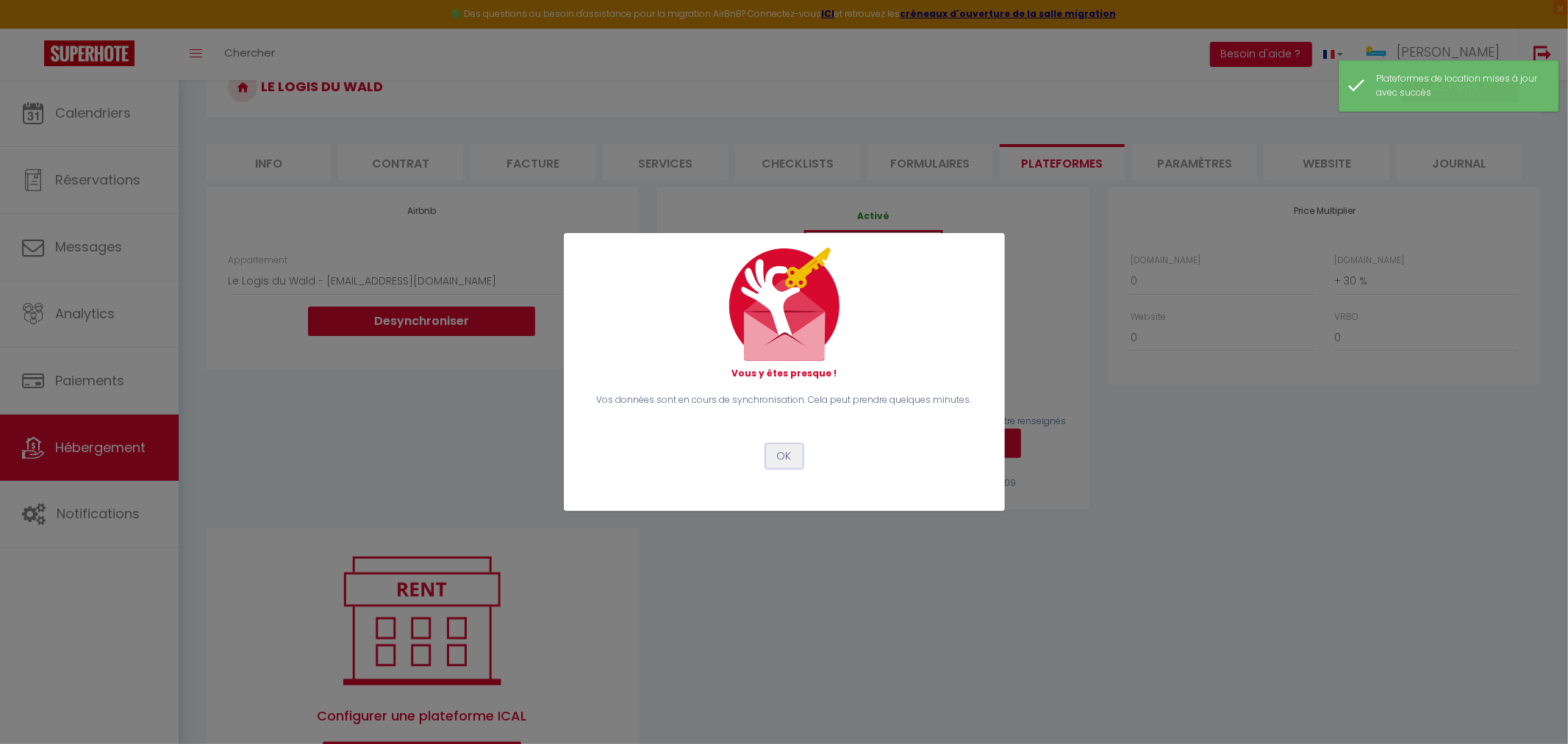
click at [786, 461] on button "OK" at bounding box center [784, 456] width 37 height 25
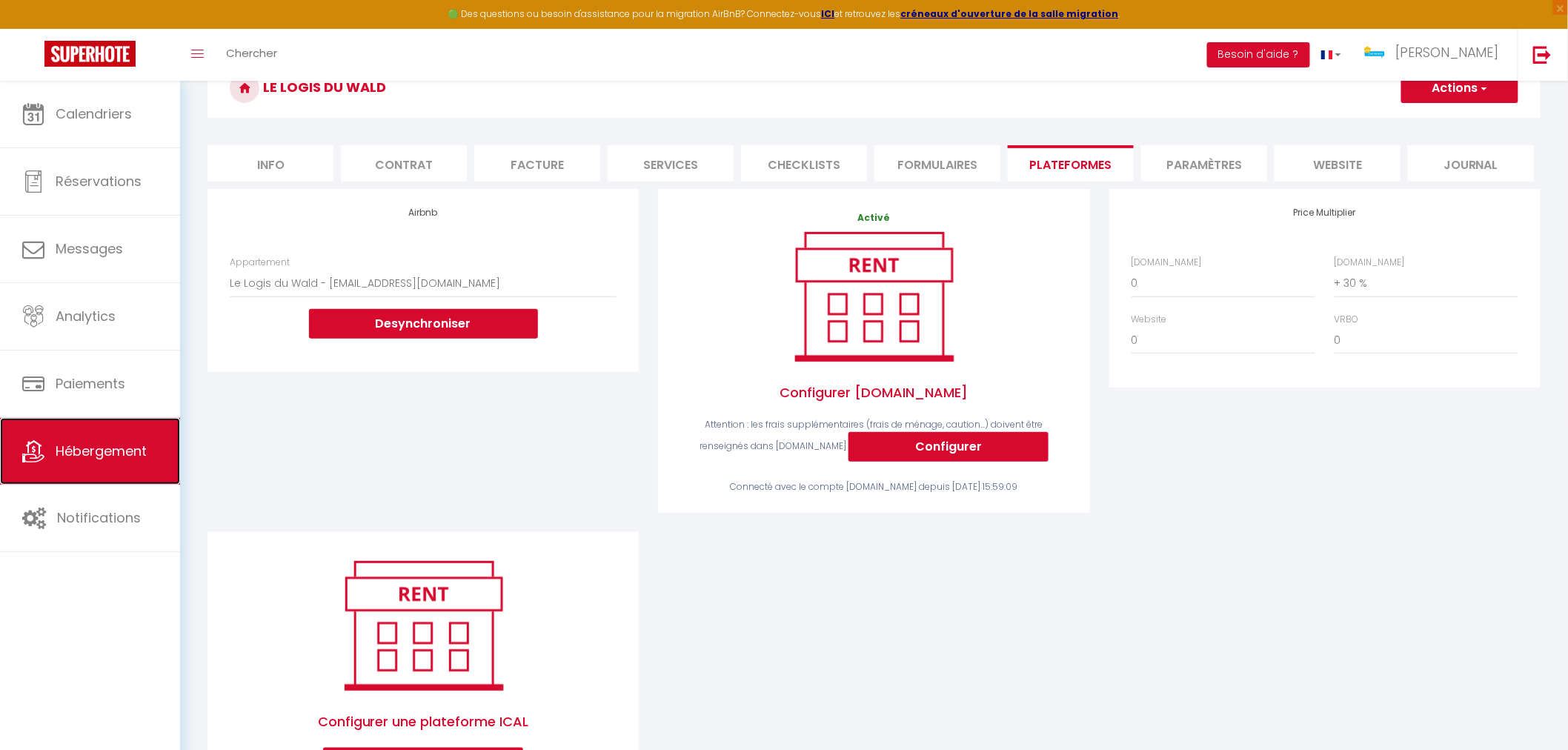
click at [128, 452] on span "Hébergement" at bounding box center [101, 451] width 91 height 18
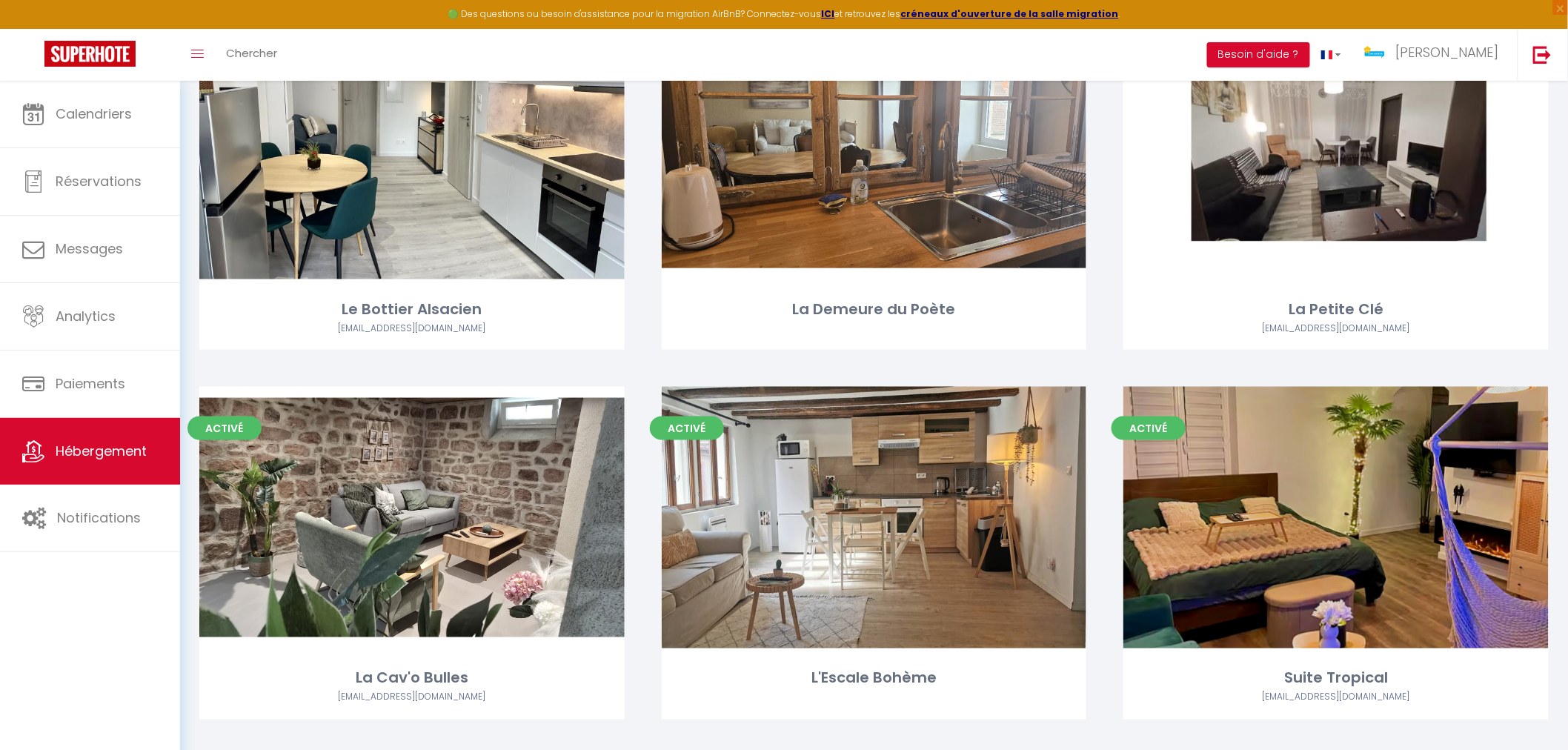
scroll to position [575, 0]
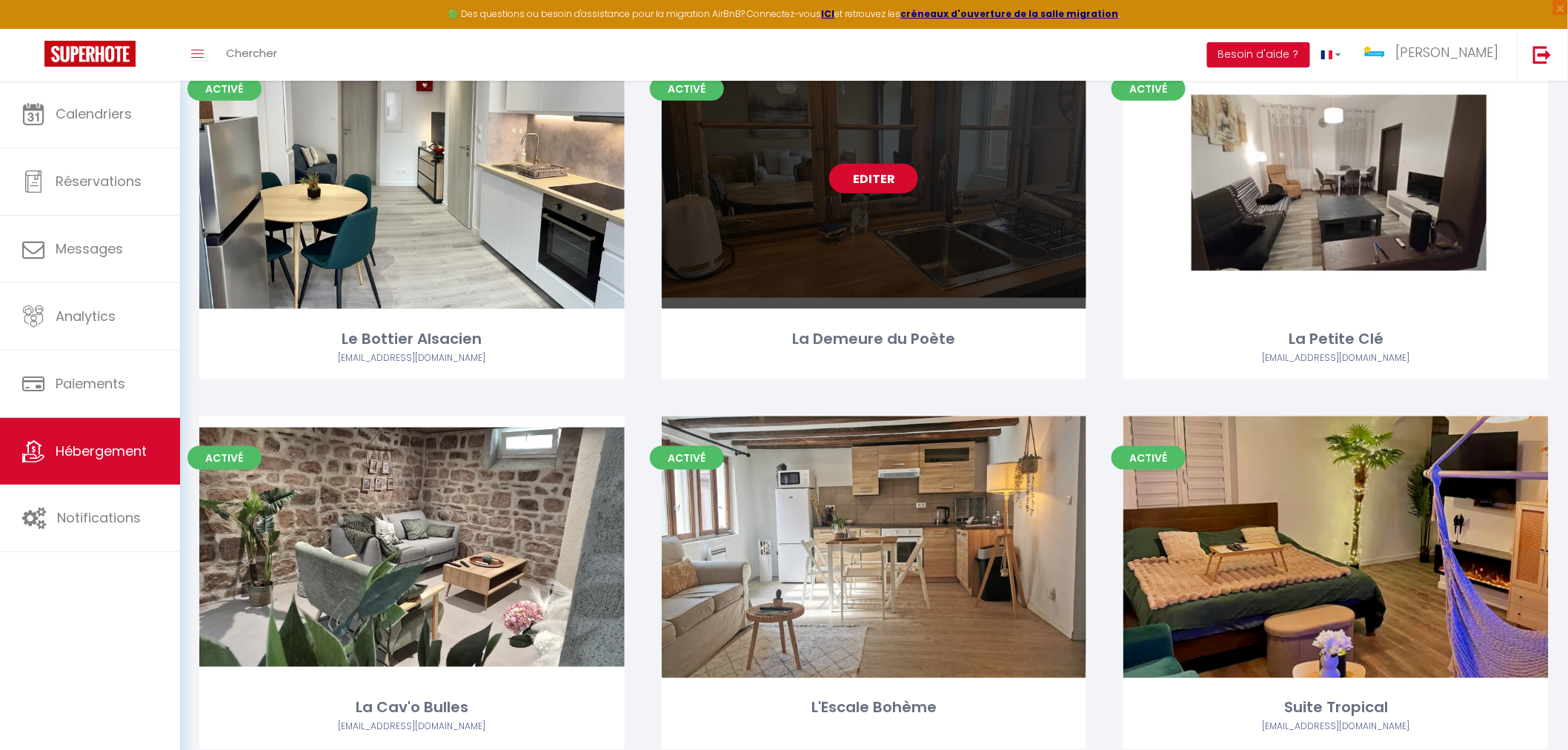
click at [932, 287] on div "Editer" at bounding box center [874, 178] width 426 height 262
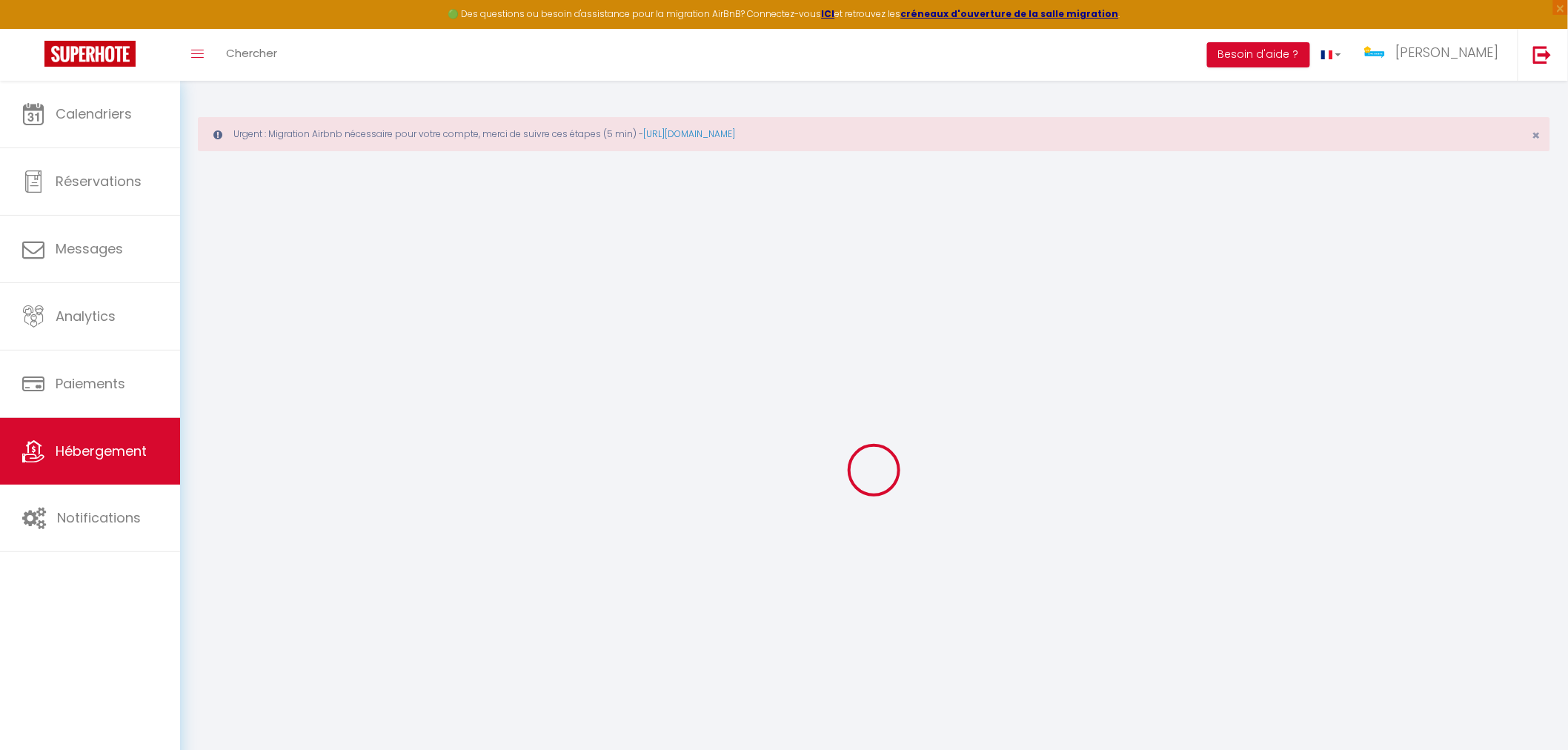
select select
checkbox input "false"
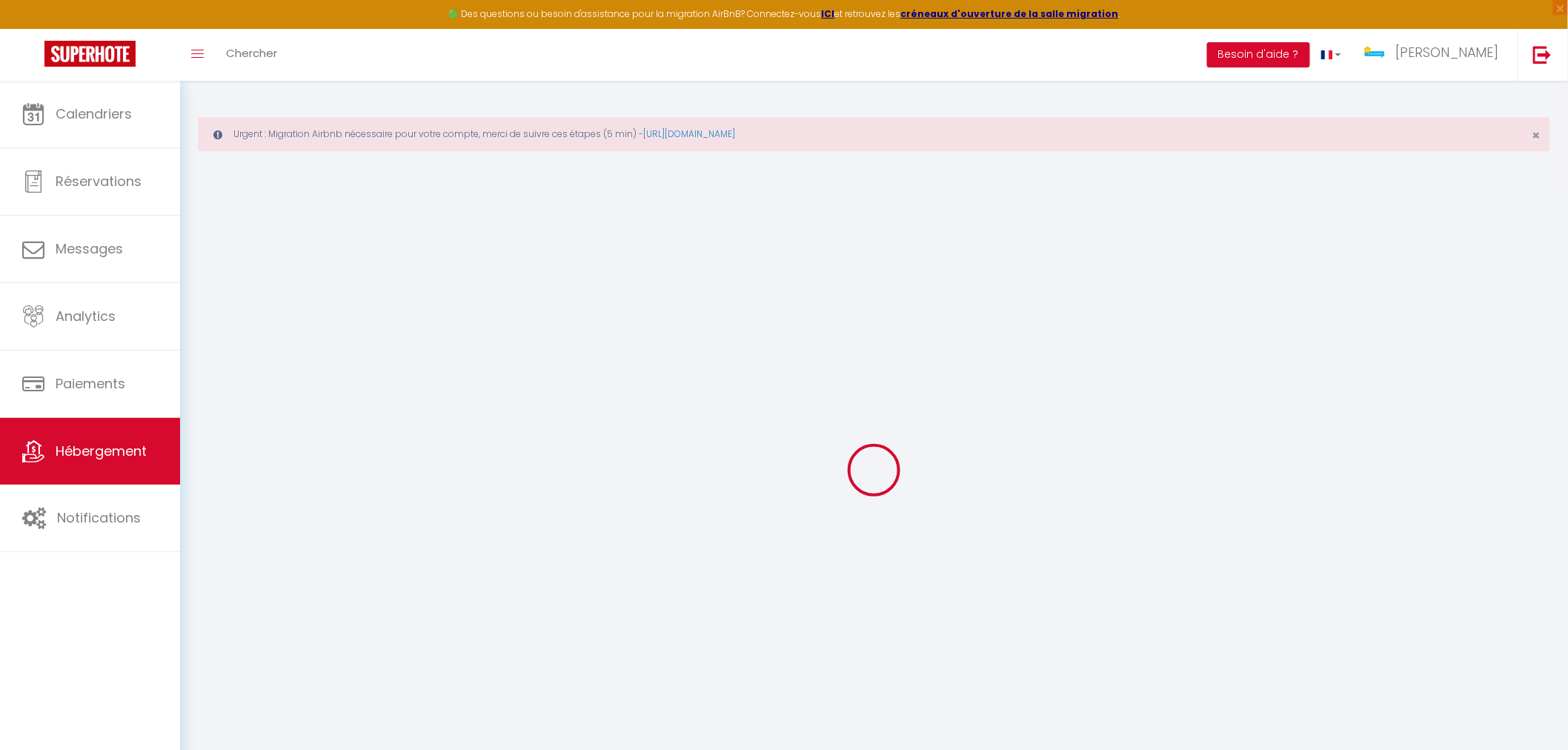
checkbox input "false"
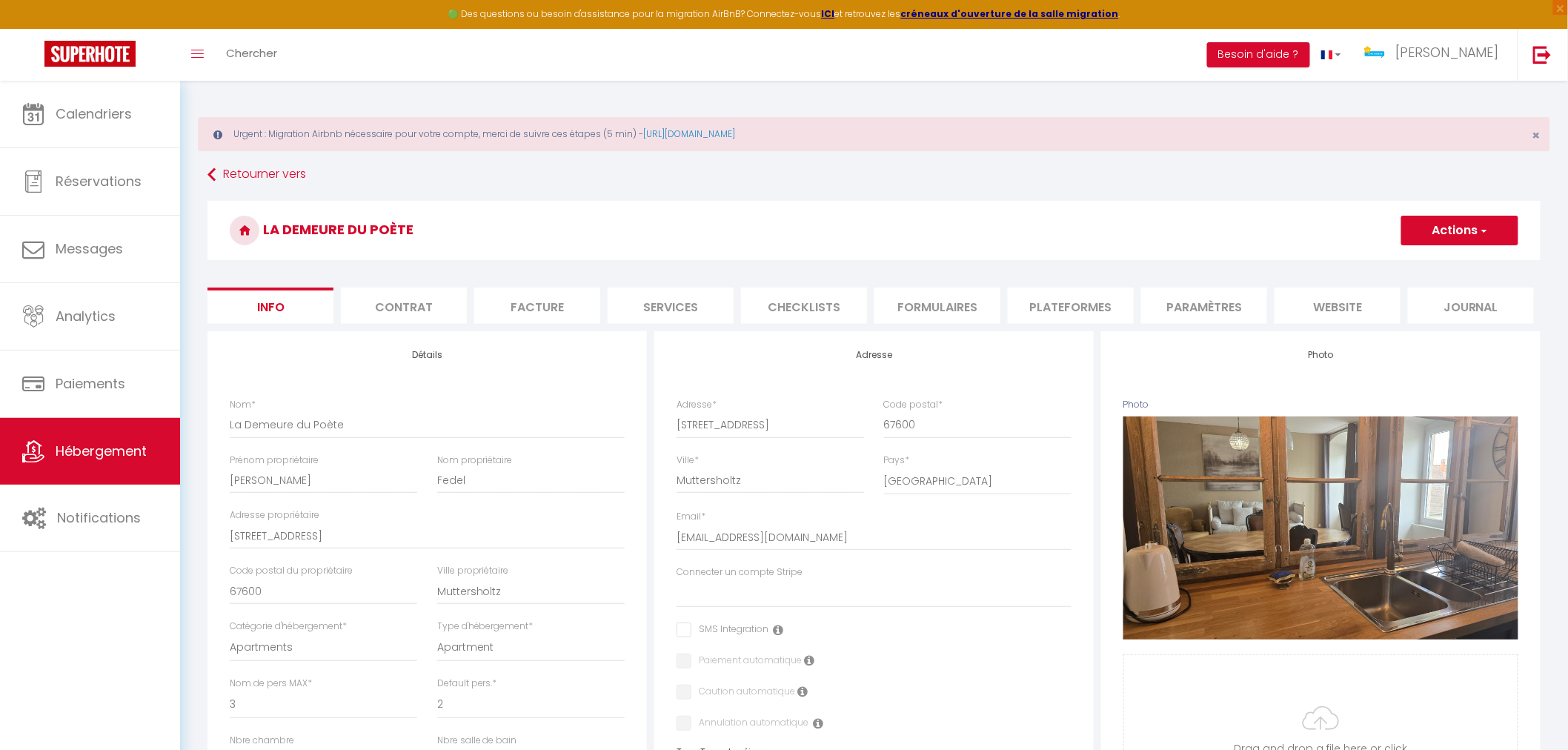
click at [1083, 306] on li "Plateformes" at bounding box center [1070, 305] width 126 height 37
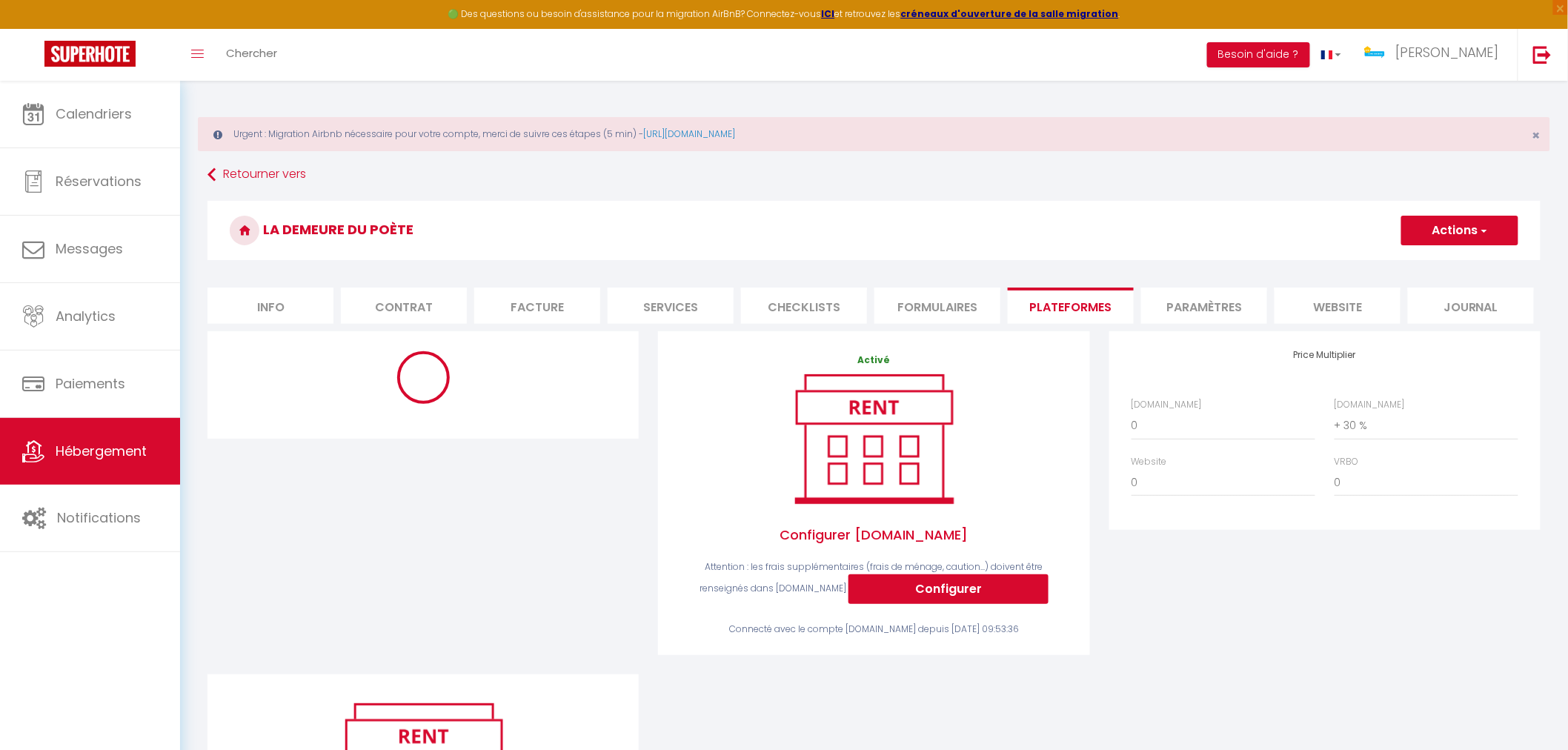
click at [1203, 302] on li "Paramètres" at bounding box center [1203, 305] width 126 height 37
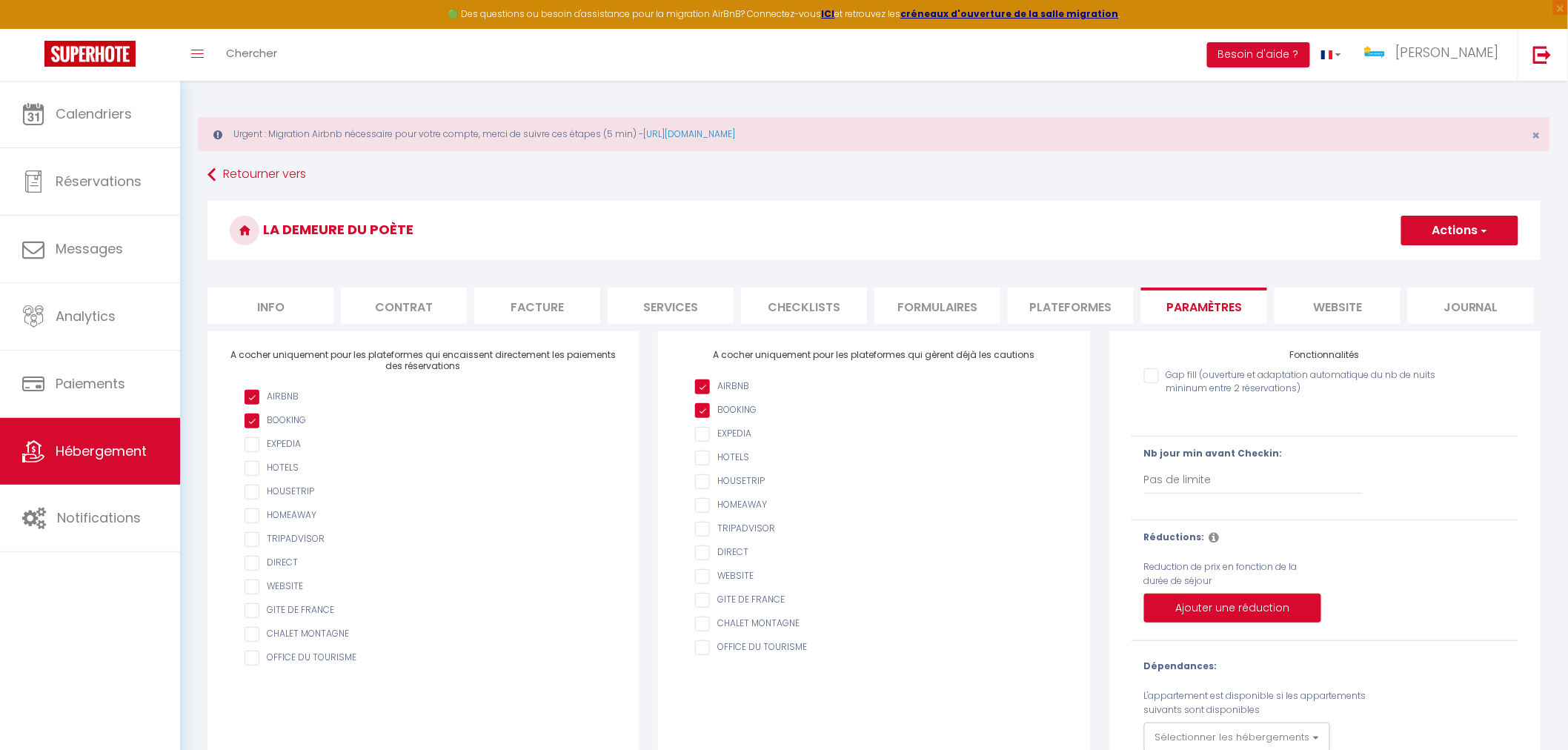
click at [680, 309] on li "Services" at bounding box center [670, 305] width 126 height 37
select select
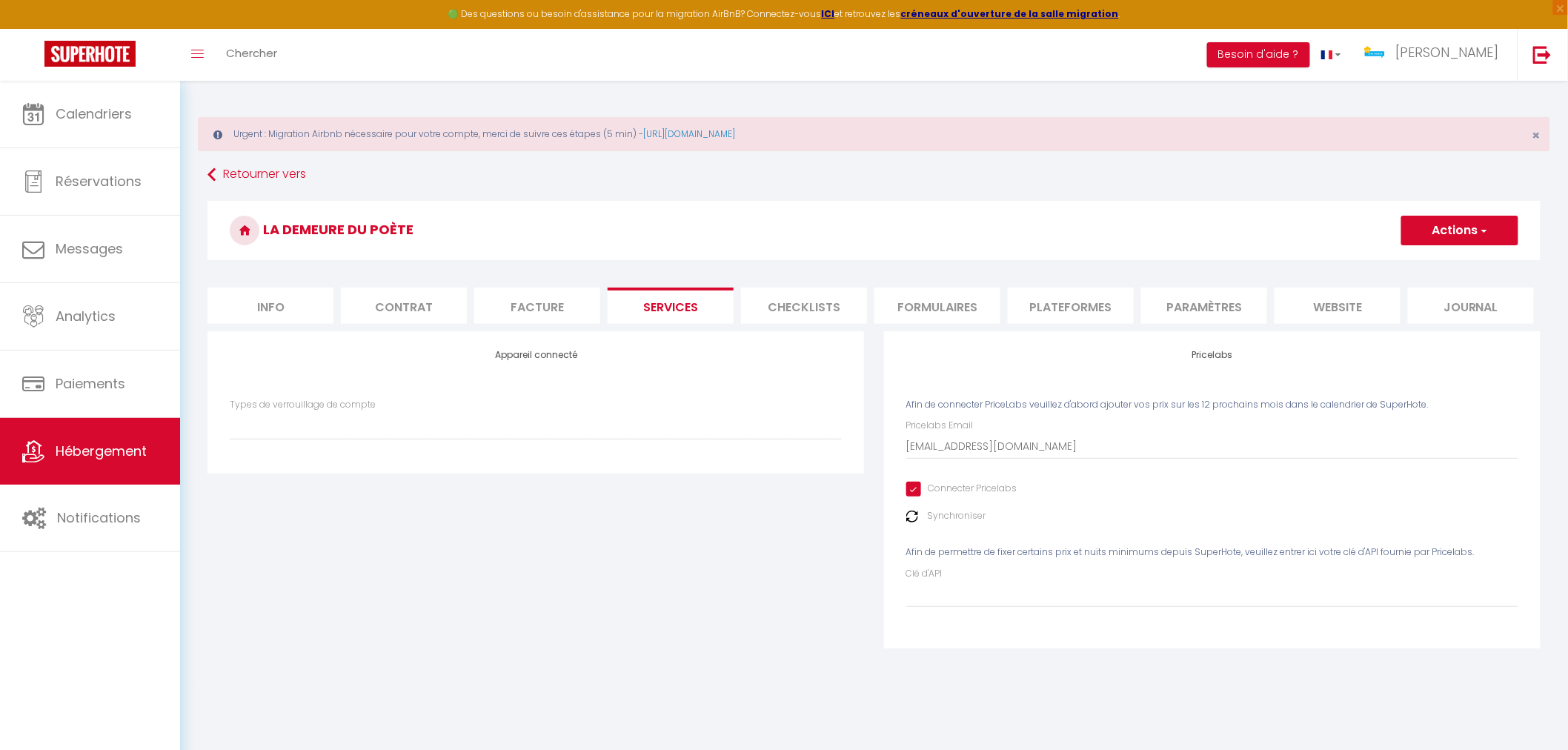
click at [909, 485] on input "Connecter Pricelabs" at bounding box center [962, 489] width 111 height 15
checkbox input "false"
select select
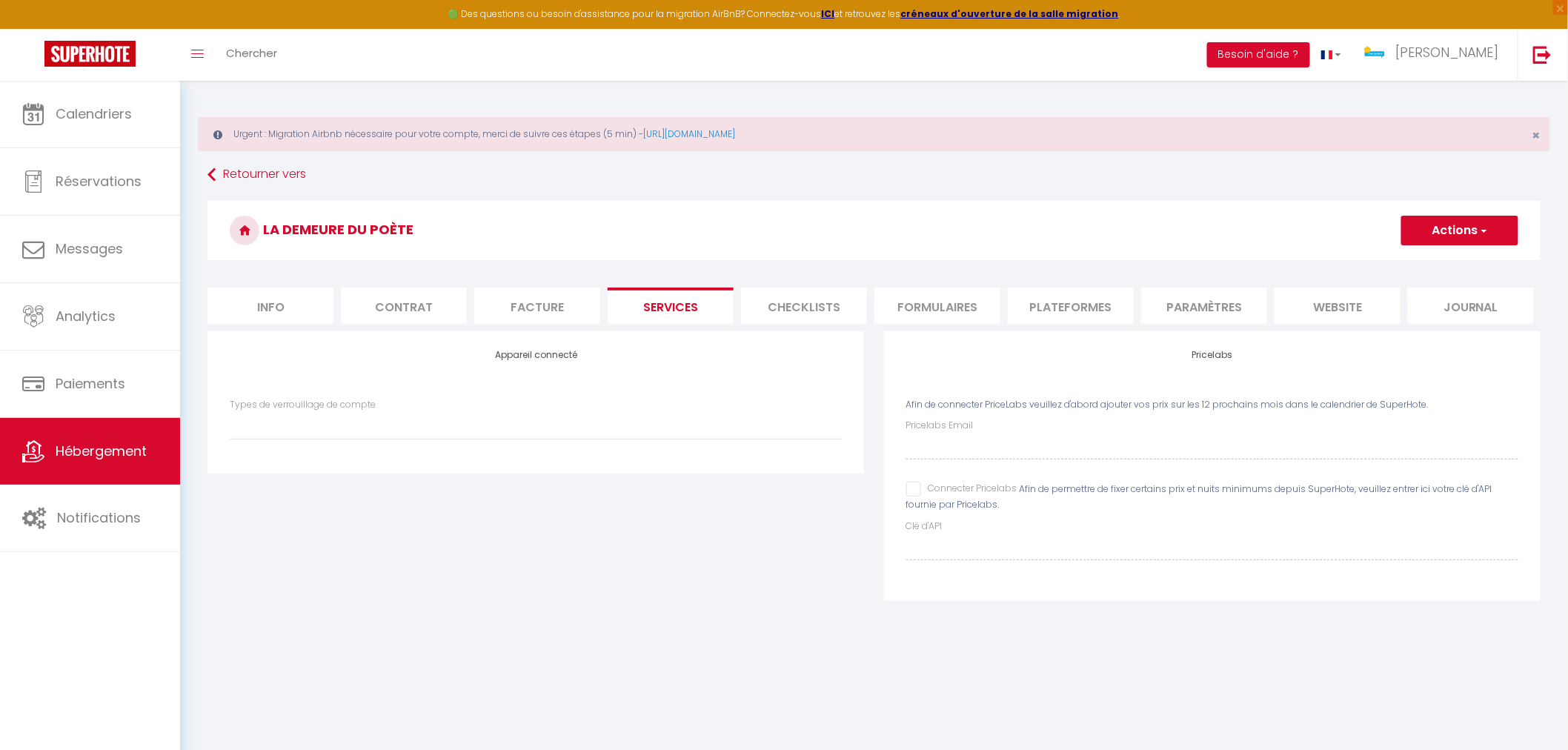
click at [1485, 230] on span "button" at bounding box center [1483, 230] width 10 height 15
click at [1424, 259] on link "Enregistrer" at bounding box center [1459, 263] width 117 height 19
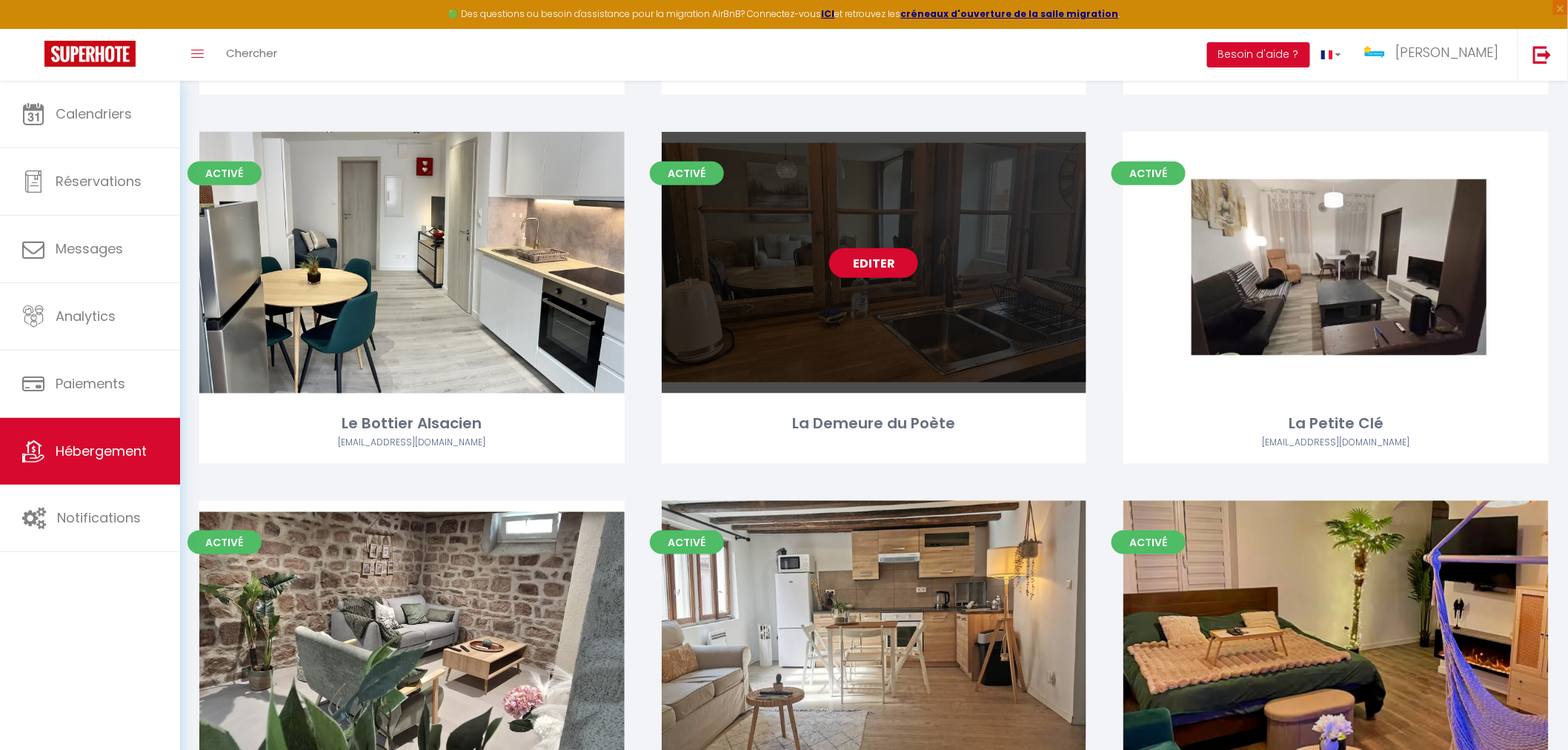
scroll to position [493, 0]
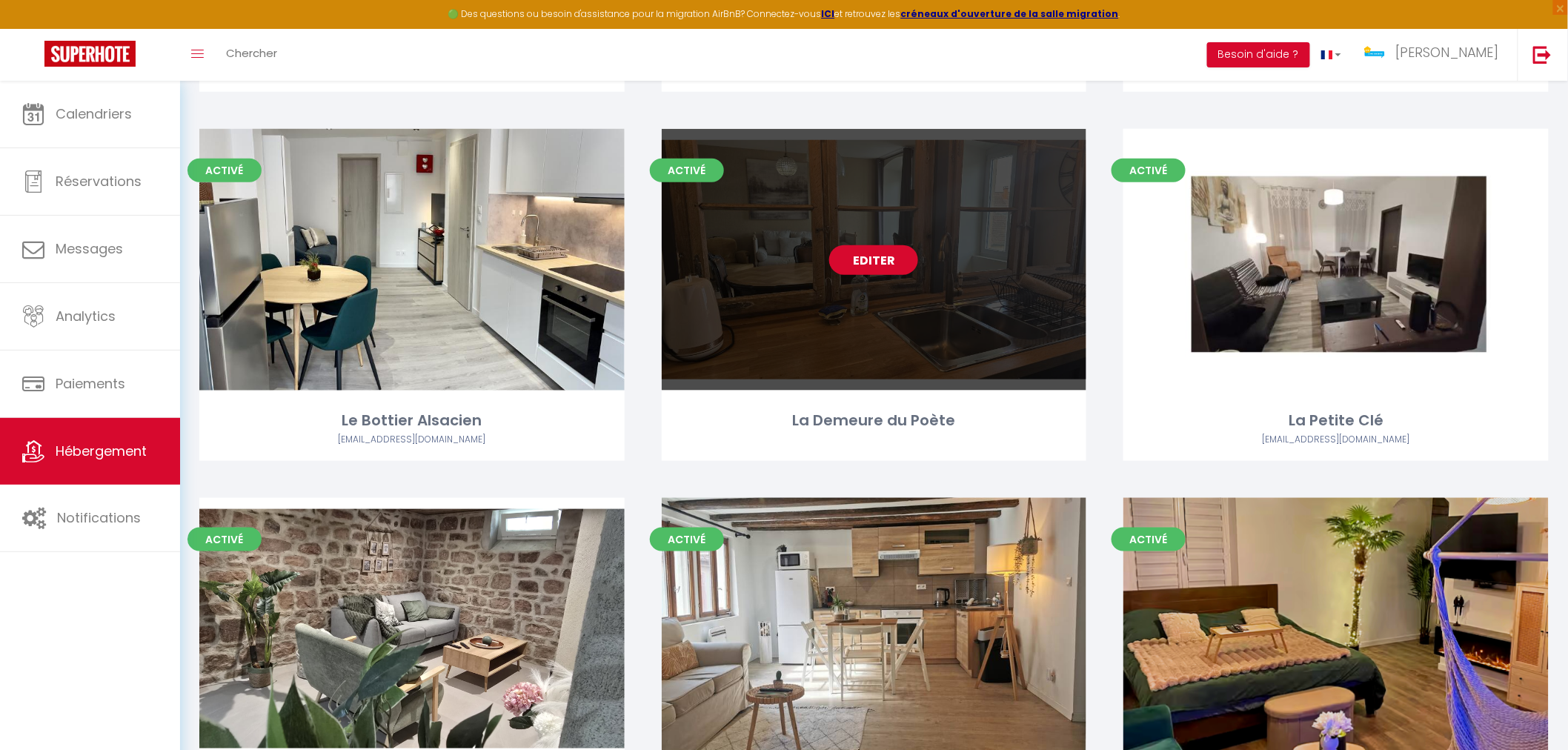
click at [901, 317] on div "Editer" at bounding box center [874, 259] width 426 height 262
select select "3"
select select "2"
select select "1"
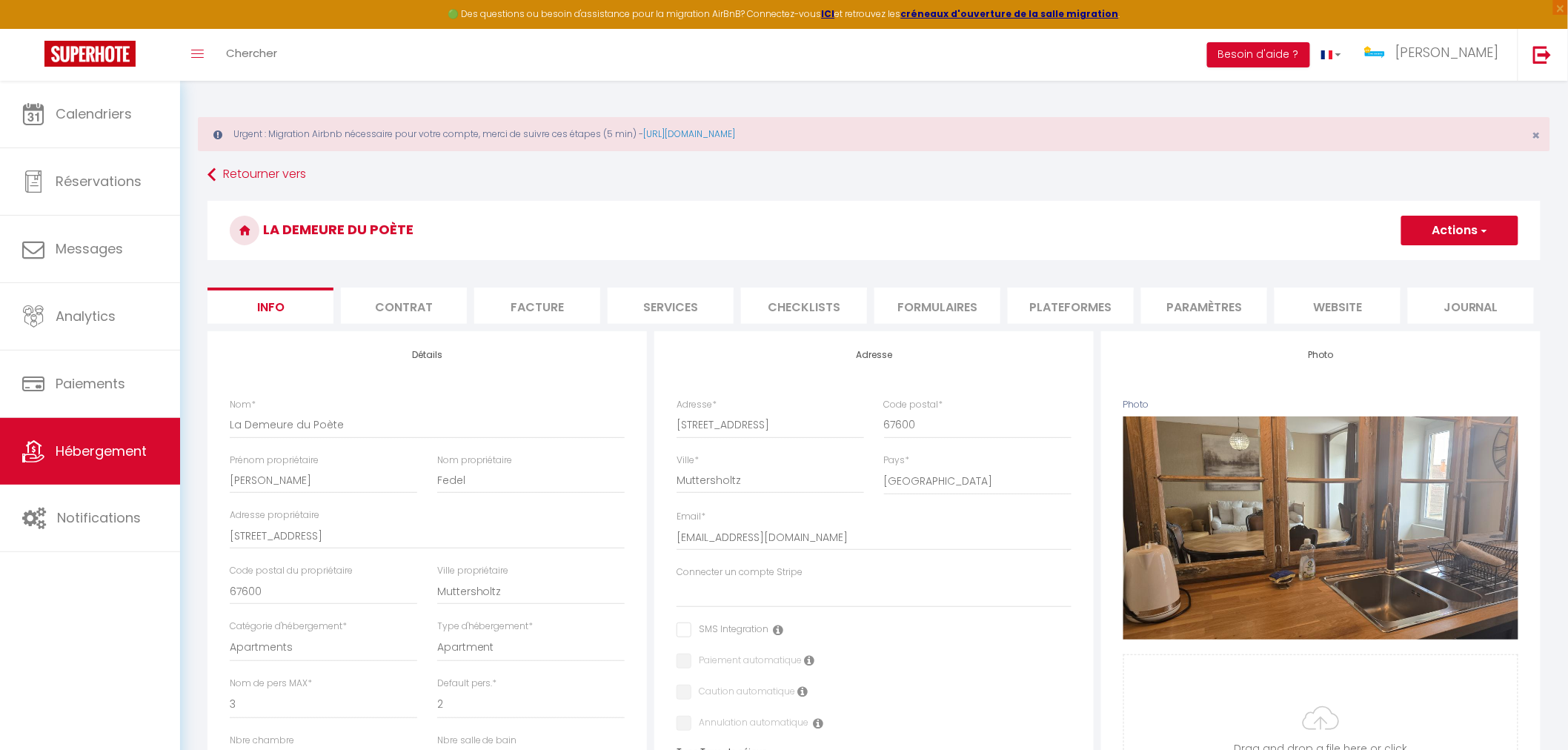
click at [1441, 227] on button "Actions" at bounding box center [1459, 231] width 117 height 30
click at [1401, 302] on link "Supprimer" at bounding box center [1438, 302] width 158 height 19
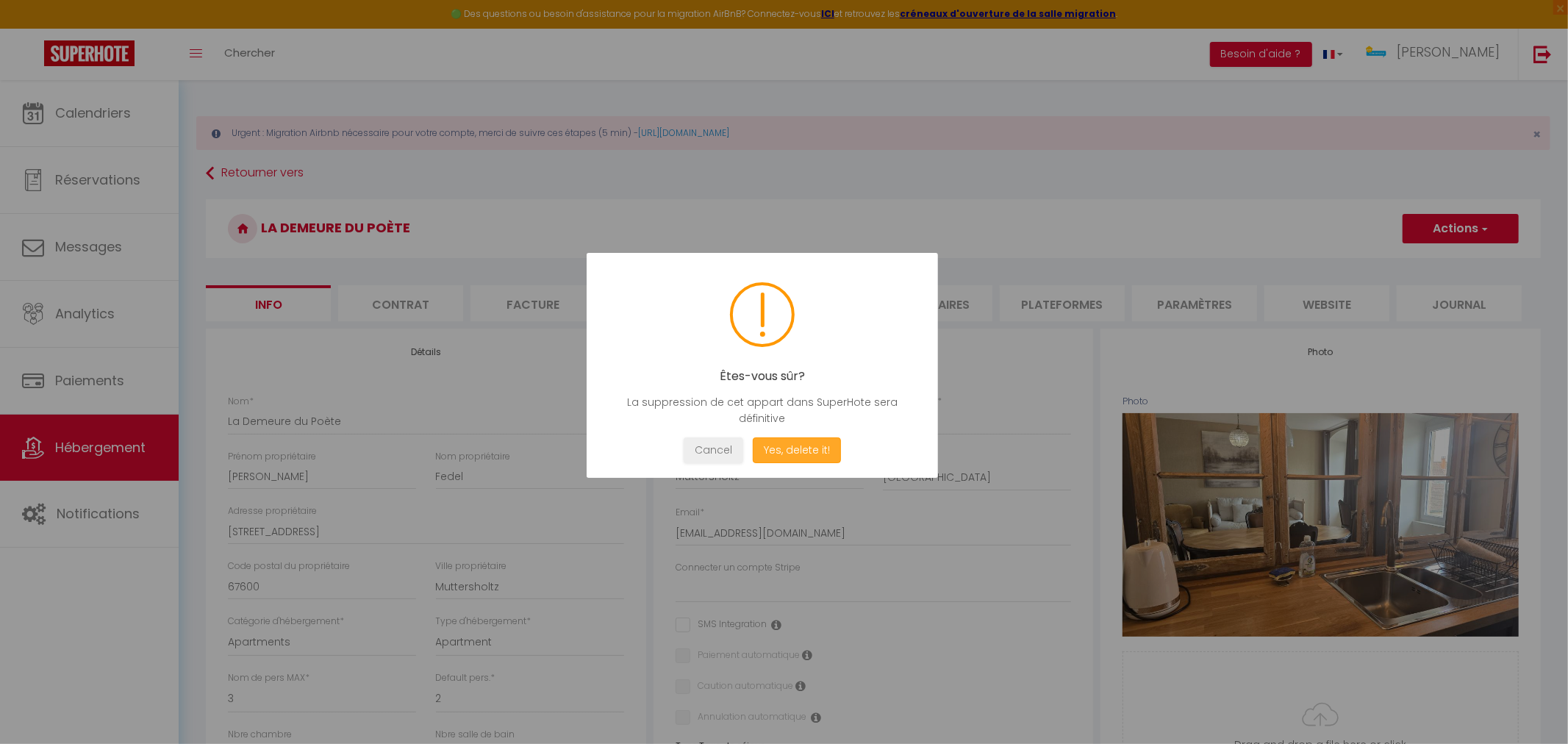
click at [781, 451] on button "Yes, delete it!" at bounding box center [797, 451] width 88 height 26
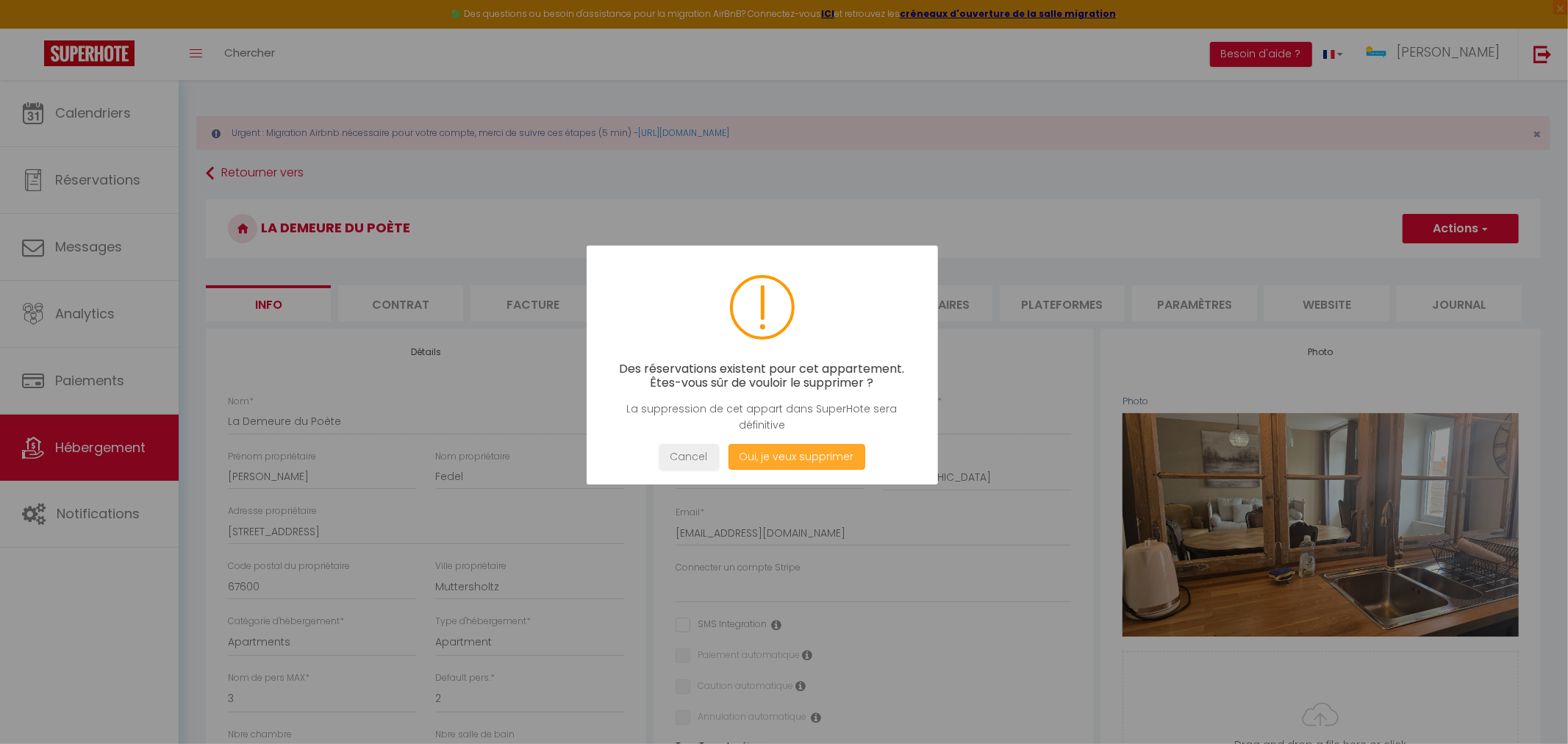
click at [781, 451] on button "Oui, je veux supprimer" at bounding box center [797, 457] width 136 height 26
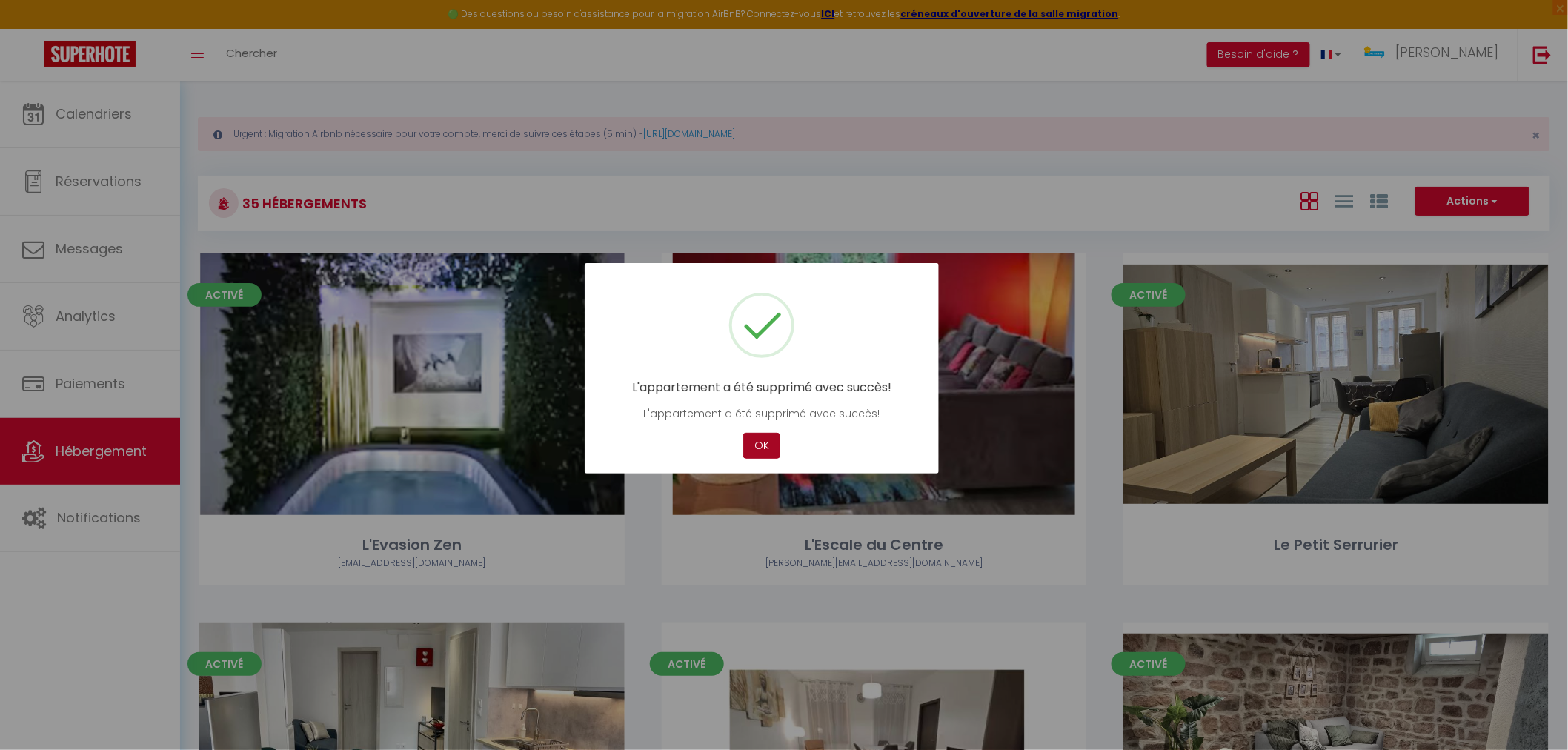
click at [759, 448] on button "OK" at bounding box center [761, 445] width 37 height 26
